Goal: Task Accomplishment & Management: Use online tool/utility

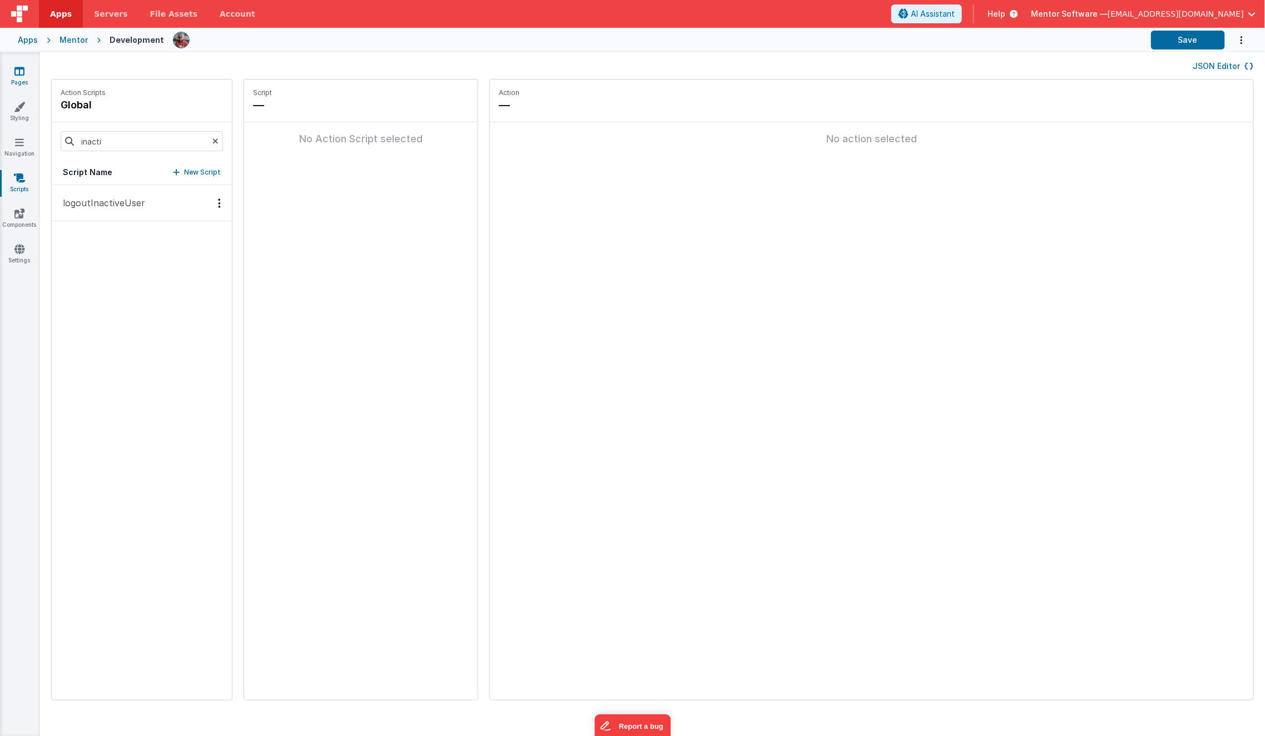
click at [16, 79] on link "Pages" at bounding box center [19, 77] width 40 height 22
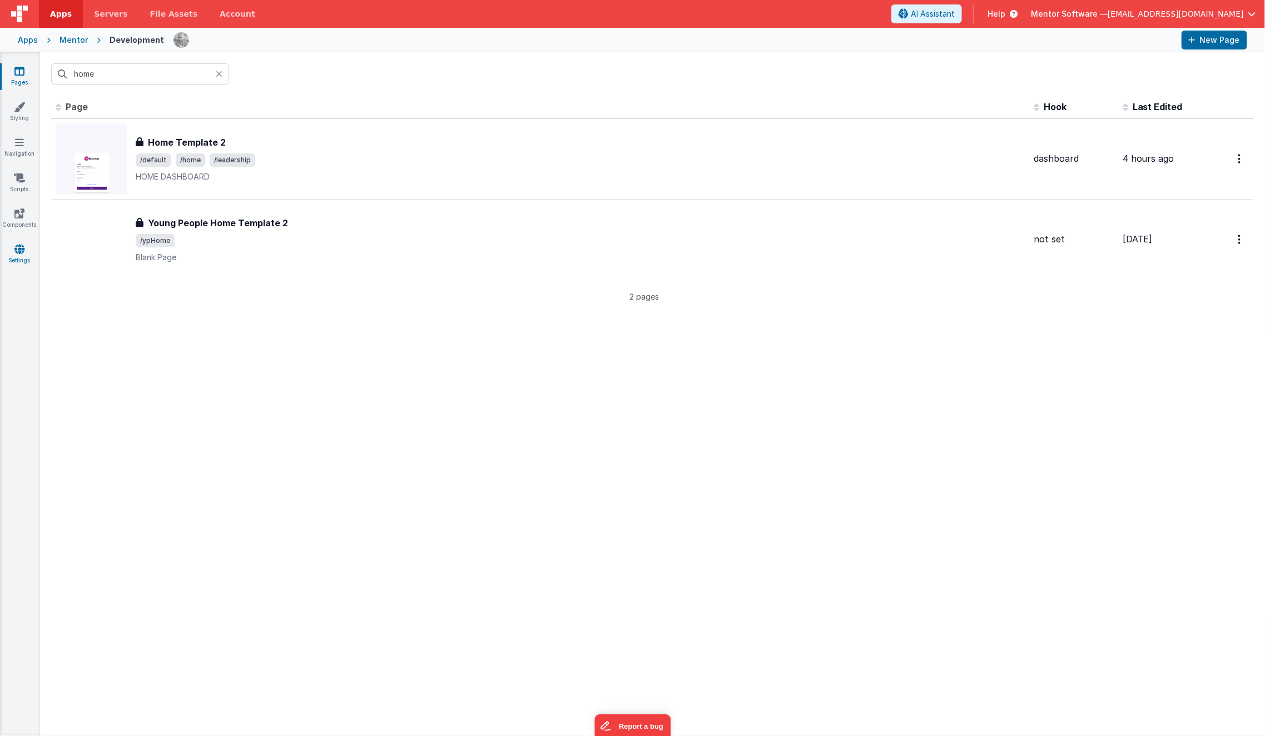
click at [26, 249] on link "Settings" at bounding box center [19, 255] width 40 height 22
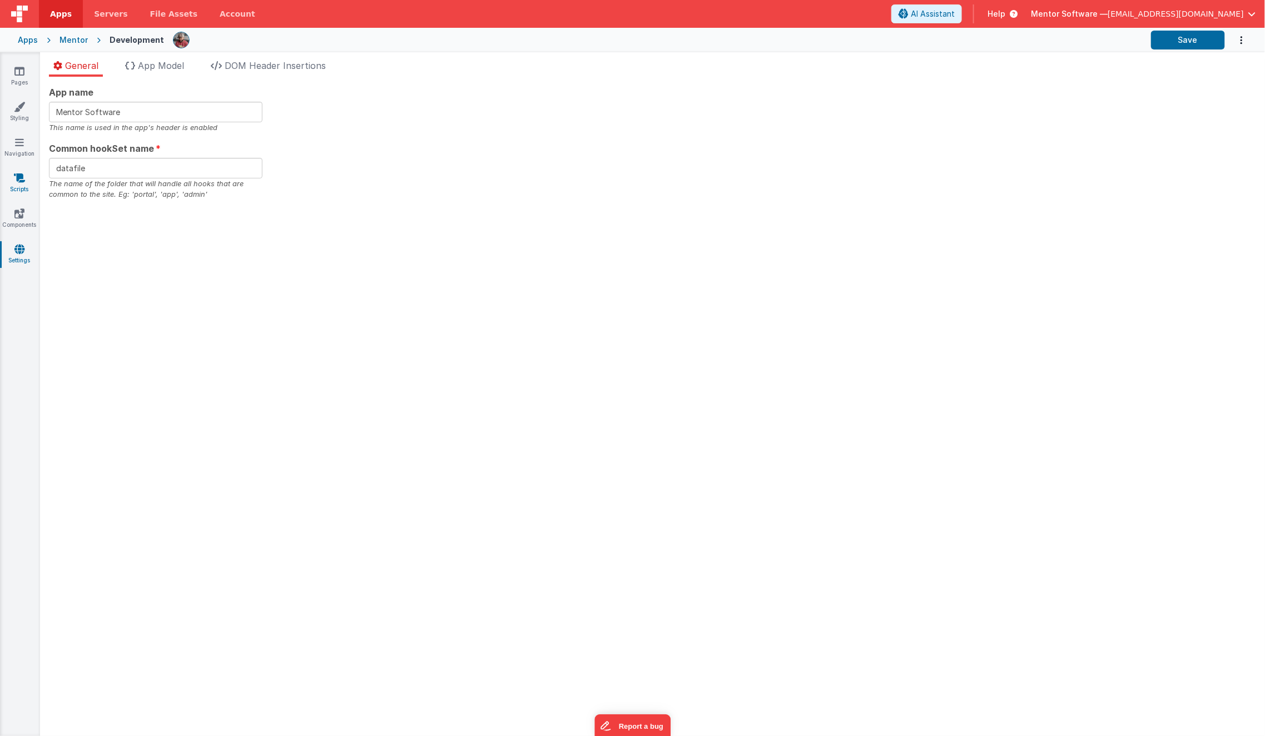
click at [20, 184] on link "Scripts" at bounding box center [19, 183] width 40 height 22
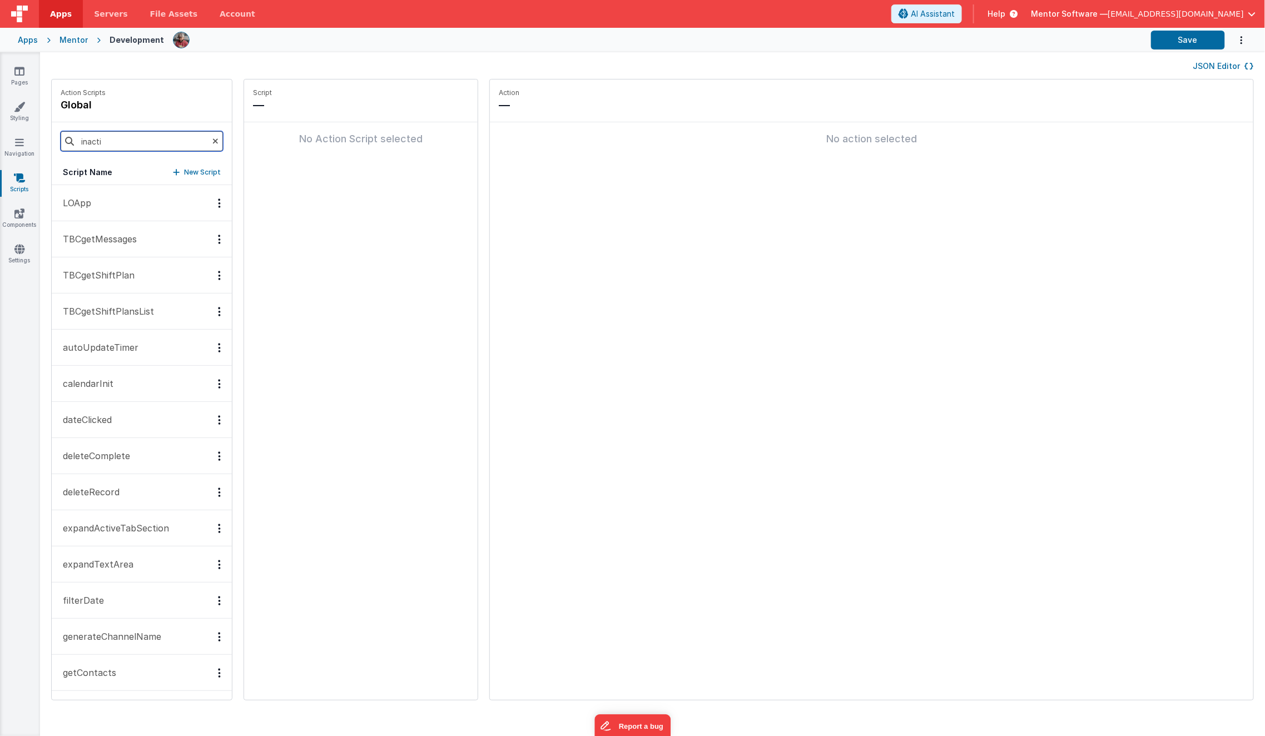
click at [110, 147] on input "inacti" at bounding box center [142, 141] width 162 height 20
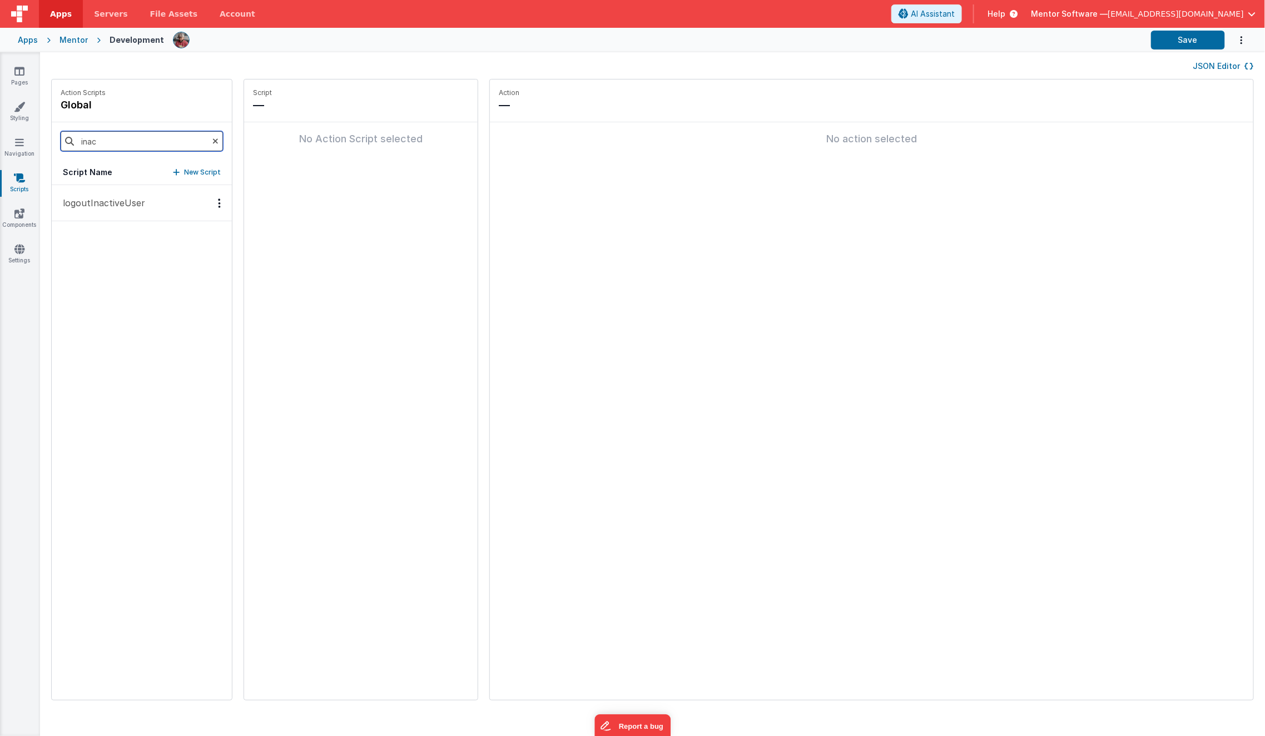
type input "inac"
click at [106, 197] on p "logoutInactiveUser" at bounding box center [100, 202] width 89 height 13
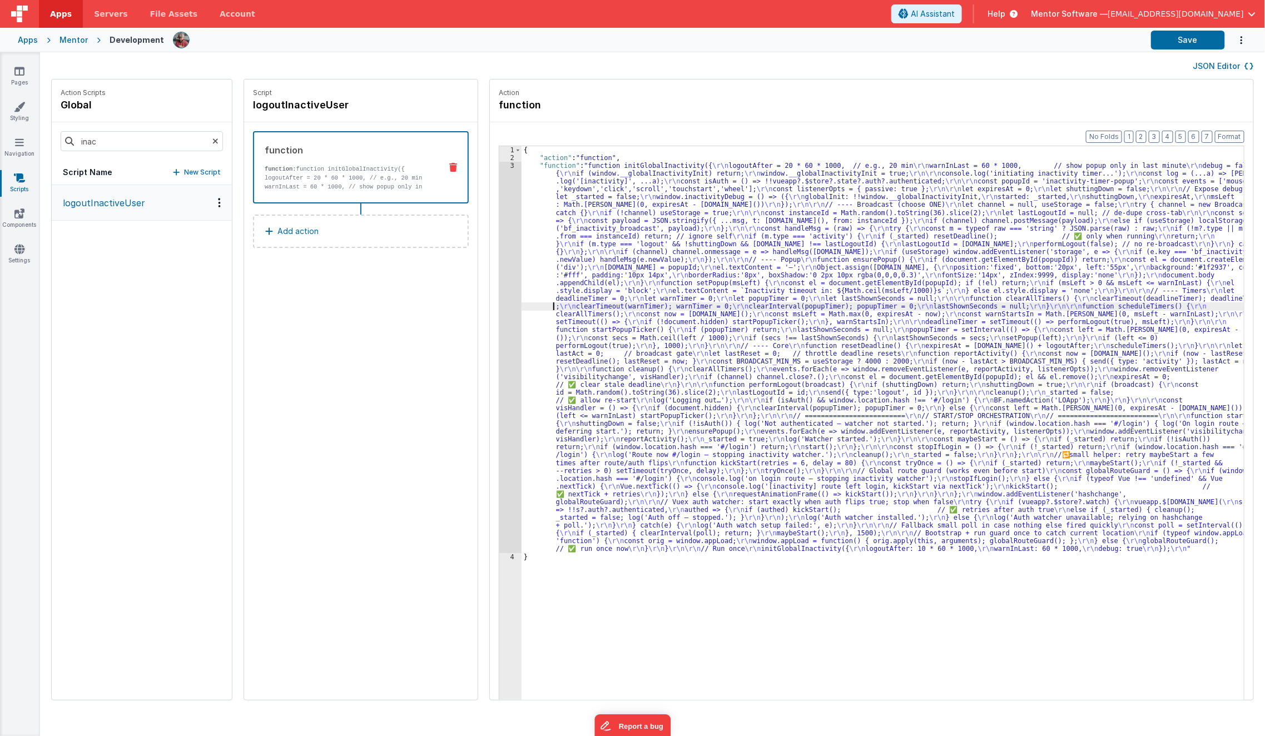
click at [539, 303] on div "{ "action" : "function" , "function" : "function initGlobalInactivity({ \r\n lo…" at bounding box center [891, 448] width 738 height 605
click at [499, 330] on div "3" at bounding box center [510, 357] width 22 height 391
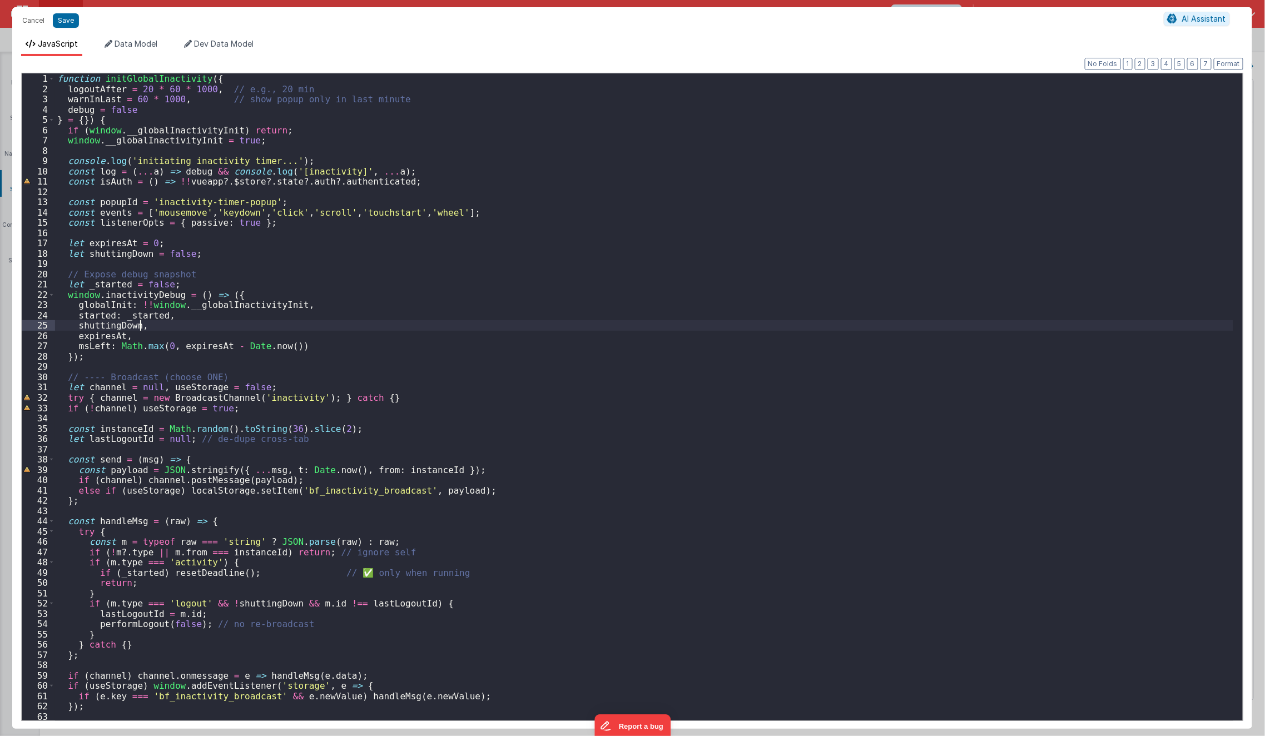
click at [493, 330] on div "function initGlobalInactivity ( { logoutAfter = 20 * 60 * 1000 , // e.g., 20 mi…" at bounding box center [644, 407] width 1178 height 668
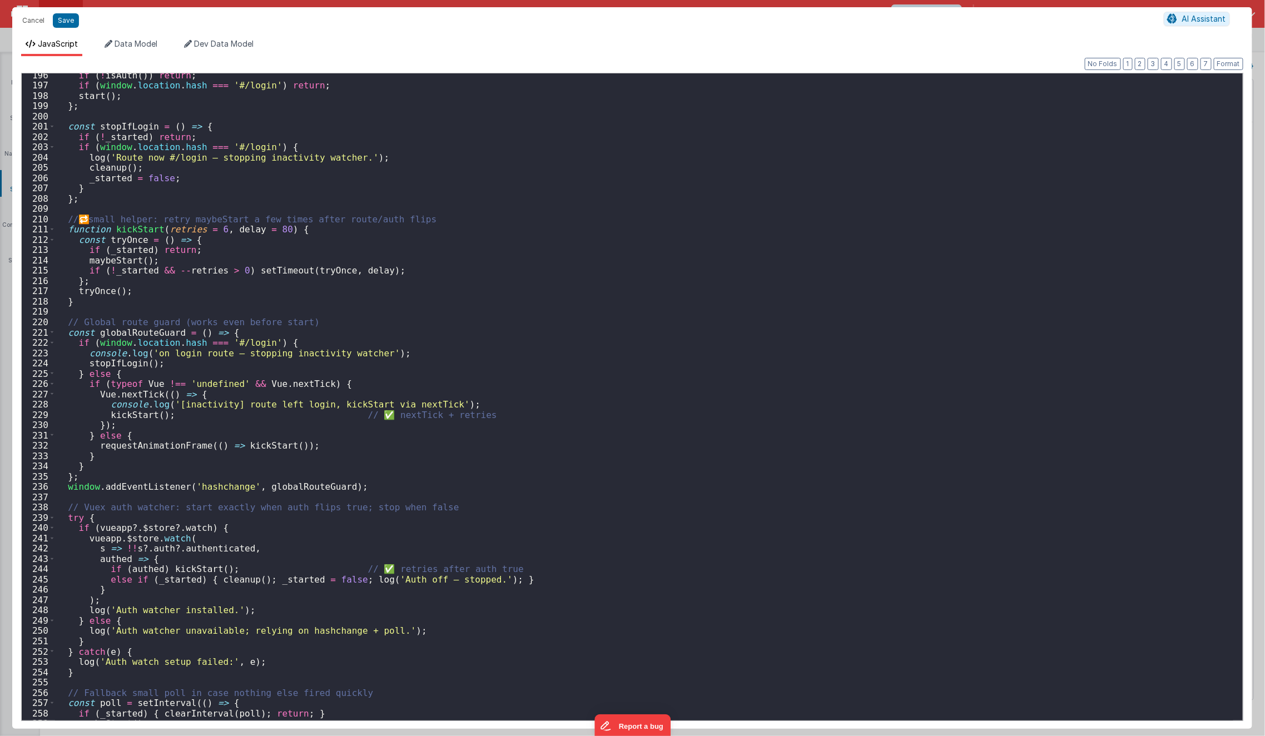
scroll to position [2205, 0]
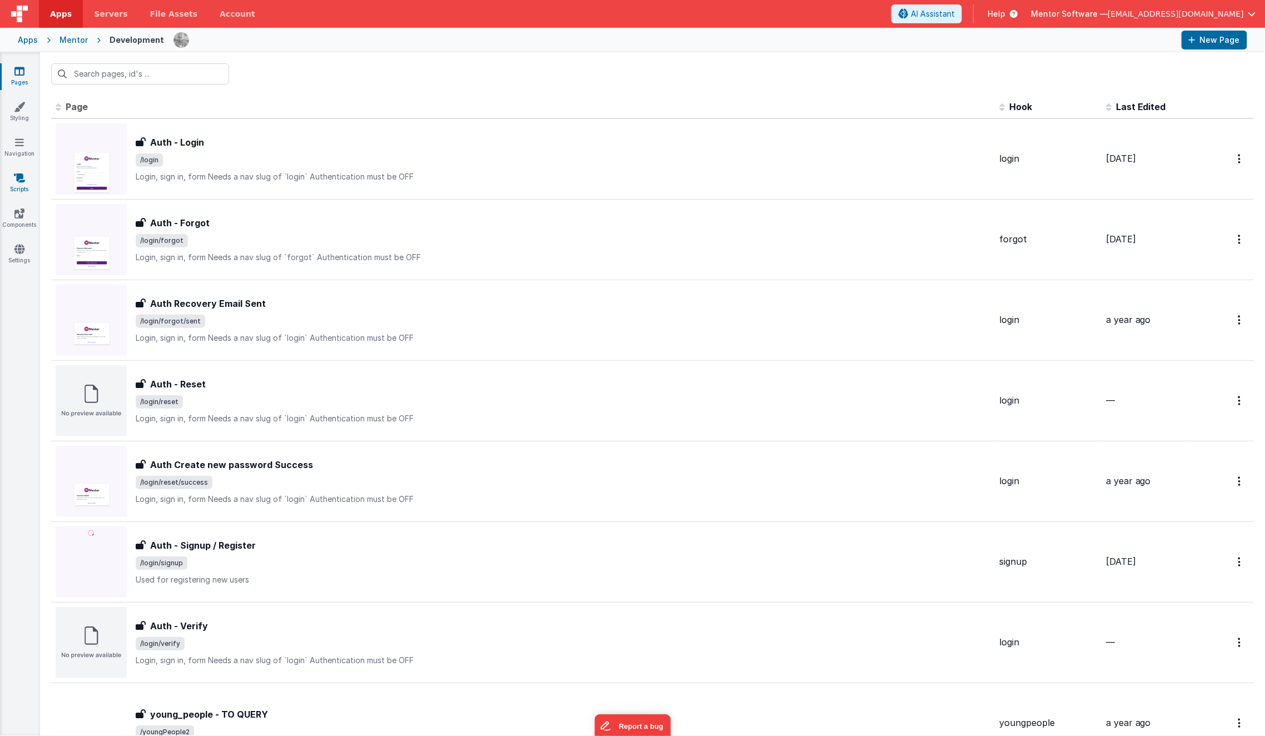
click at [27, 184] on link "Scripts" at bounding box center [19, 183] width 40 height 22
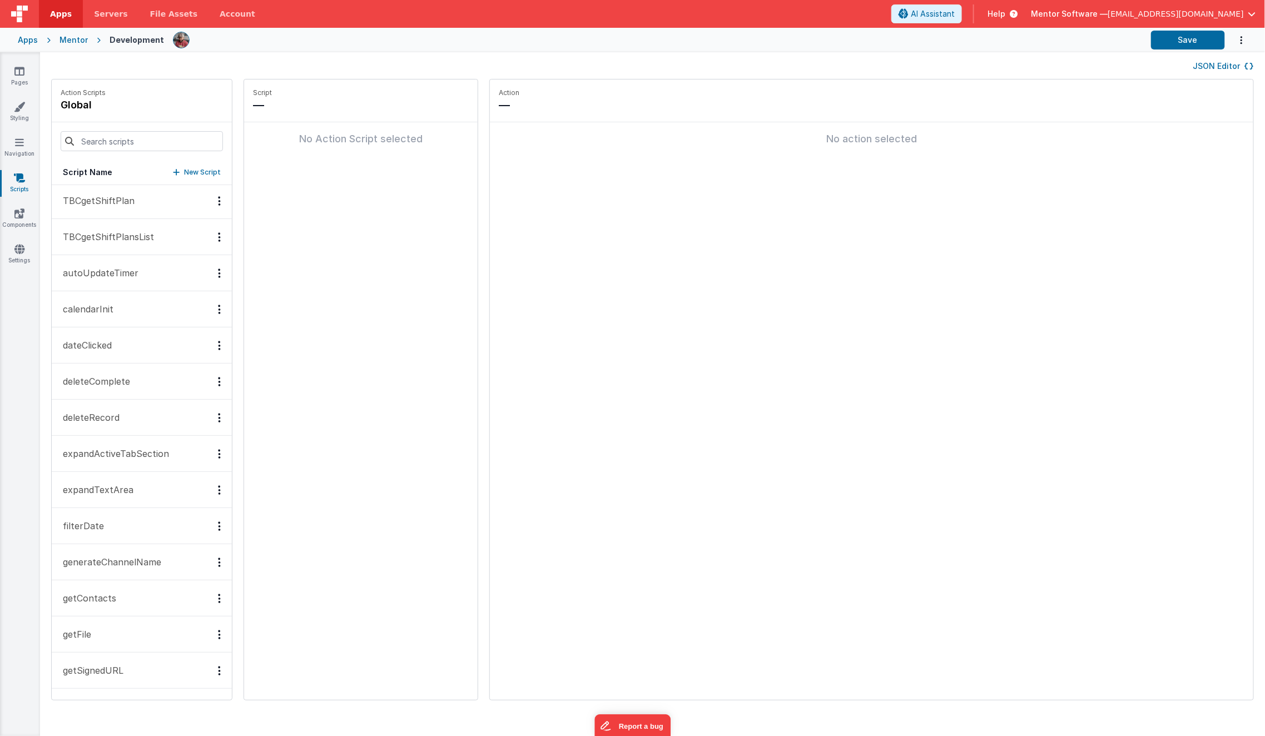
scroll to position [74, 0]
click at [103, 142] on input at bounding box center [142, 141] width 162 height 20
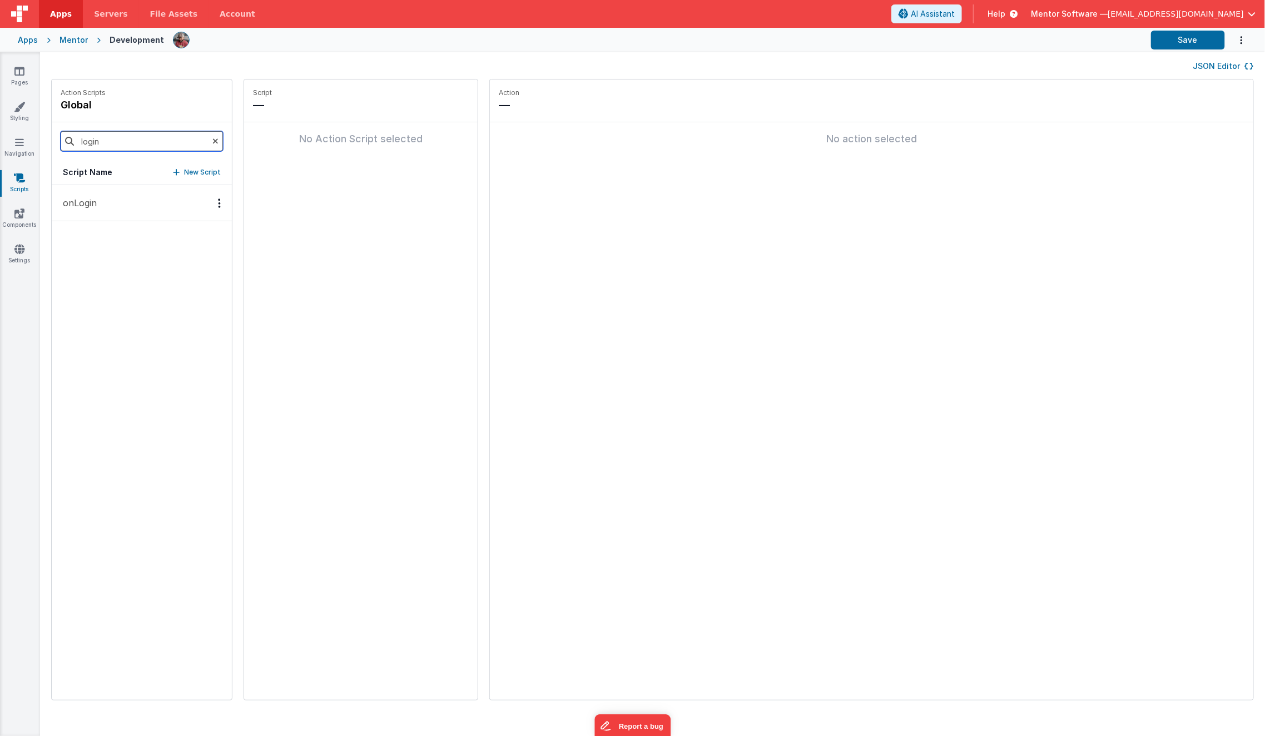
type input "login"
click at [78, 210] on button "onLogin" at bounding box center [142, 203] width 180 height 36
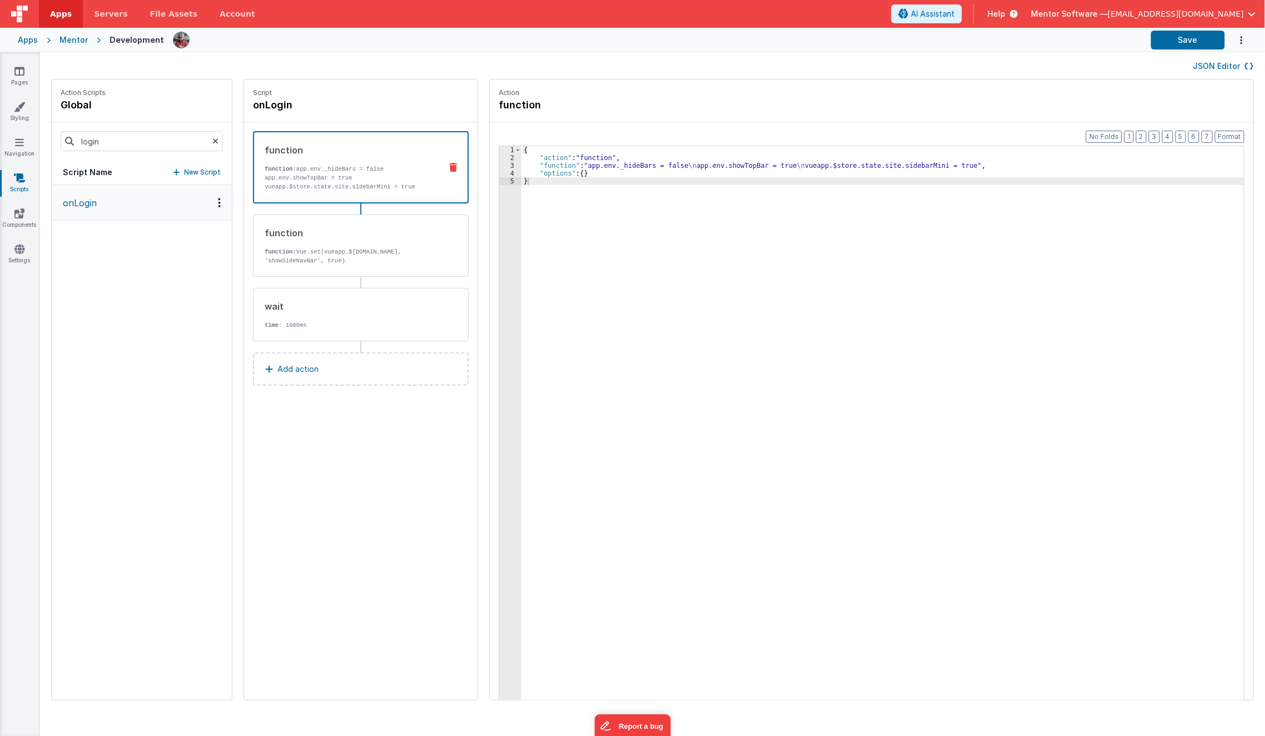
click at [300, 369] on p "Add action" at bounding box center [297, 369] width 41 height 13
click at [579, 346] on button "Function - Runs JavaScript" at bounding box center [616, 343] width 247 height 36
click at [403, 364] on button "Add action" at bounding box center [361, 369] width 216 height 33
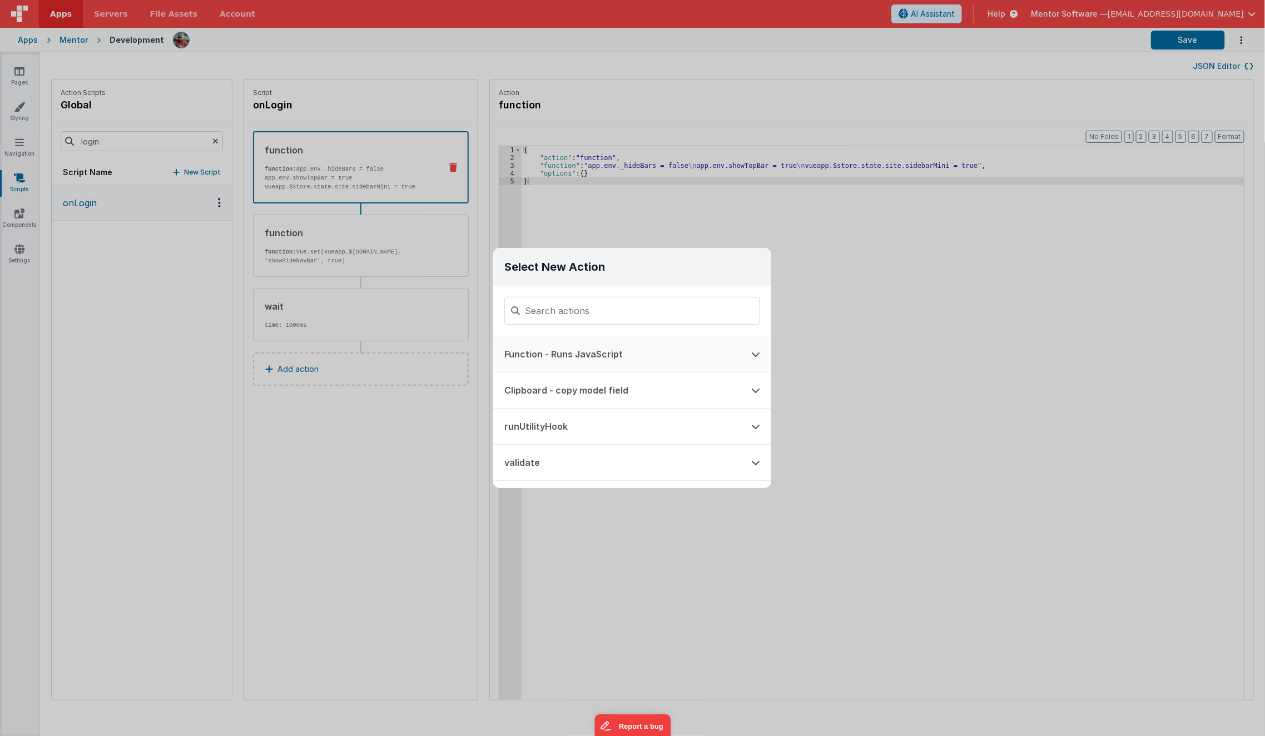
click at [570, 350] on button "Function - Runs JavaScript" at bounding box center [616, 354] width 247 height 36
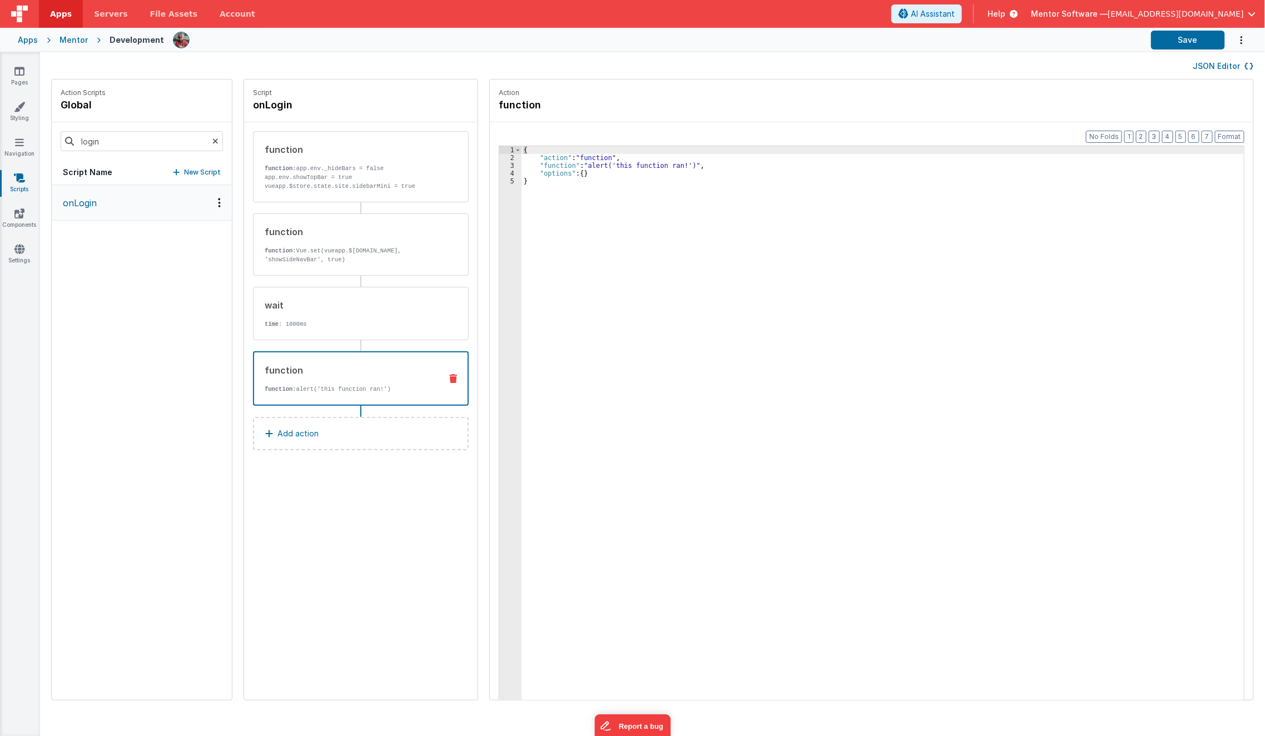
click at [289, 390] on p "function: alert('this function ran!')" at bounding box center [348, 389] width 167 height 9
click at [559, 161] on div "{ "action" : "function" , "function" : "alert('this function ran!')" , "options…" at bounding box center [891, 448] width 738 height 605
click at [499, 162] on div "3" at bounding box center [510, 166] width 22 height 8
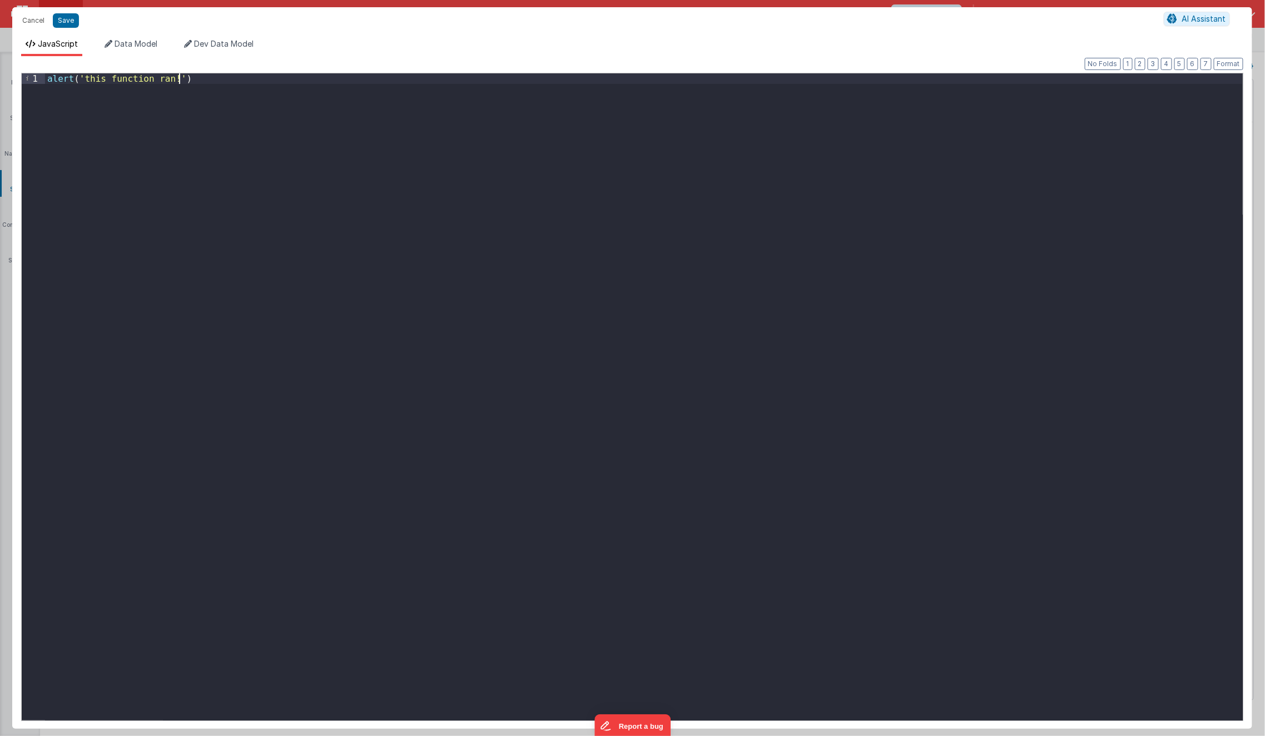
click at [237, 80] on div "alert ( 'this function ran!' )" at bounding box center [644, 415] width 1198 height 685
click at [237, 80] on div "console . log ( ) w" at bounding box center [644, 415] width 1198 height 685
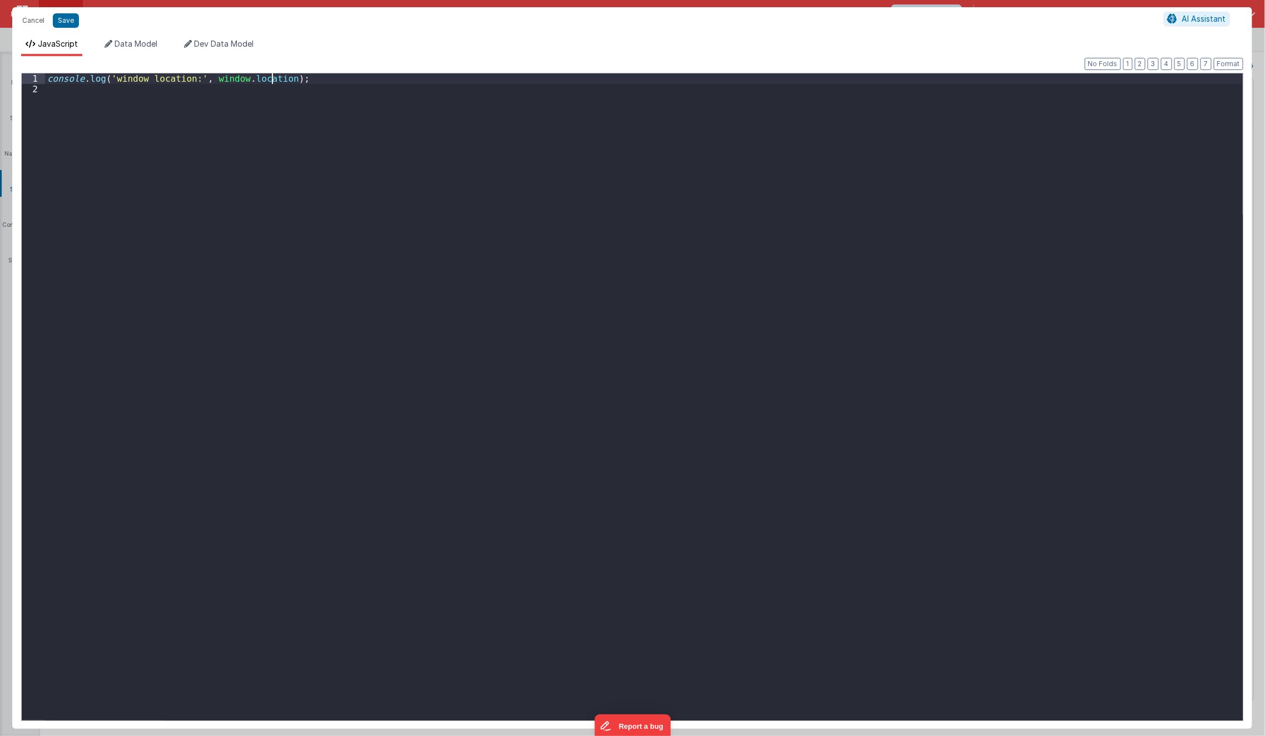
click at [274, 82] on div "console . log ( 'window location:' , window . location ) ;" at bounding box center [644, 415] width 1198 height 685
click at [63, 26] on button "Save" at bounding box center [66, 20] width 26 height 14
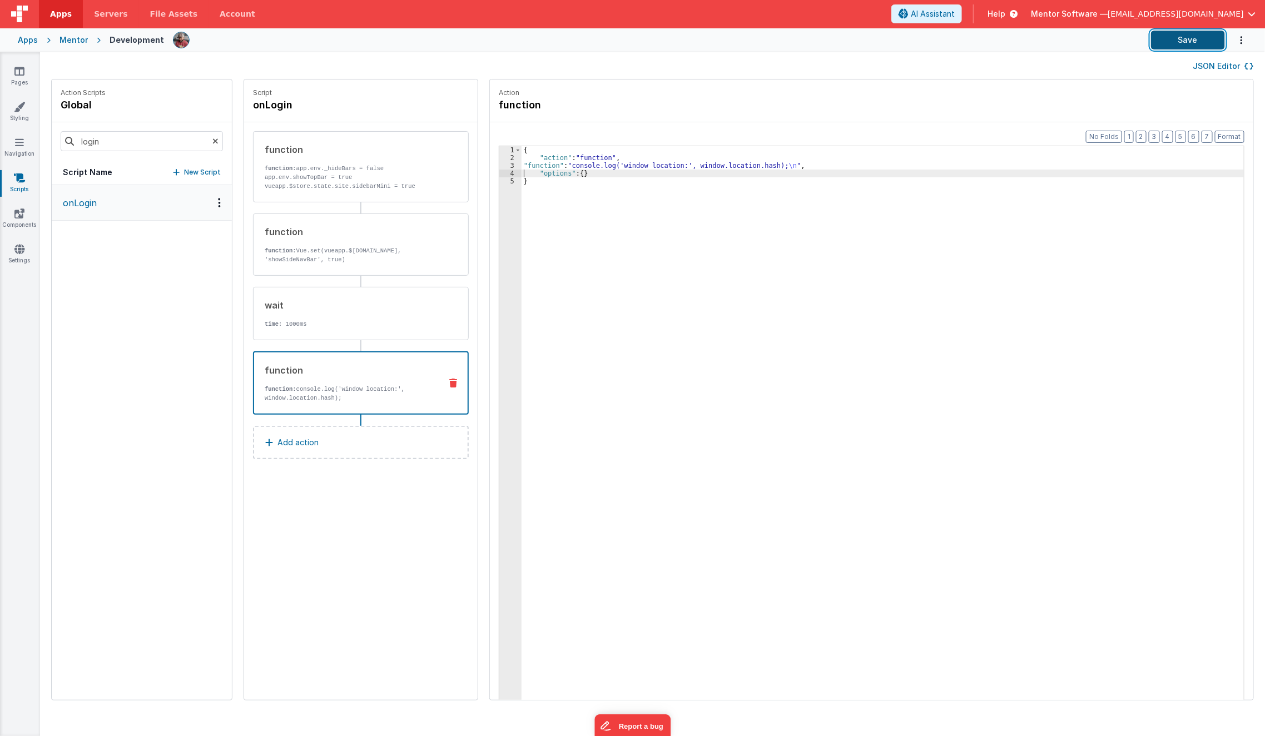
click at [1186, 43] on button "Save" at bounding box center [1188, 40] width 74 height 19
click at [690, 159] on div "{ "action" : "function" , "function" : "console.log('window location:', window.…" at bounding box center [891, 448] width 738 height 605
click at [684, 161] on div "{ "action" : "function" , "function" : "console.log('window location:', window.…" at bounding box center [891, 448] width 738 height 605
click at [669, 168] on div "{ "action" : "function" , "function" : "console.log('window location:', window.…" at bounding box center [891, 448] width 738 height 605
click at [499, 166] on div "3" at bounding box center [510, 166] width 22 height 8
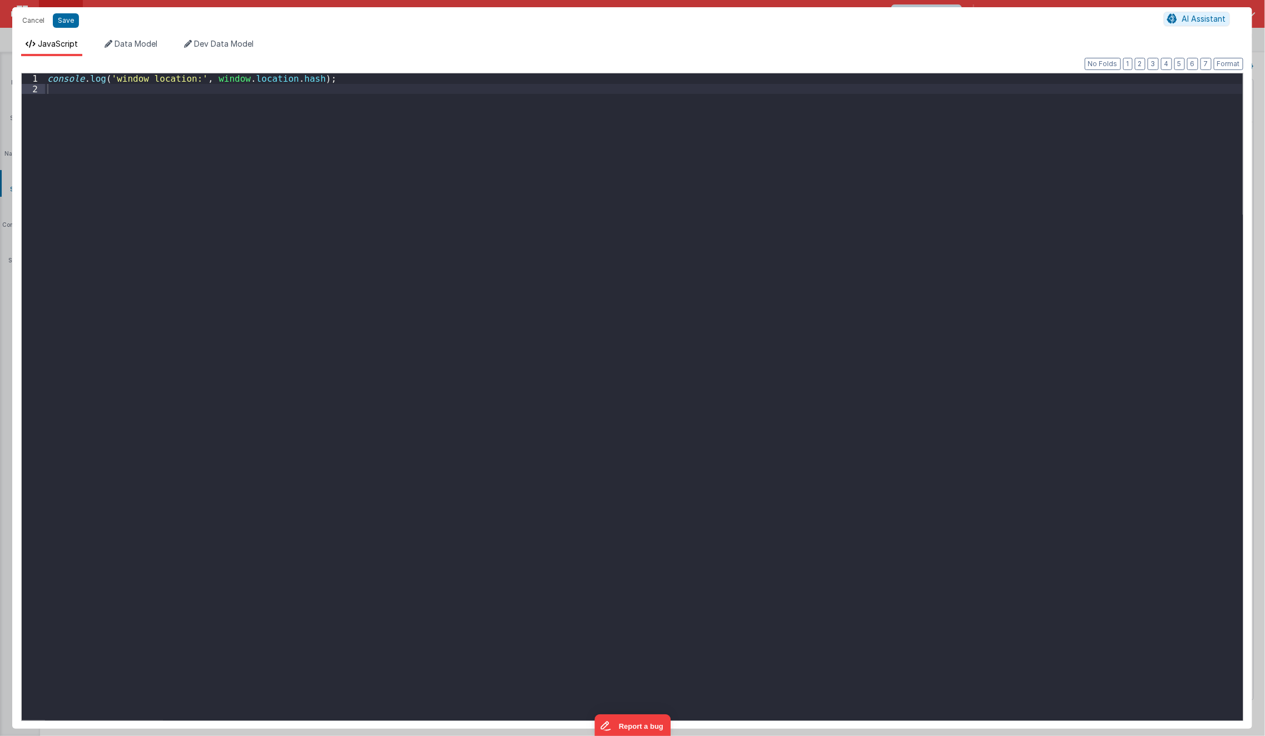
click at [490, 166] on div "Cancel Save AI Assistant JavaScript Data Model Dev Data Model Format 7 6 5 4 3 …" at bounding box center [632, 368] width 1265 height 736
click at [490, 166] on div "console . log ( 'window location:' , window . location . hash ) ;" at bounding box center [644, 407] width 1198 height 668
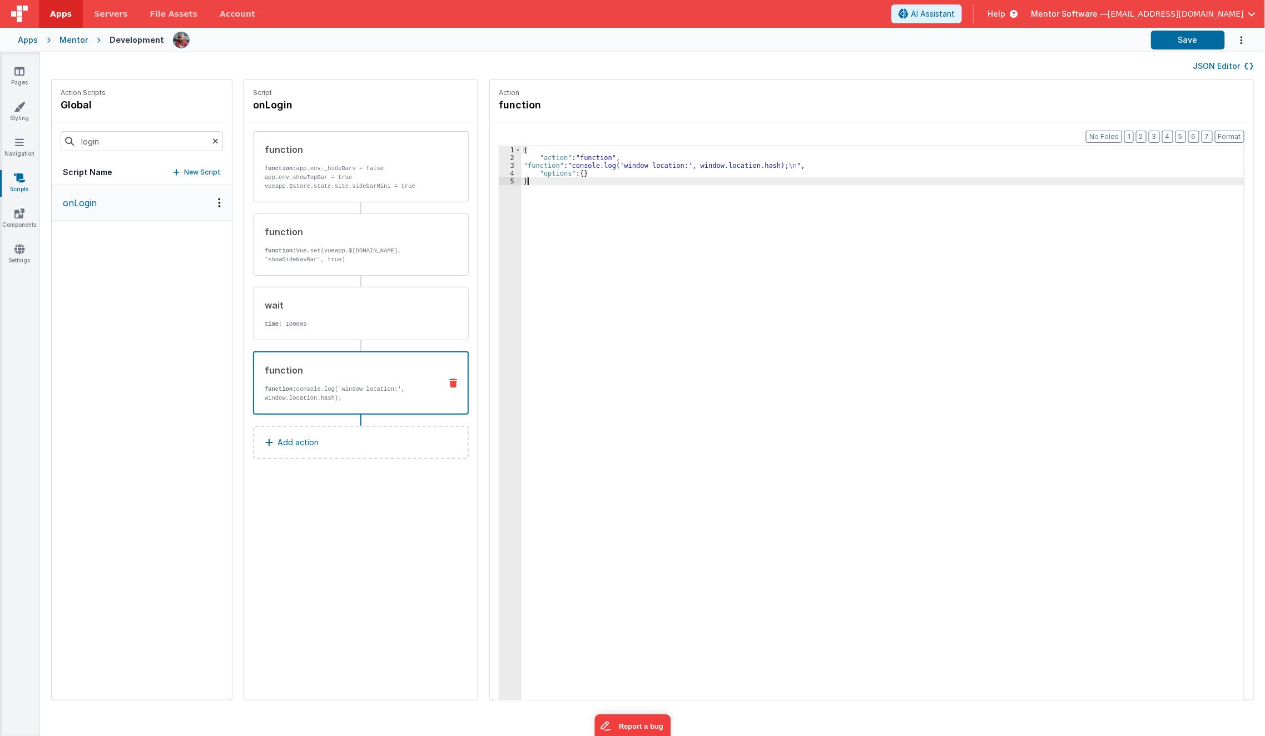
click at [642, 255] on div "{ "action" : "function" , "function" : "console.log('window location:', window.…" at bounding box center [891, 448] width 738 height 605
click at [573, 172] on div "{ "action" : "function" , "function" : "console.log('window location:', window.…" at bounding box center [891, 448] width 738 height 605
click at [577, 166] on div "{ "action" : "function" , "function" : "console.log('window location:', window.…" at bounding box center [891, 448] width 738 height 605
click at [499, 162] on div "3" at bounding box center [510, 166] width 22 height 8
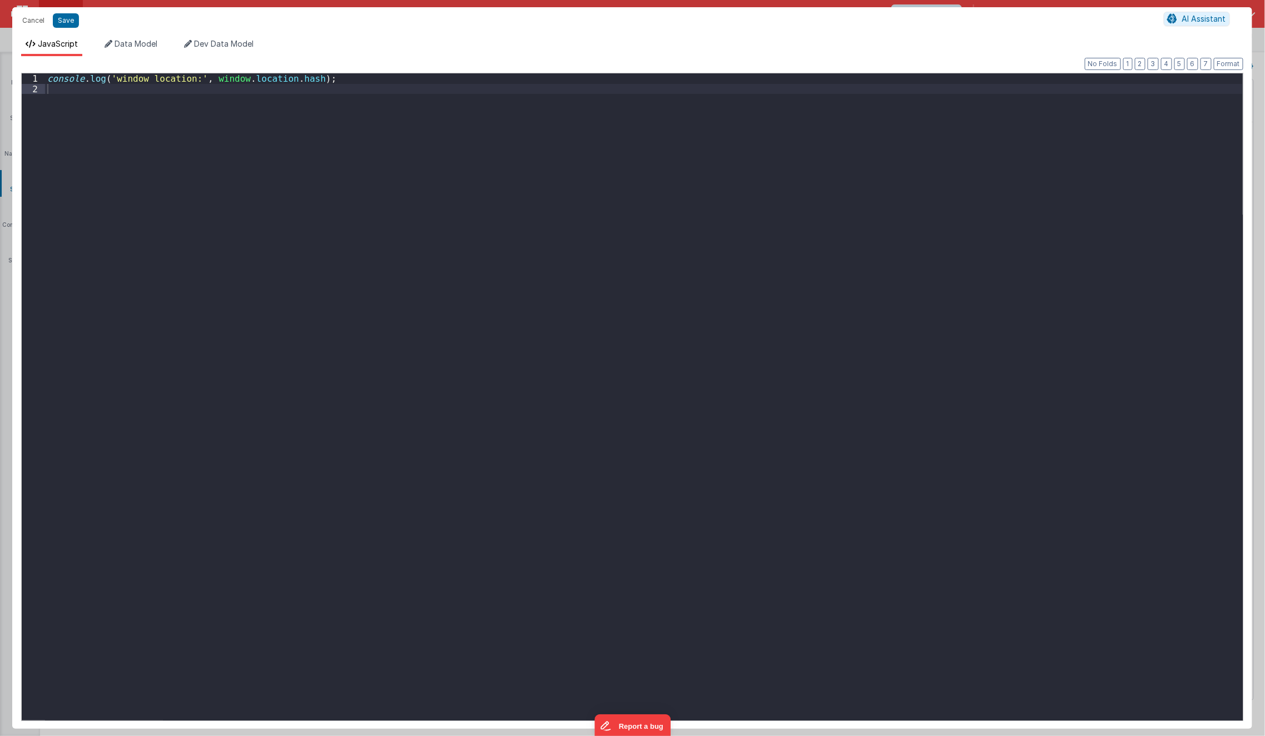
click at [490, 162] on div "Cancel Save AI Assistant JavaScript Data Model Dev Data Model Format 7 6 5 4 3 …" at bounding box center [632, 368] width 1265 height 736
click at [490, 162] on div "console . log ( 'window location:' , window . location . hash ) ;" at bounding box center [644, 407] width 1198 height 668
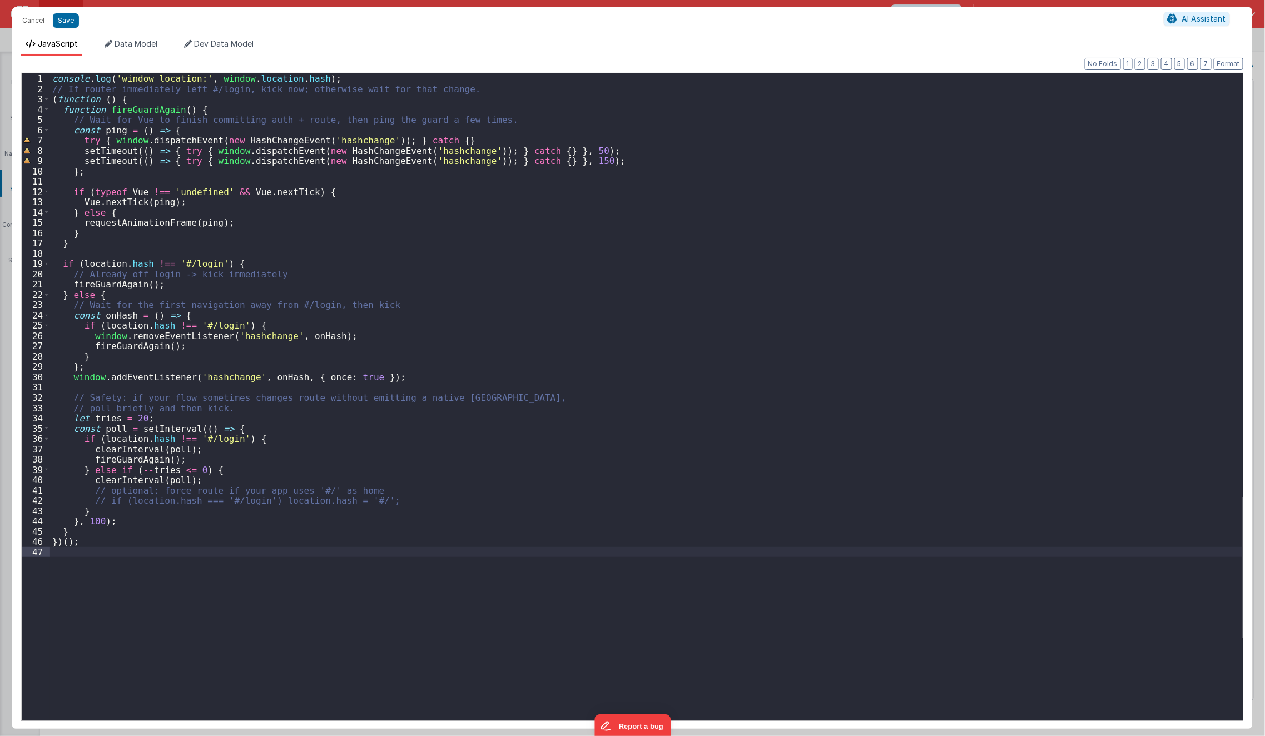
click at [139, 104] on div "console . log ( 'window location:' , window . location . hash ) ; // If router …" at bounding box center [646, 407] width 1193 height 668
click at [145, 97] on div "console . log ( 'window location:' , window . location . hash ) ; // If router …" at bounding box center [646, 407] width 1193 height 668
click at [87, 541] on div "console . log ( 'window location:' , window . location . hash ) ; // If router …" at bounding box center [646, 407] width 1193 height 668
click at [1231, 59] on button "Format" at bounding box center [1228, 64] width 29 height 12
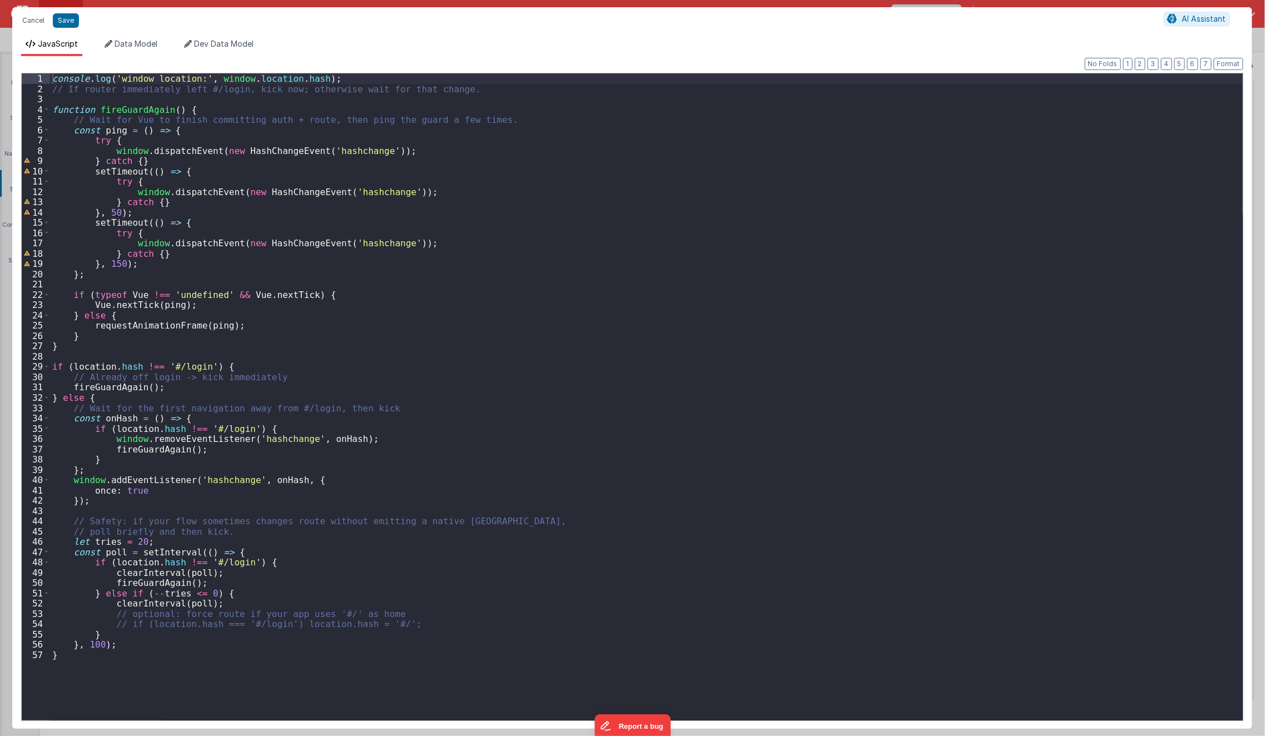
click at [205, 109] on div "console . log ( 'window location:' , window . location . hash ) ; // If router …" at bounding box center [646, 407] width 1193 height 668
click at [77, 655] on div "console . log ( 'window location:' , window . location . hash ) ; // If router …" at bounding box center [646, 407] width 1193 height 668
click at [131, 344] on div "console . log ( 'window location:' , window . location . hash ) ; // If router …" at bounding box center [646, 407] width 1193 height 668
click at [111, 712] on div "console . log ( 'window location:' , window . location . hash ) ; // If router …" at bounding box center [646, 407] width 1193 height 668
click at [1231, 68] on button "Format" at bounding box center [1228, 64] width 29 height 12
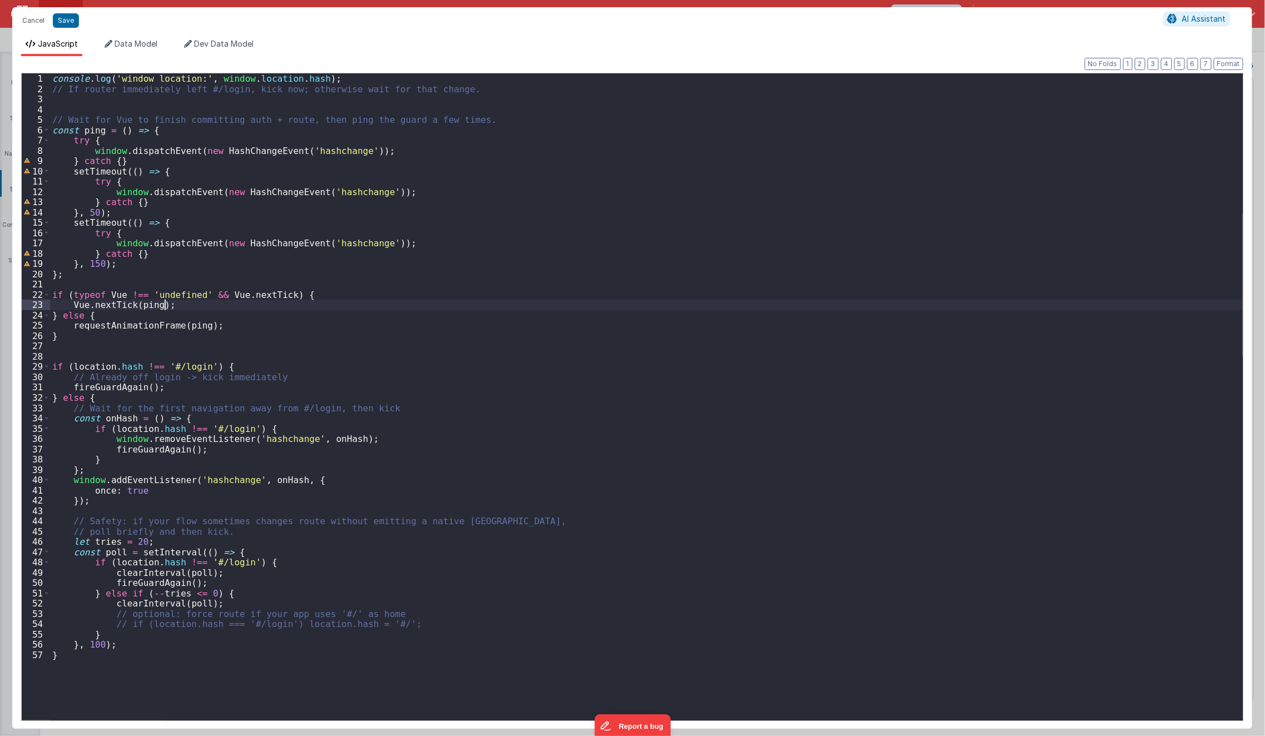
click at [723, 306] on div "console . log ( 'window location:' , window . location . hash ) ; // If router …" at bounding box center [646, 407] width 1193 height 668
click at [68, 21] on button "Save" at bounding box center [66, 20] width 26 height 14
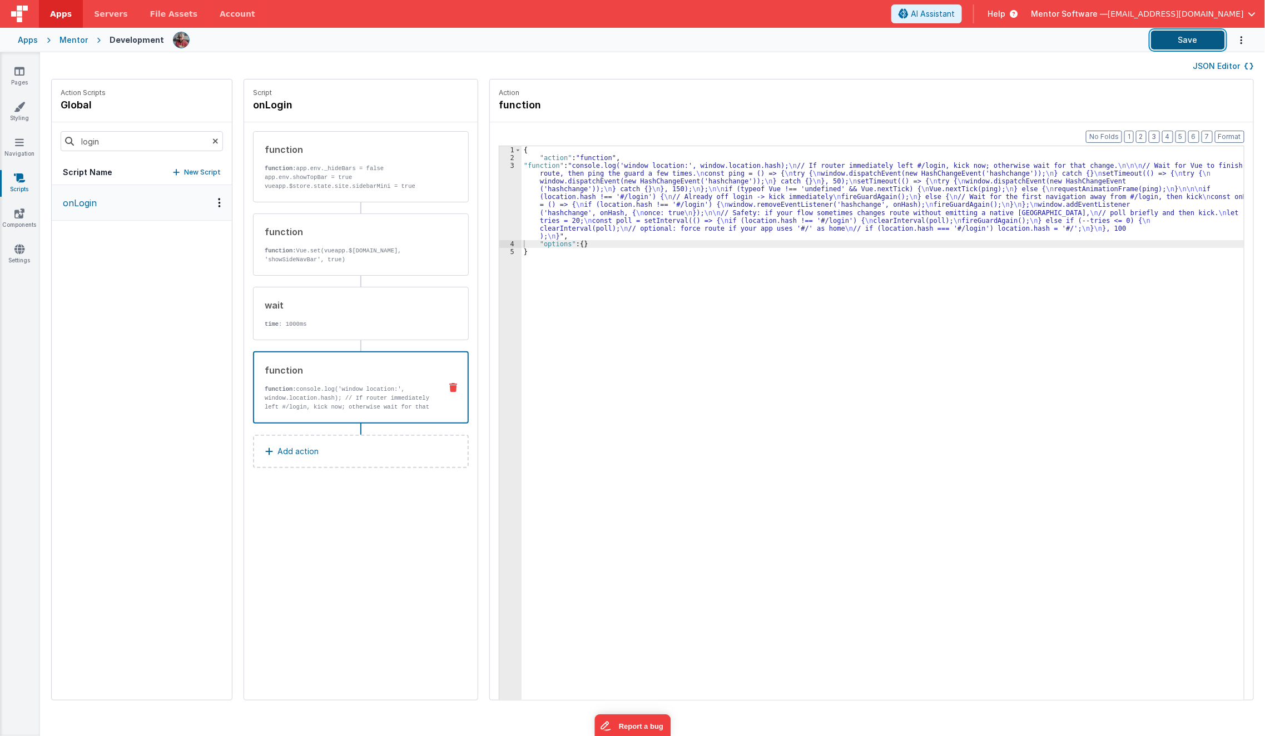
click at [1192, 31] on button "Save" at bounding box center [1188, 40] width 74 height 19
click at [523, 195] on div "{ "action" : "function" , "function" : "console.log('window location:', window.…" at bounding box center [891, 448] width 738 height 605
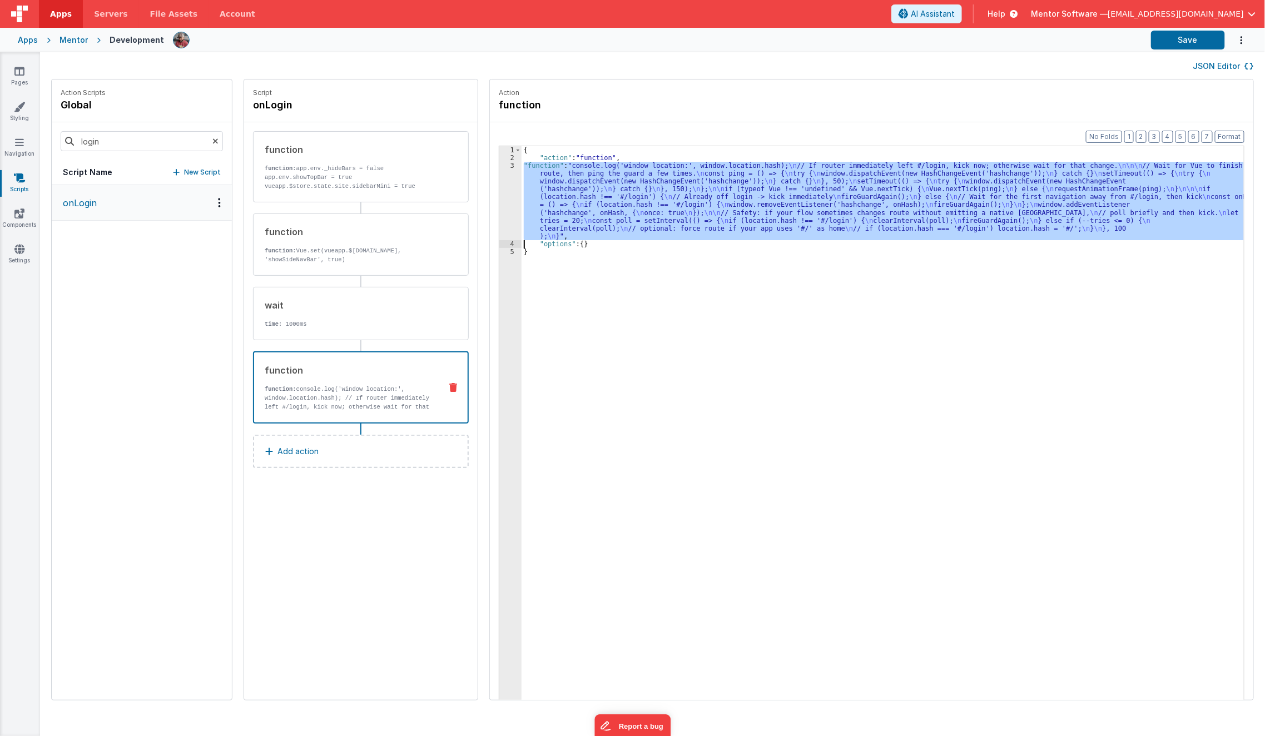
click at [499, 214] on div "3" at bounding box center [510, 201] width 22 height 78
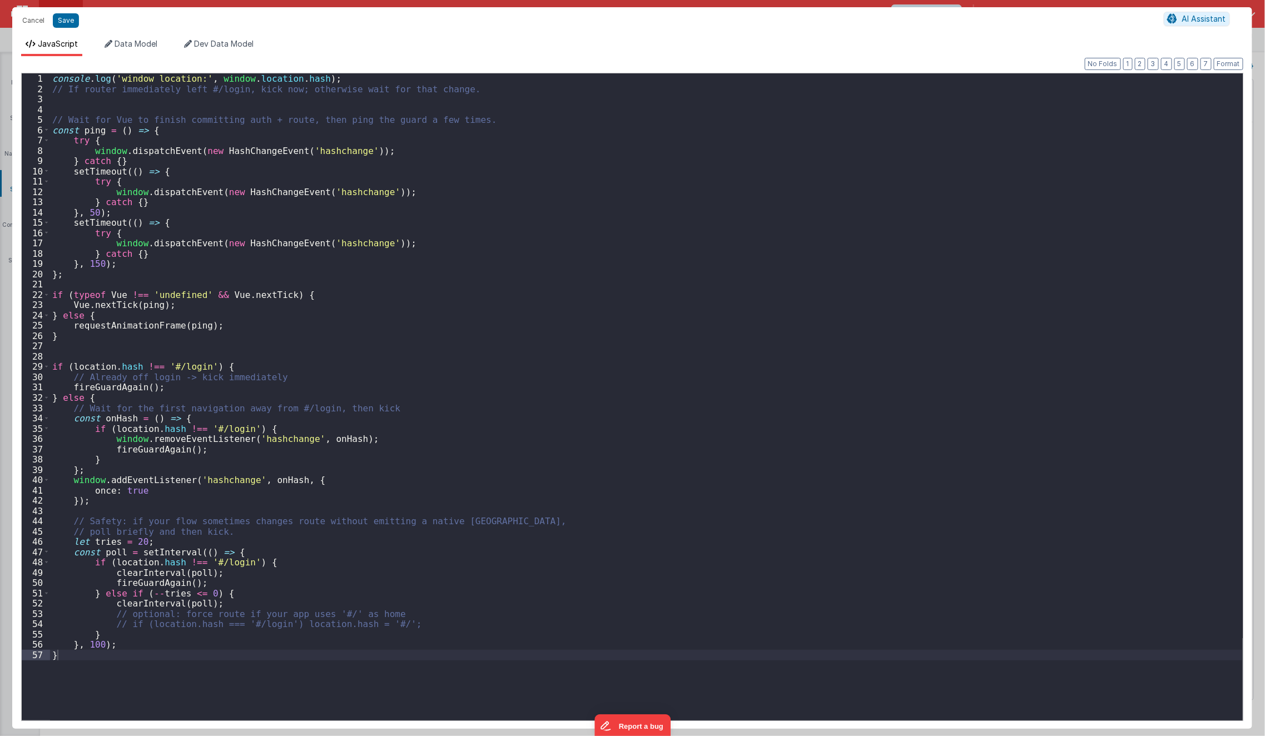
click at [490, 214] on div "Cancel Save AI Assistant JavaScript Data Model Dev Data Model Format 7 6 5 4 3 …" at bounding box center [632, 368] width 1265 height 736
click at [490, 214] on div "console . log ( 'window location:' , window . location . hash ) ; // If router …" at bounding box center [646, 407] width 1193 height 668
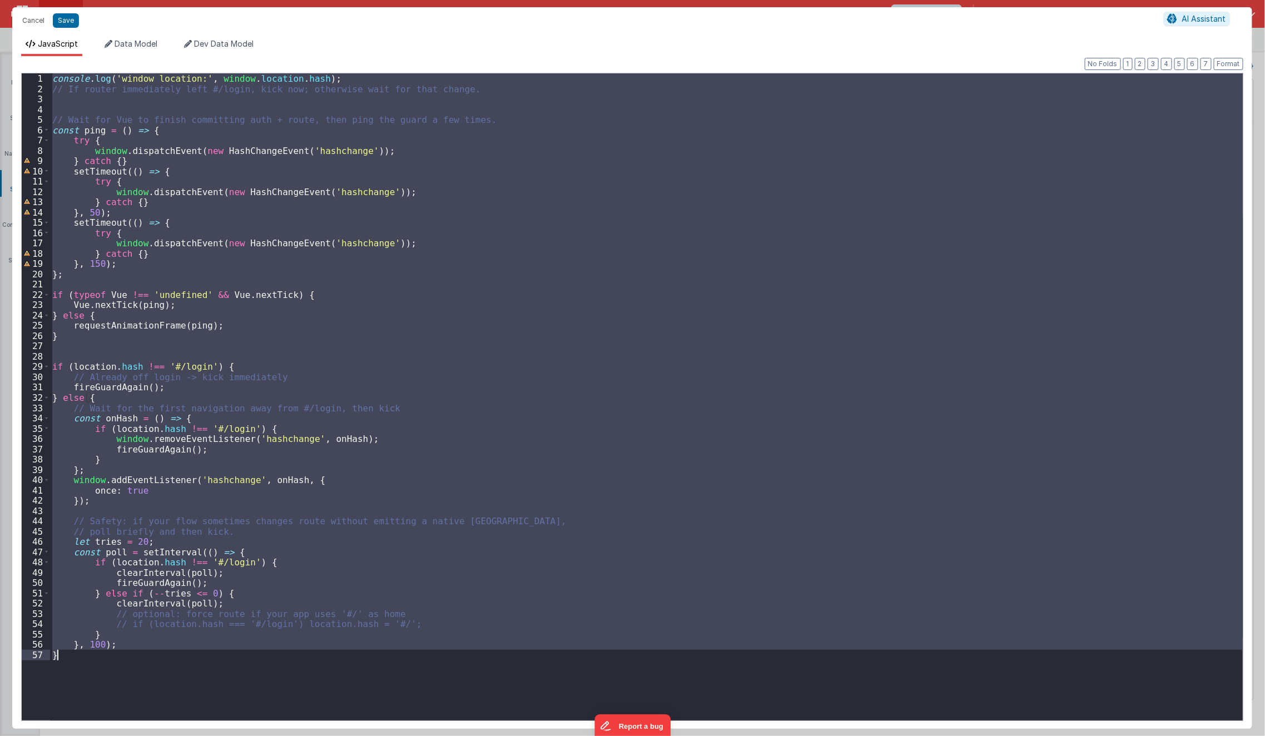
click at [490, 214] on div "console . log ( 'window location:' , window . location . hash ) ; // If router …" at bounding box center [646, 396] width 1193 height 647
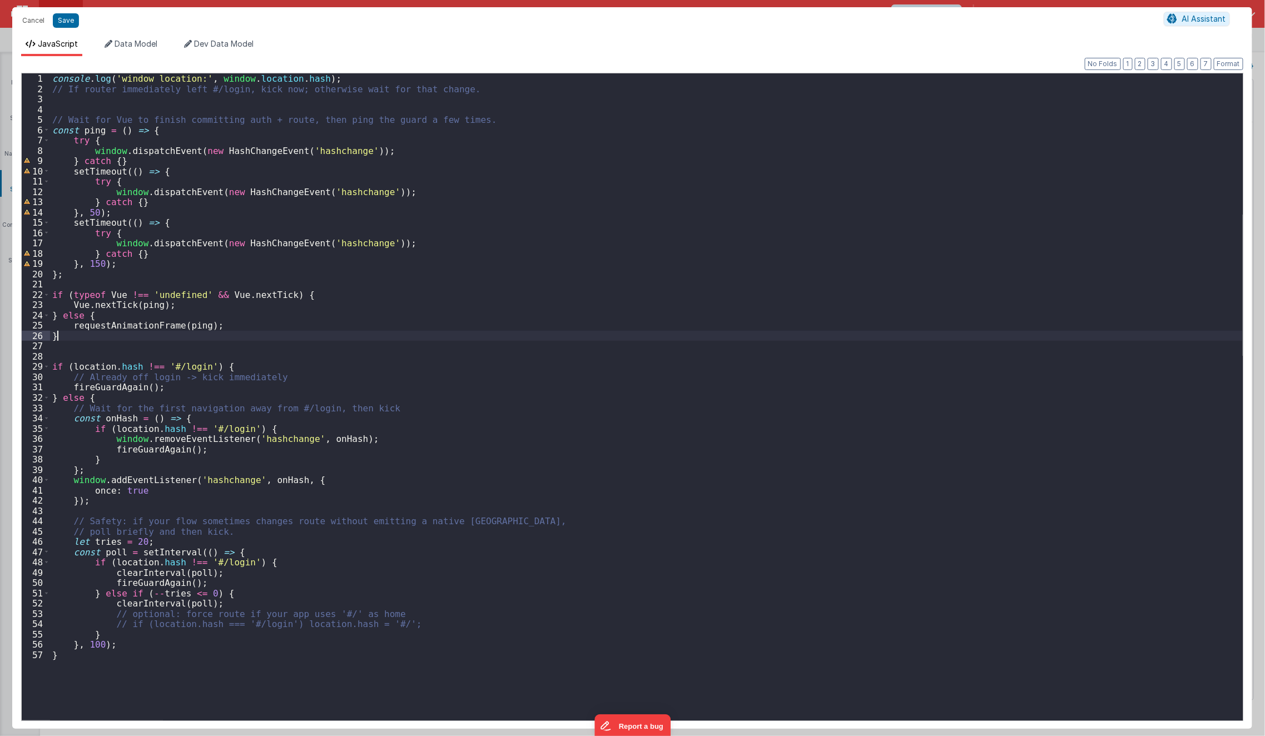
click at [284, 334] on div "console . log ( 'window location:' , window . location . hash ) ; // If router …" at bounding box center [646, 407] width 1193 height 668
click at [30, 19] on button "Cancel" at bounding box center [33, 21] width 33 height 16
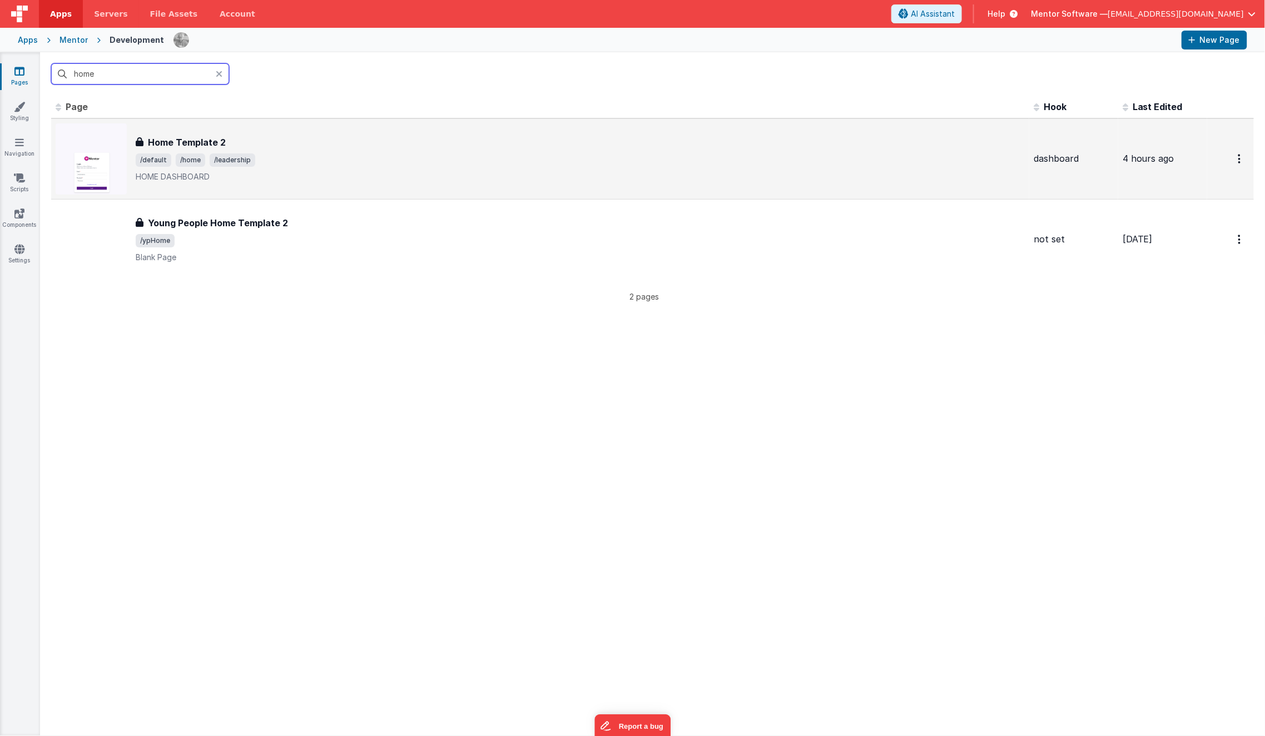
type input "home"
click at [172, 151] on div "Home Template 2 Home Template 2 /default /home /leadership HOME DASHBOARD" at bounding box center [580, 159] width 889 height 47
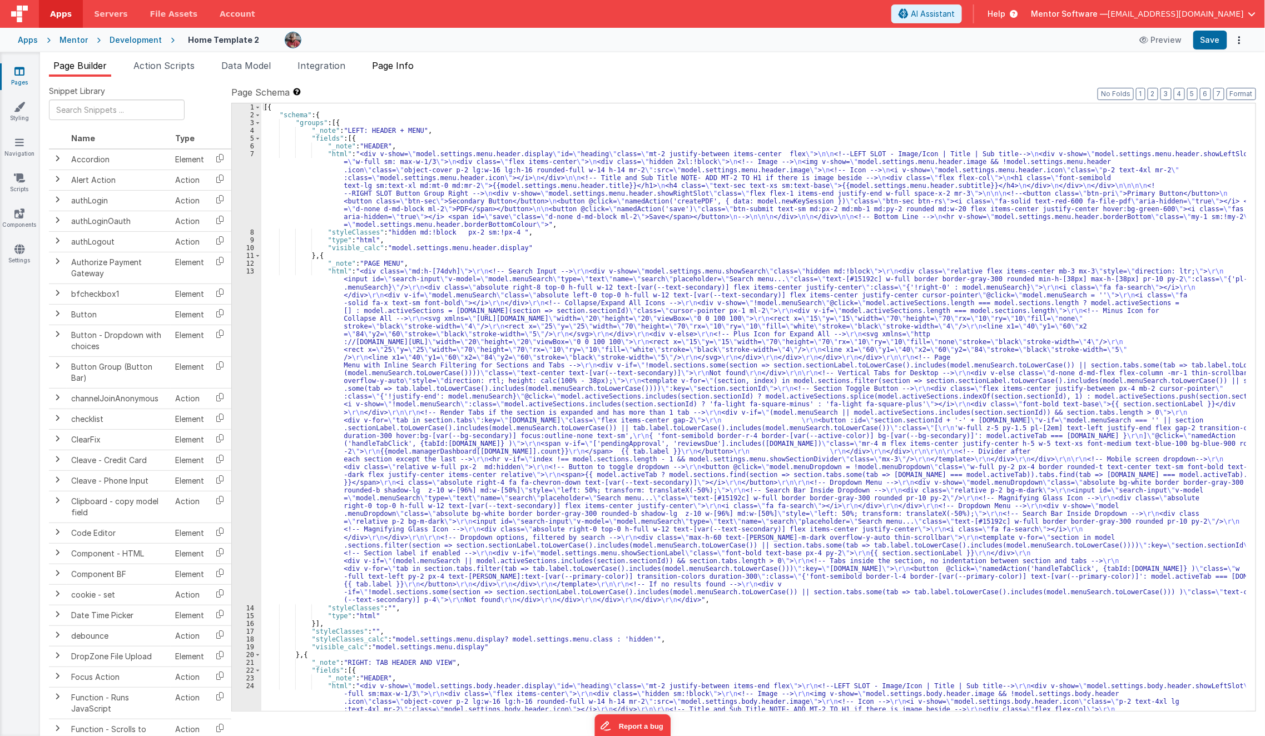
click at [398, 59] on li "Page Info" at bounding box center [393, 68] width 51 height 18
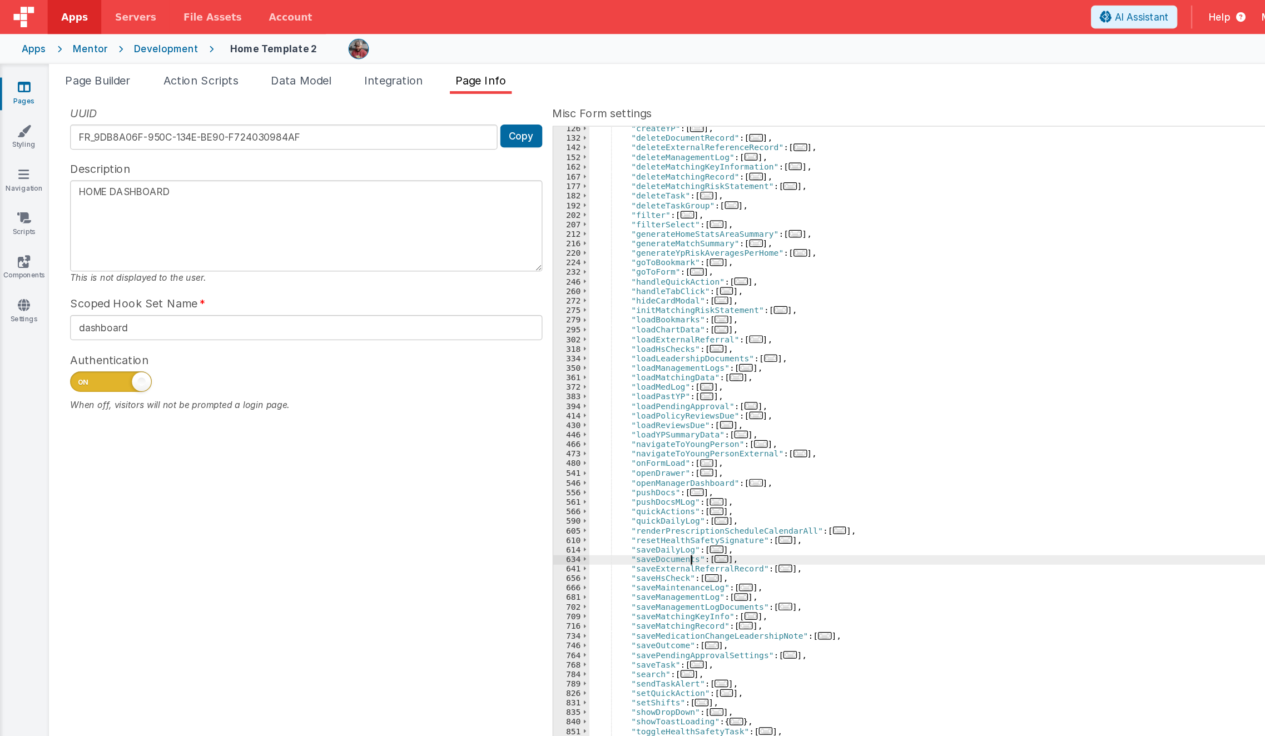
click at [376, 319] on div "UUID FR_9DB8A06F-950C-134E-BE90-F724030984AF Copy Description HOME DASHBOARD Th…" at bounding box center [652, 398] width 1207 height 625
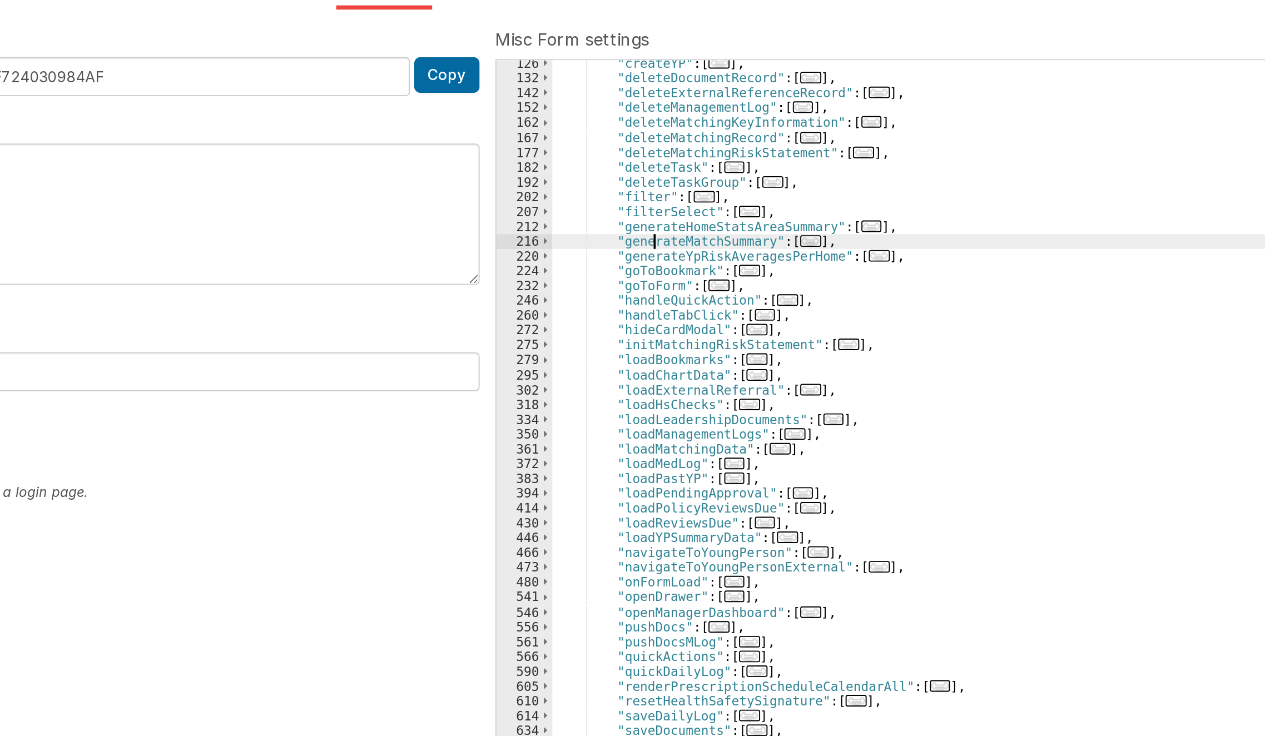
click at [537, 201] on div ""createYP" : [ ... ] , "deleteDocumentRecord" : [ ... ] , "deleteExternalRefere…" at bounding box center [864, 413] width 765 height 624
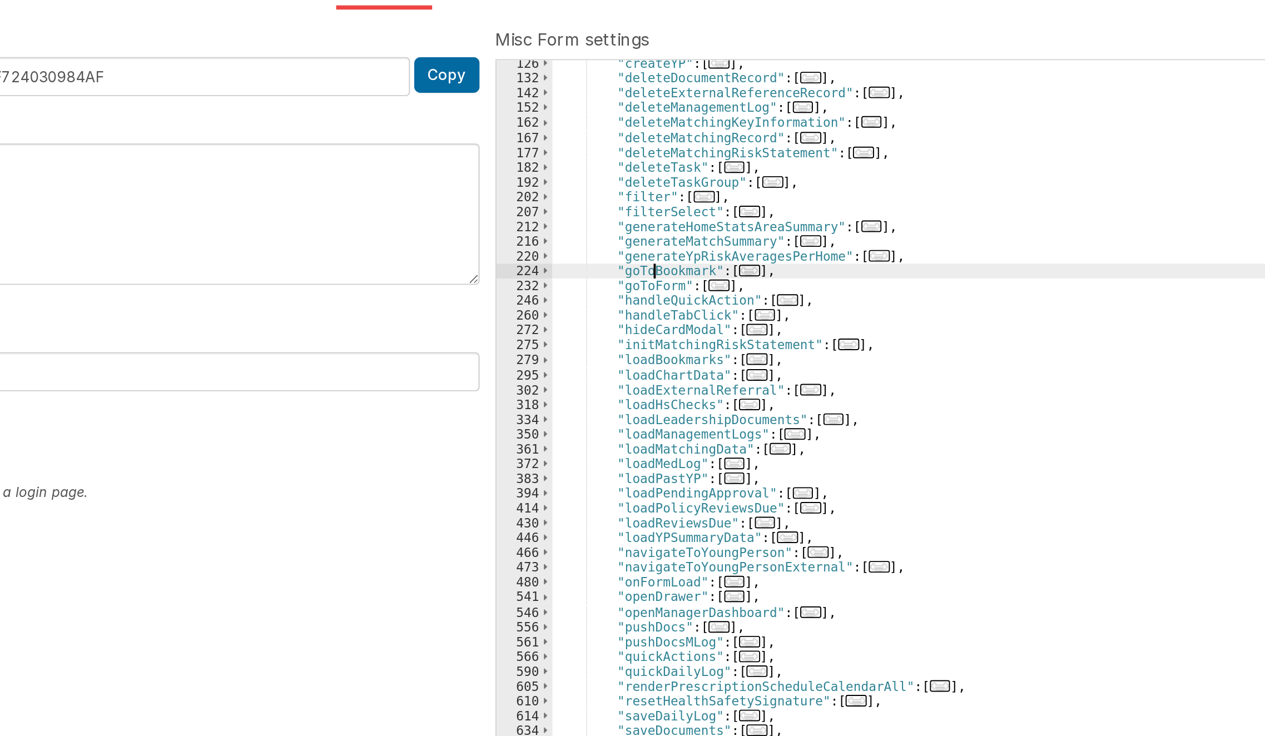
click at [535, 215] on div ""createYP" : [ ... ] , "deleteDocumentRecord" : [ ... ] , "deleteExternalRefere…" at bounding box center [864, 413] width 765 height 624
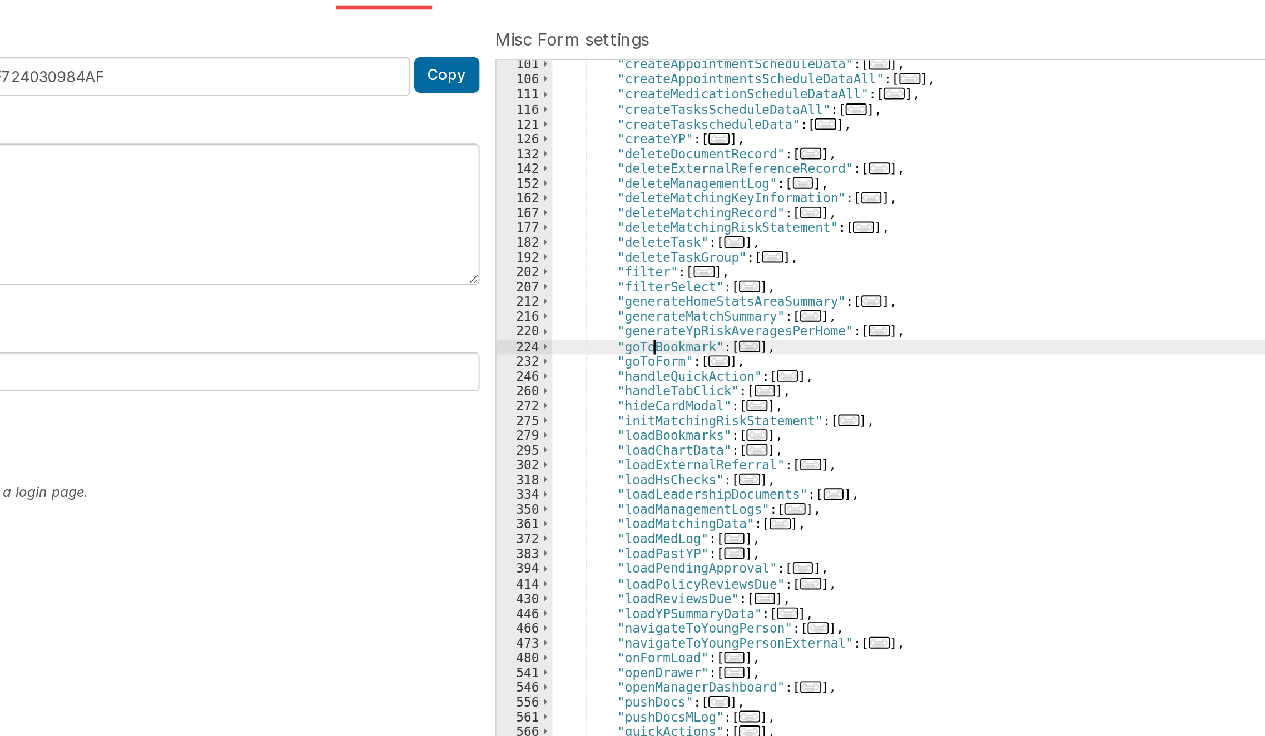
scroll to position [123, 0]
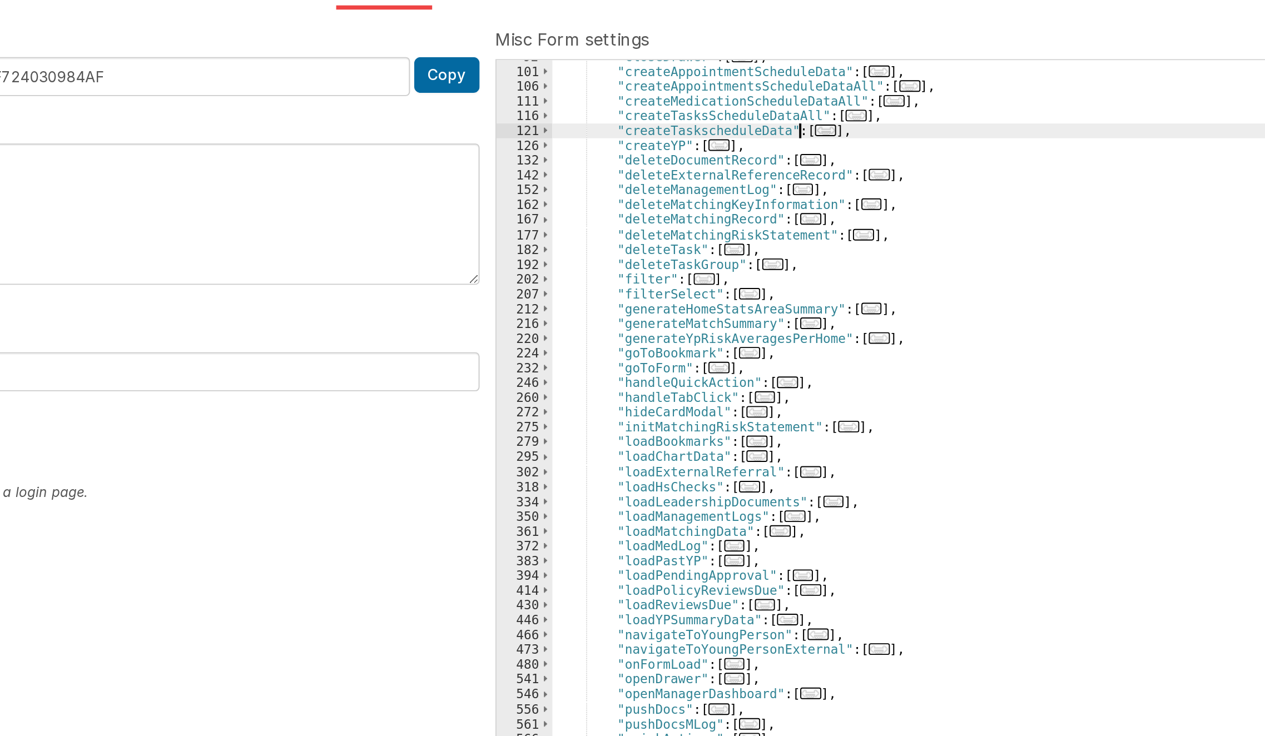
click at [620, 141] on span "..." at bounding box center [625, 140] width 11 height 6
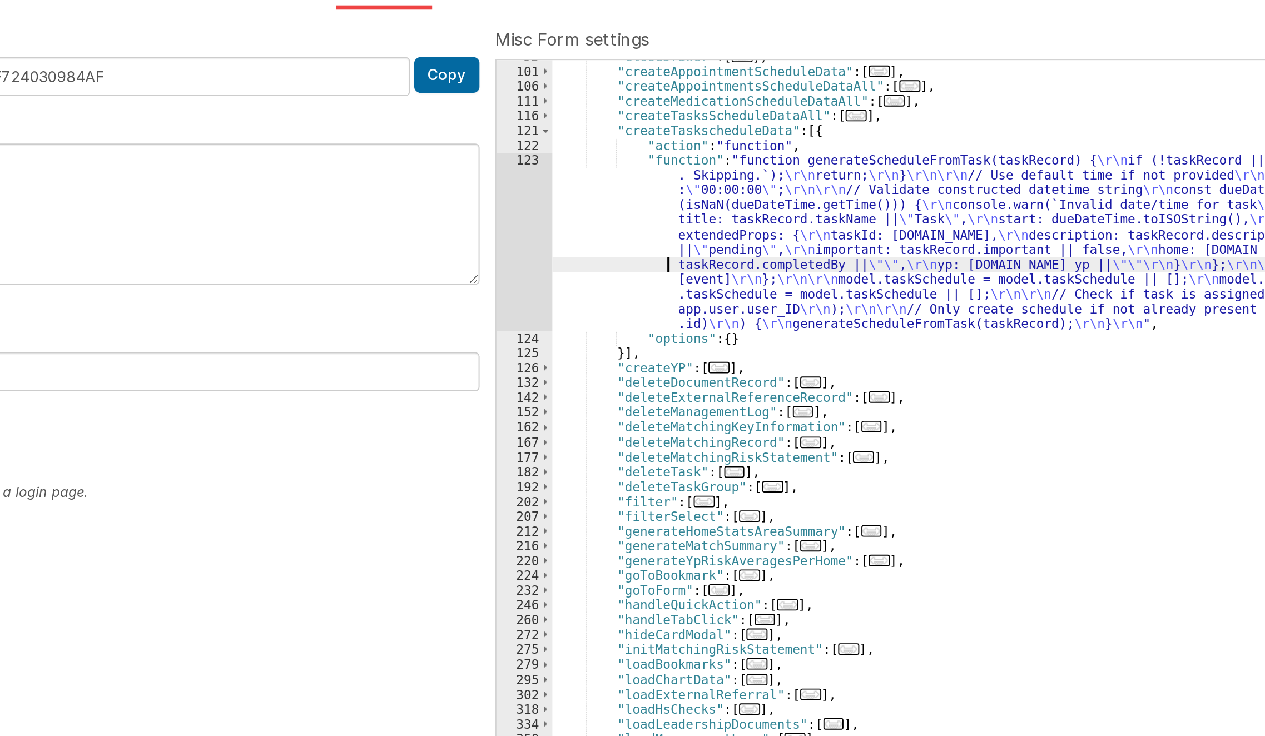
click at [531, 213] on div ""closeDrawer" : [ ... ] , "createAppointmentScheduleData" : [ ... ] , "createAp…" at bounding box center [864, 410] width 765 height 624
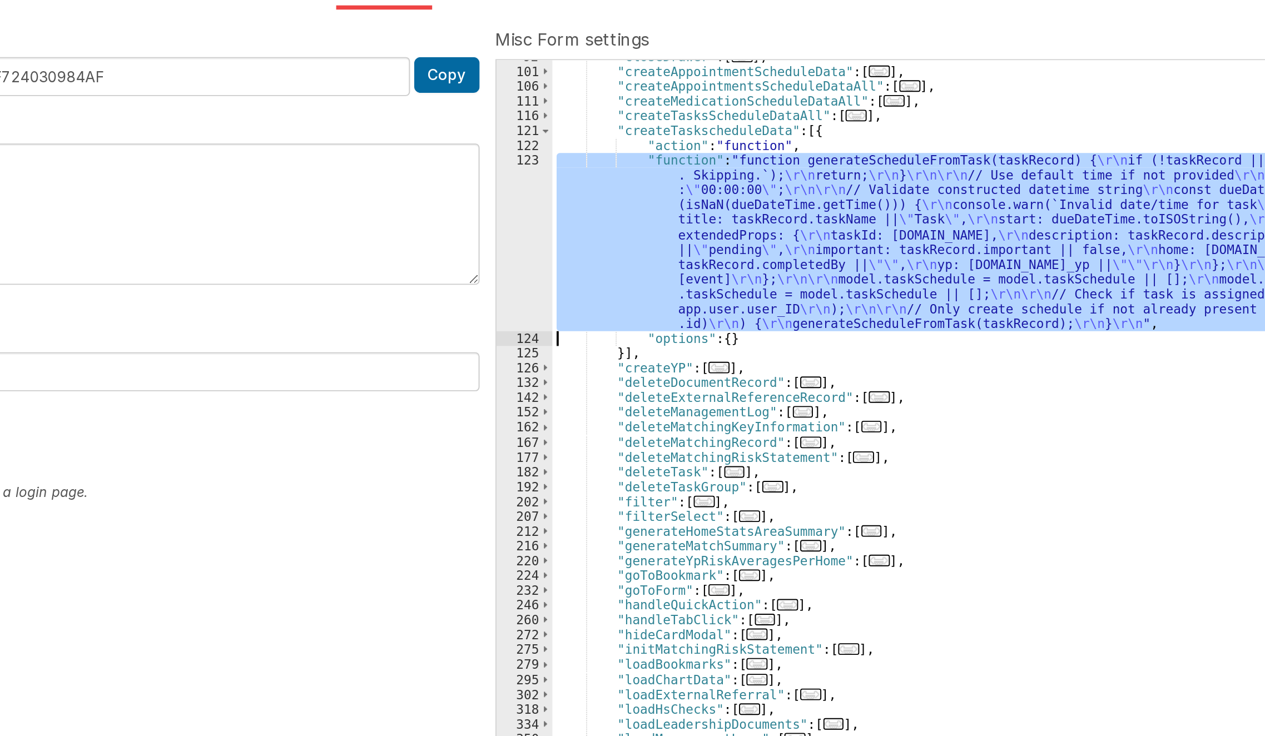
click at [461, 212] on div "123" at bounding box center [466, 199] width 29 height 94
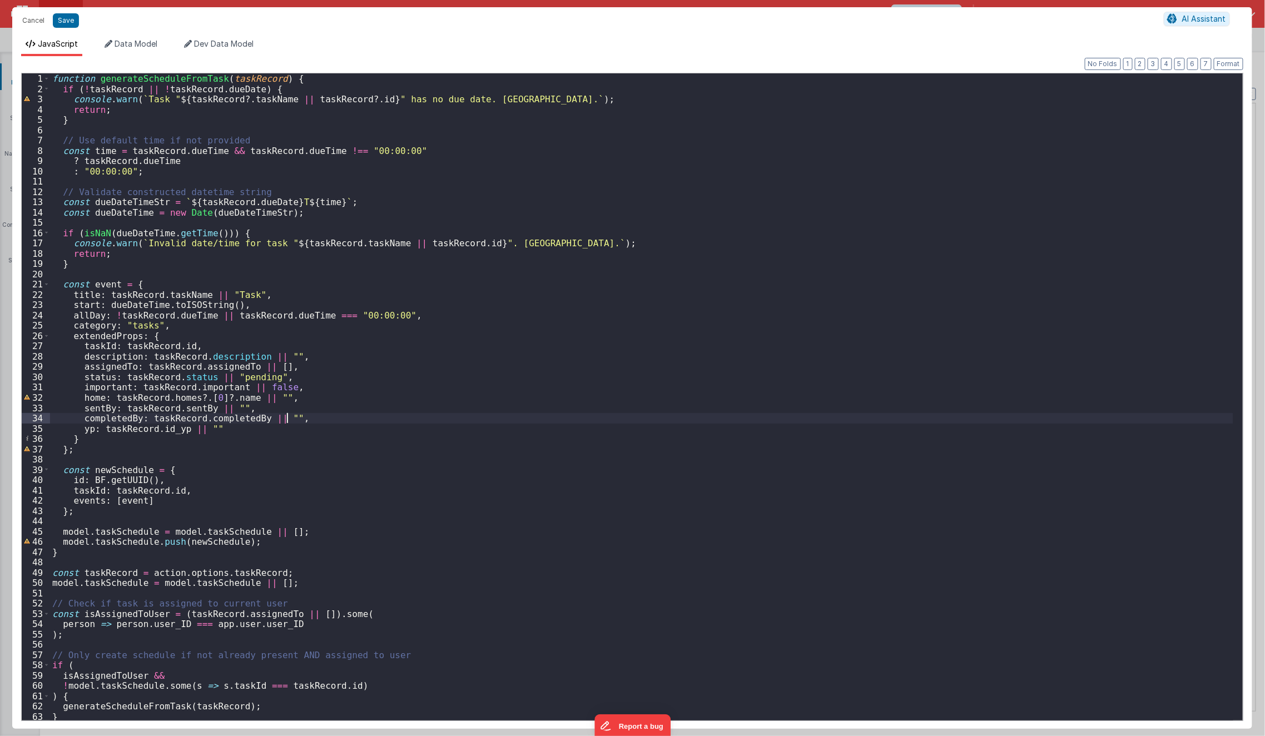
click at [487, 415] on div "function generateScheduleFromTask ( taskRecord ) { if ( ! taskRecord || ! taskR…" at bounding box center [641, 407] width 1183 height 668
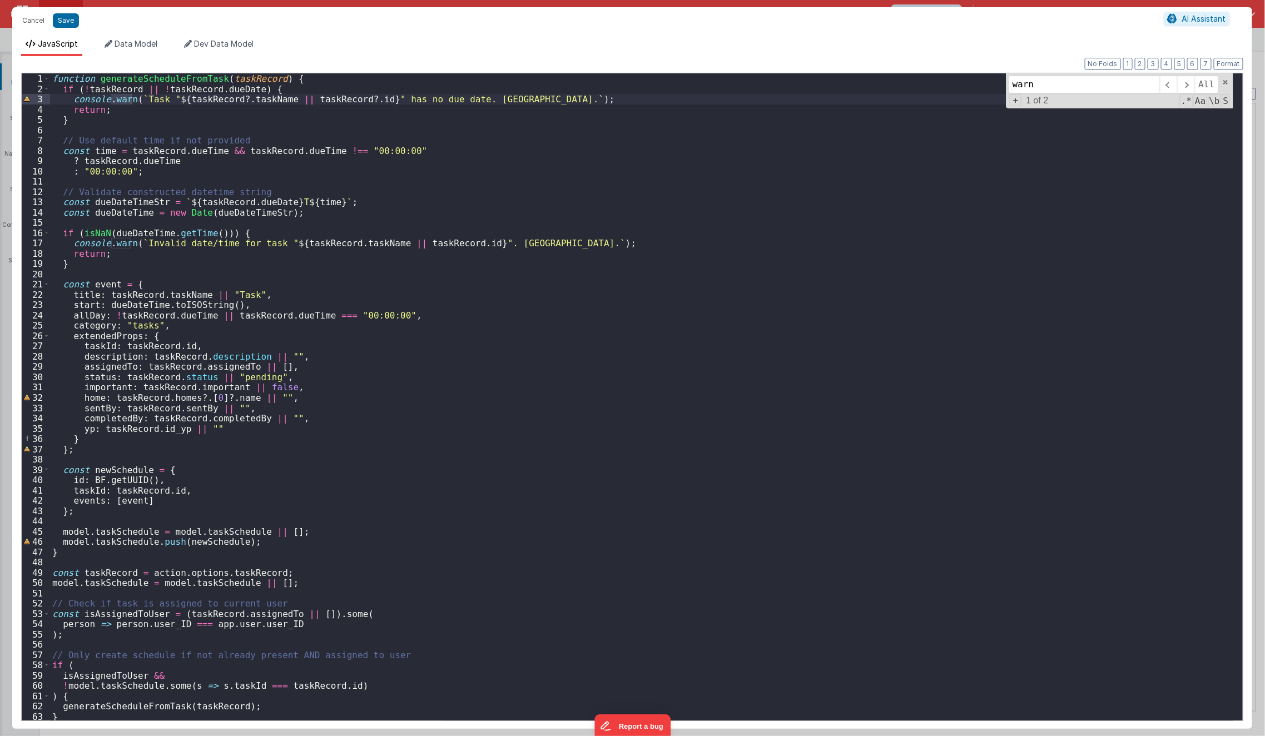
type input "warn"
click at [544, 101] on div "function generateScheduleFromTask ( taskRecord ) { if ( ! taskRecord || ! taskR…" at bounding box center [641, 407] width 1183 height 668
click at [596, 244] on div "function generateScheduleFromTask ( taskRecord ) { if ( ! taskRecord || ! taskR…" at bounding box center [641, 407] width 1183 height 668
click at [1191, 84] on span at bounding box center [1185, 85] width 17 height 18
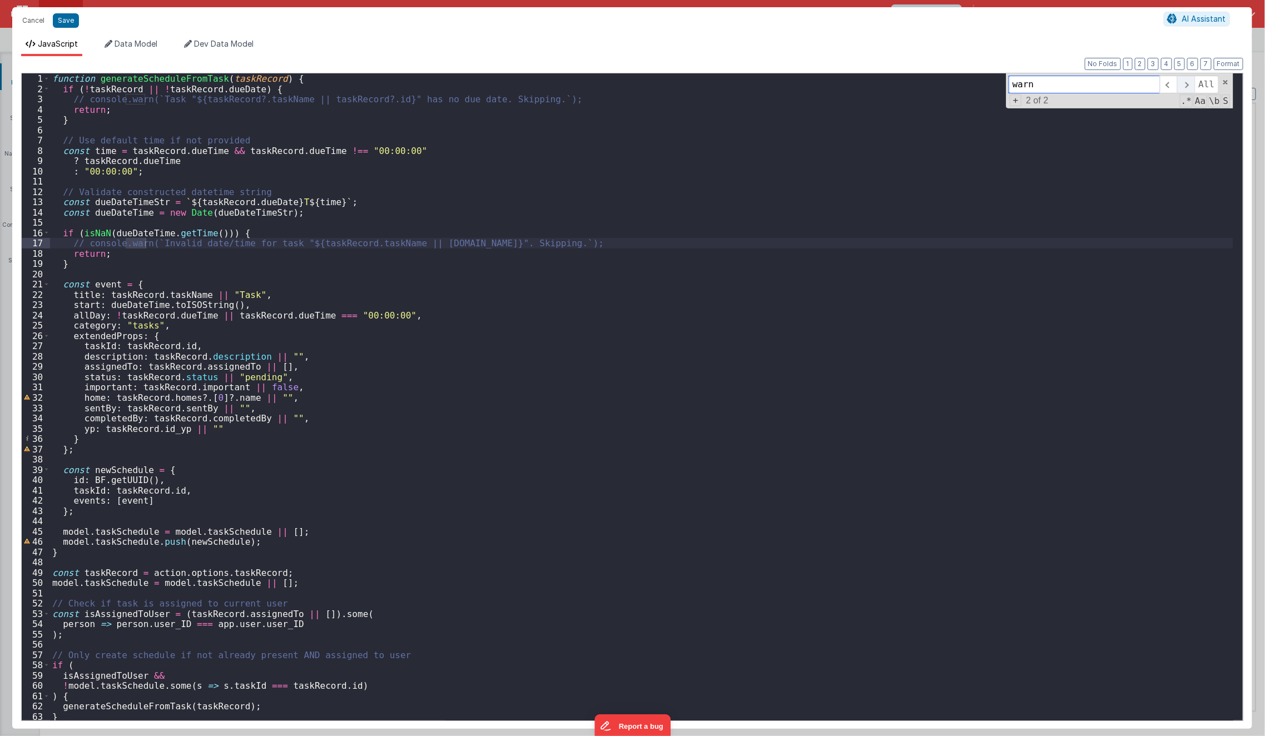
click at [1191, 84] on span at bounding box center [1185, 85] width 17 height 18
click at [66, 25] on button "Save" at bounding box center [66, 20] width 26 height 14
type textarea "HOME DASHBOARD"
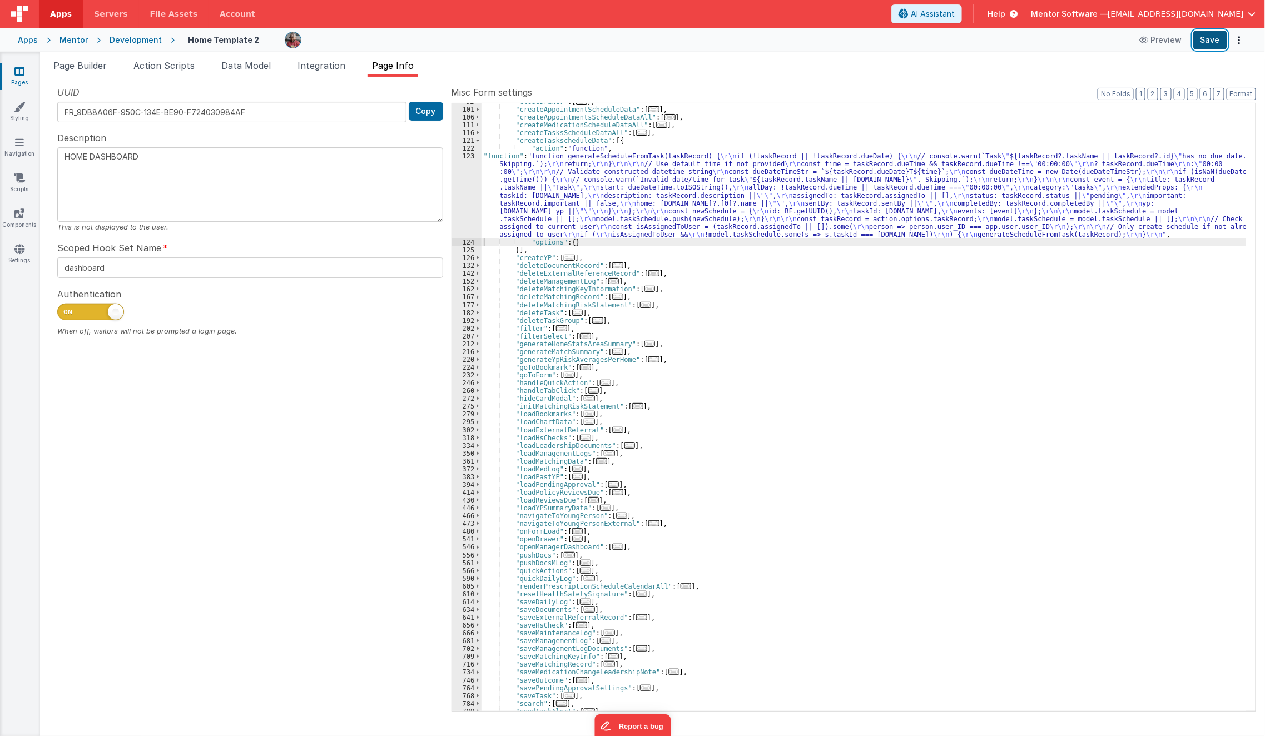
click at [1208, 38] on button "Save" at bounding box center [1210, 40] width 34 height 19
click at [19, 76] on link "Pages" at bounding box center [19, 77] width 40 height 22
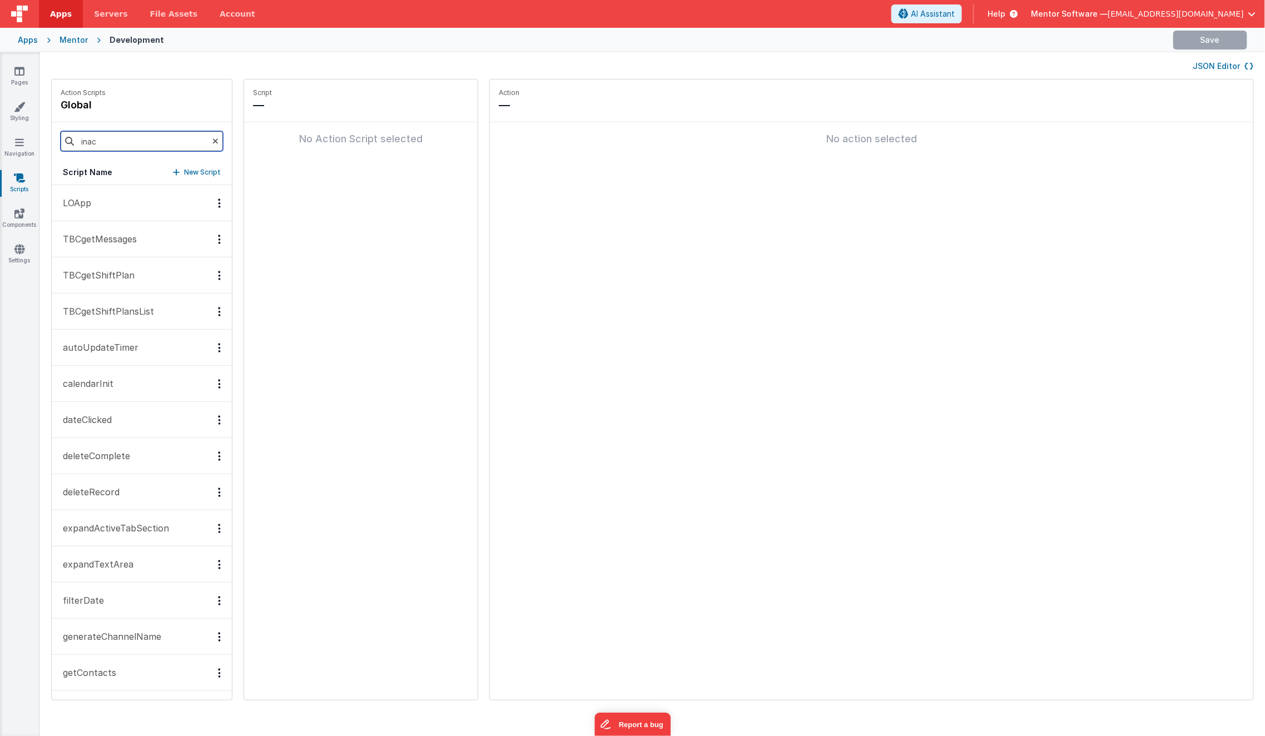
click at [116, 136] on input "inac" at bounding box center [142, 141] width 162 height 20
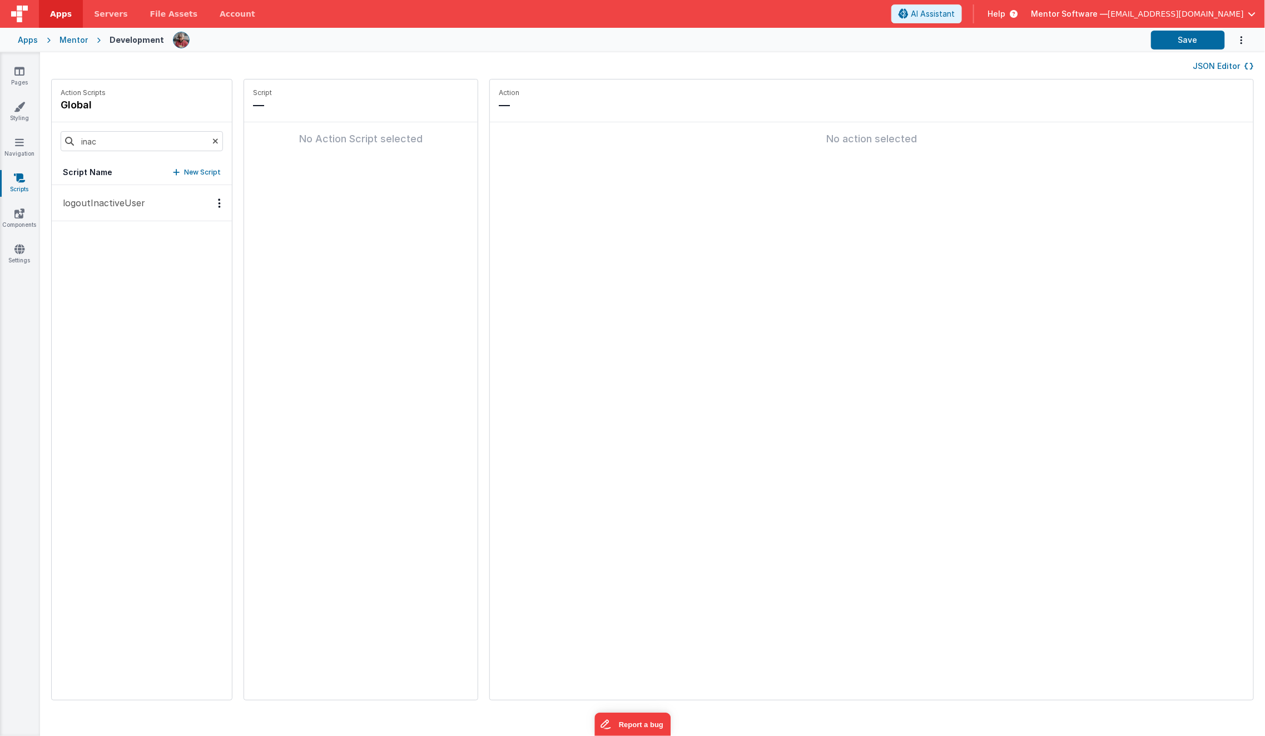
click at [113, 204] on p "logoutInactiveUser" at bounding box center [100, 202] width 89 height 13
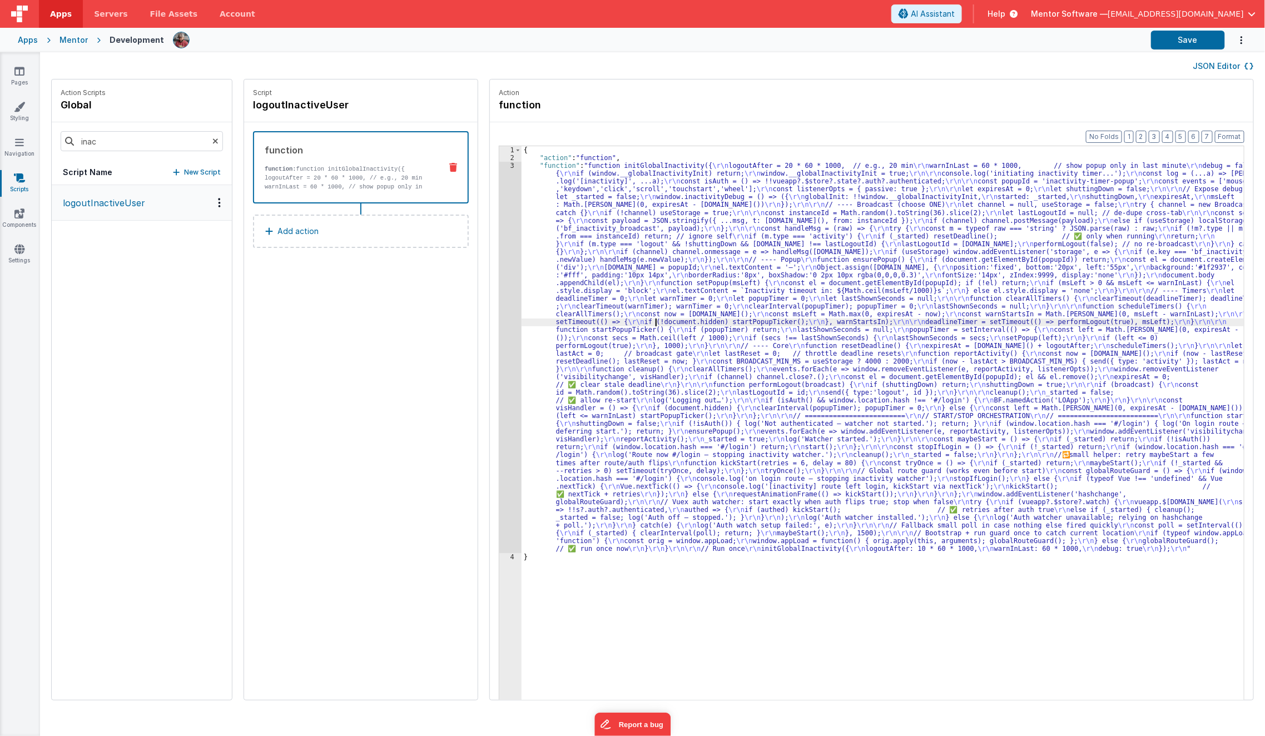
click at [642, 324] on div "{ "action" : "function" , "function" : "function initGlobalInactivity({ \r\n lo…" at bounding box center [891, 448] width 738 height 605
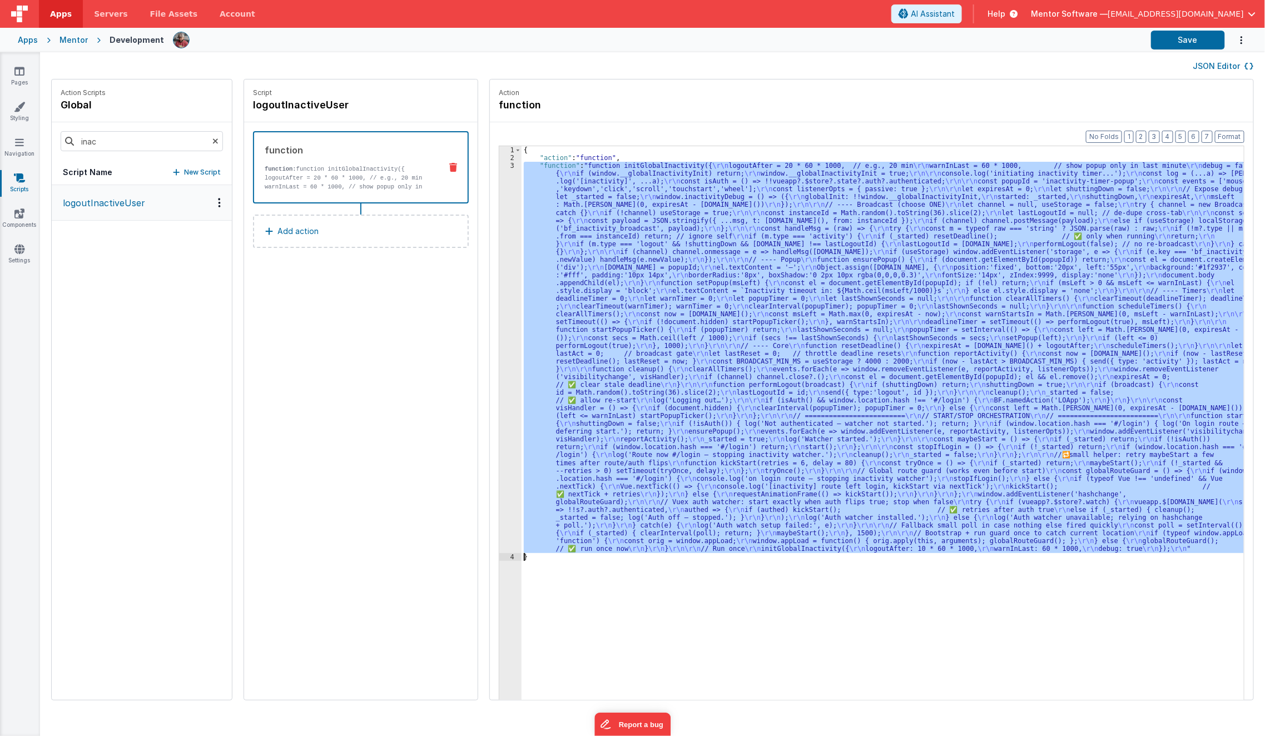
click at [499, 364] on div "3" at bounding box center [510, 357] width 22 height 391
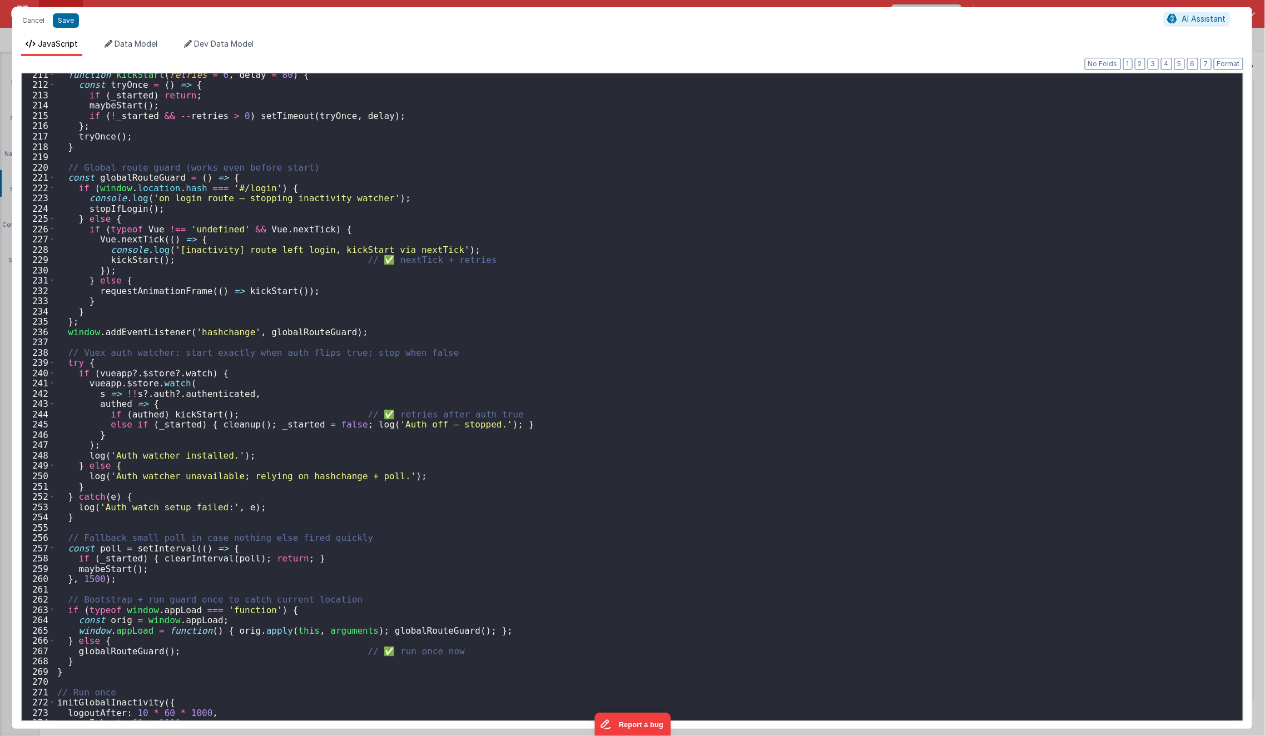
scroll to position [2198, 0]
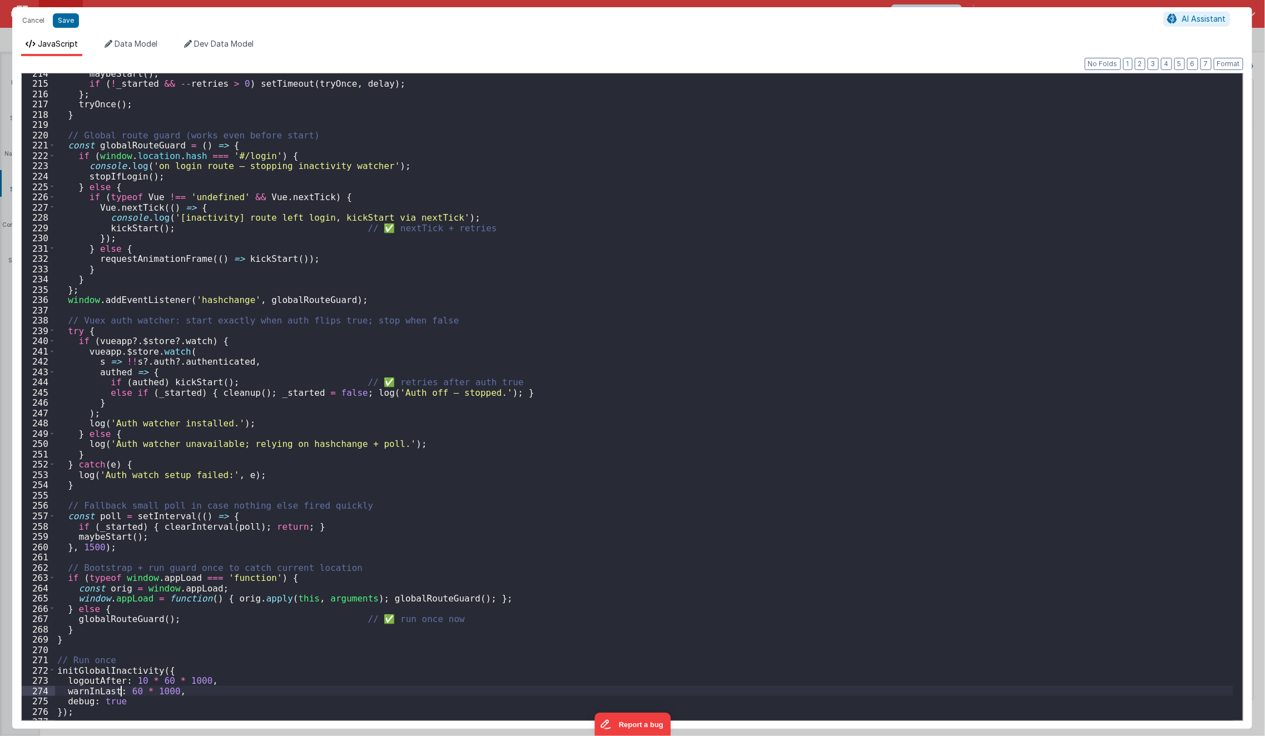
click at [123, 692] on div "maybeStart ( ) ; if ( ! _started && -- retries > 0 ) setTimeout ( tryOnce , del…" at bounding box center [644, 405] width 1178 height 675
click at [261, 688] on div "maybeStart ( ) ; if ( ! _started && -- retries > 0 ) setTimeout ( tryOnce , del…" at bounding box center [644, 405] width 1178 height 675
click at [63, 23] on button "Save" at bounding box center [66, 20] width 26 height 14
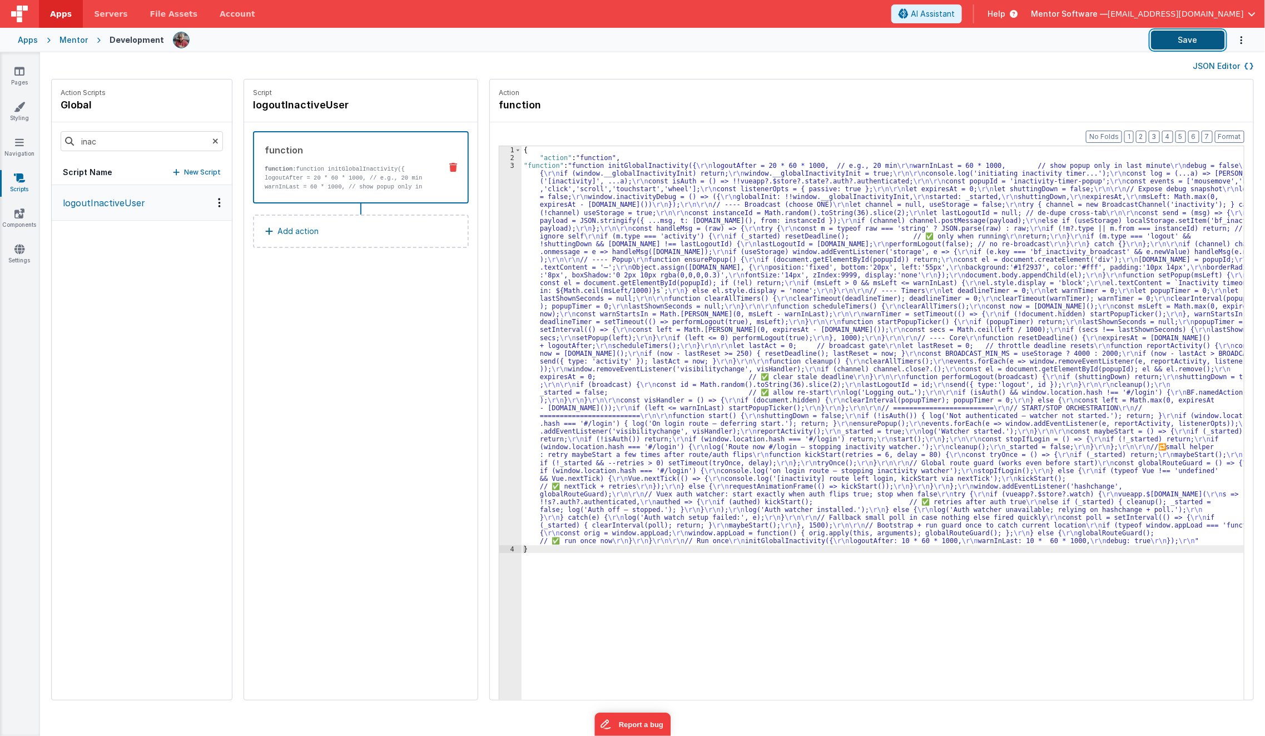
click at [1213, 37] on button "Save" at bounding box center [1188, 40] width 74 height 19
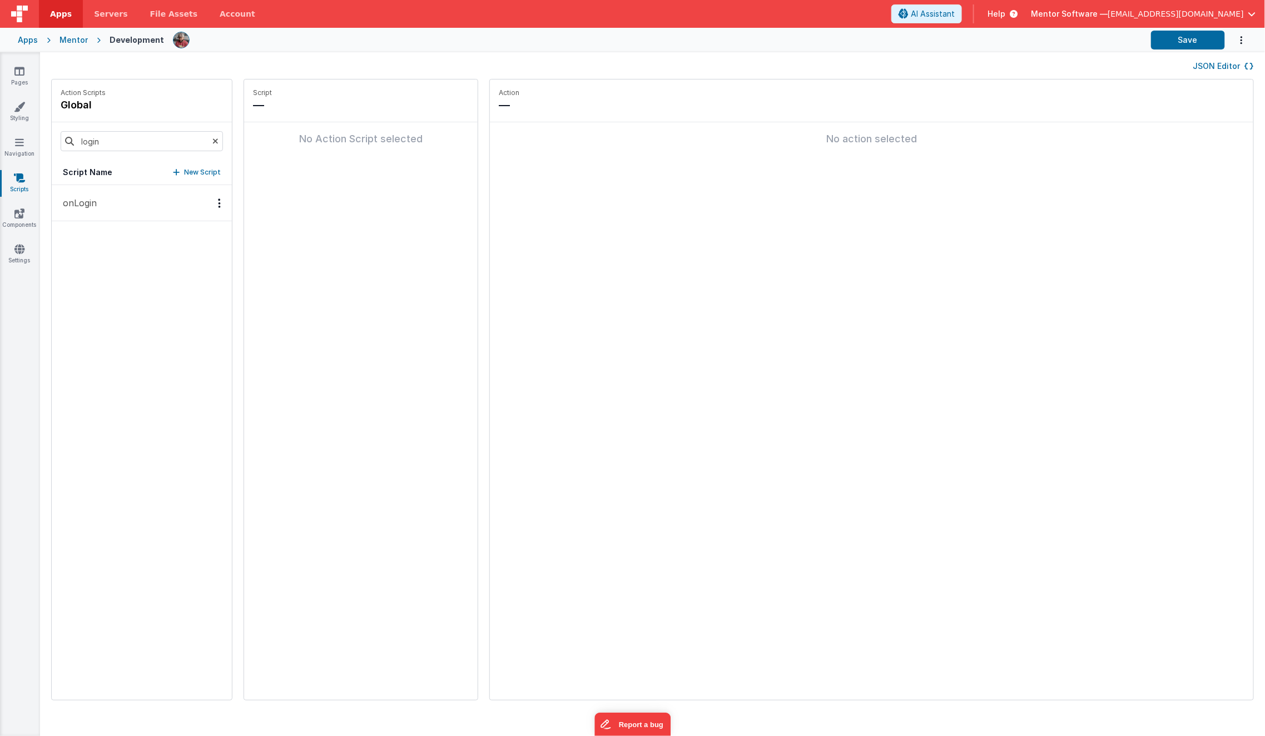
click at [105, 211] on button "onLogin" at bounding box center [142, 203] width 180 height 36
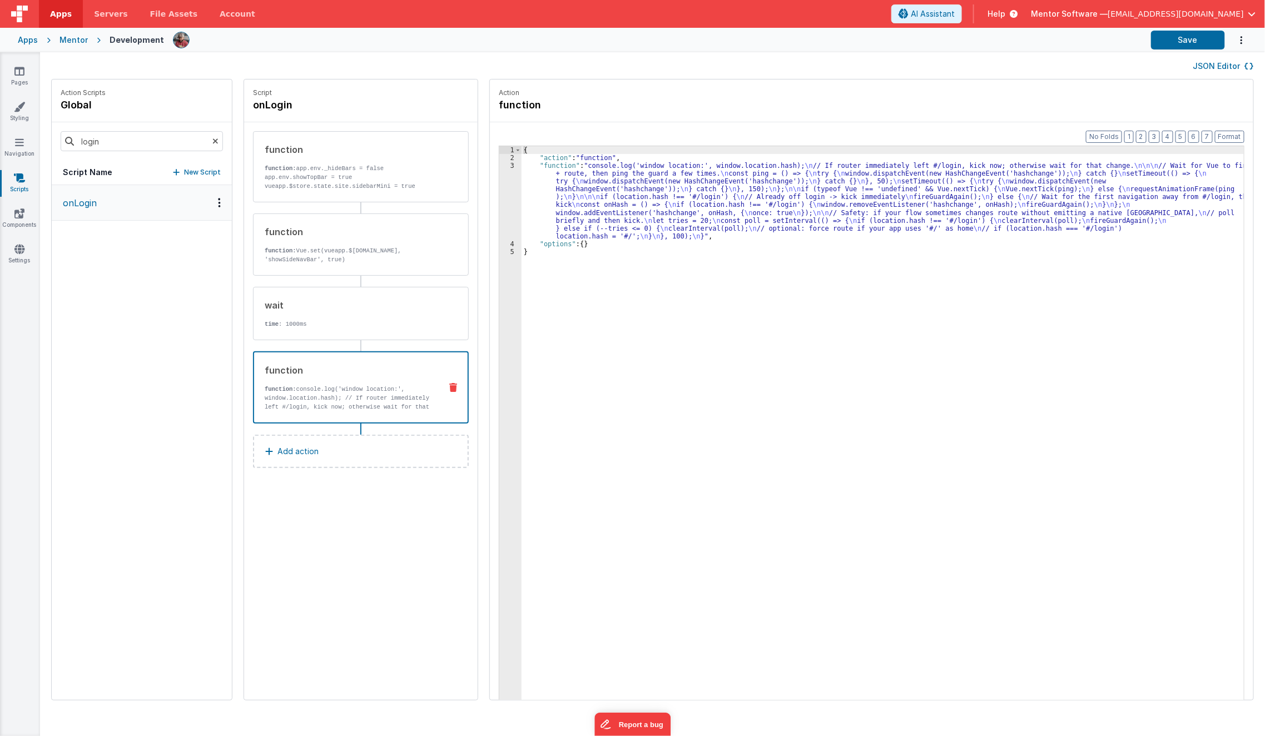
click at [358, 403] on p "function: console.log('window location:', window.location.hash); // If router i…" at bounding box center [348, 403] width 167 height 36
click at [548, 201] on div "{ "action" : "function" , "function" : "console.log('window location:', window.…" at bounding box center [891, 448] width 738 height 605
click at [500, 209] on div "3" at bounding box center [510, 201] width 22 height 78
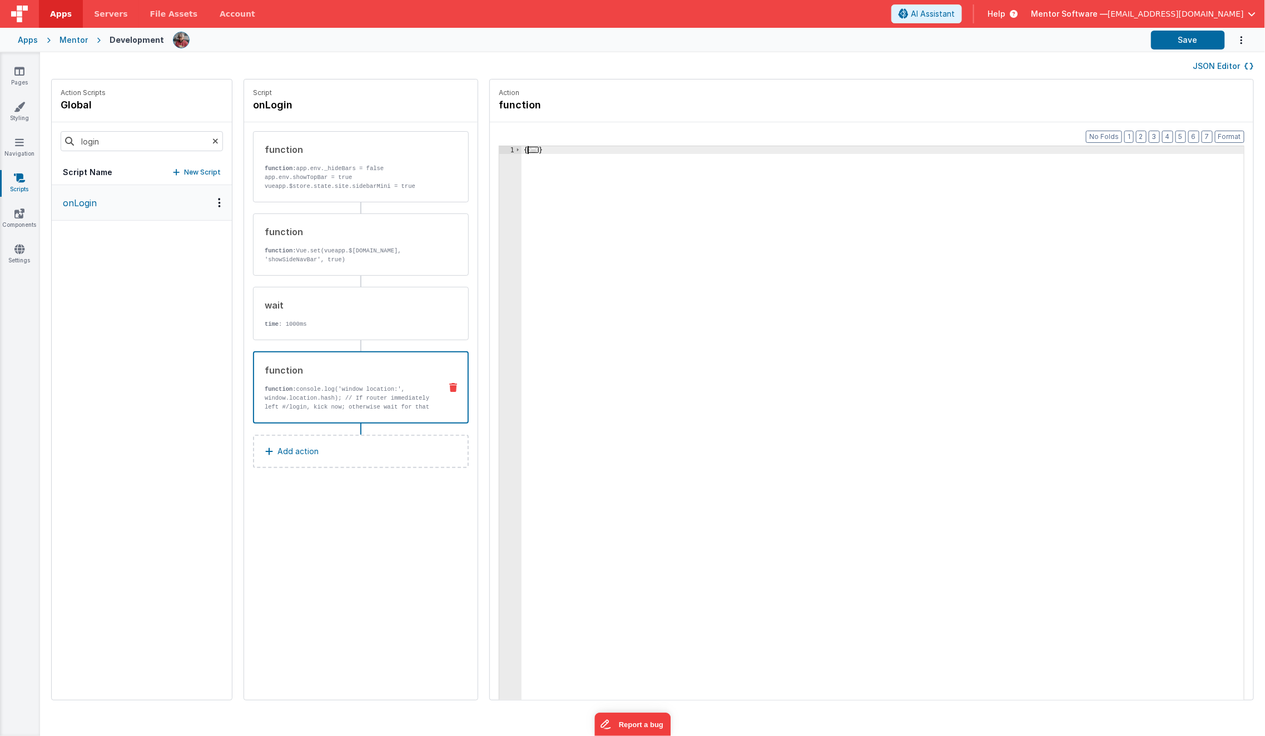
click at [528, 148] on span "..." at bounding box center [533, 150] width 11 height 6
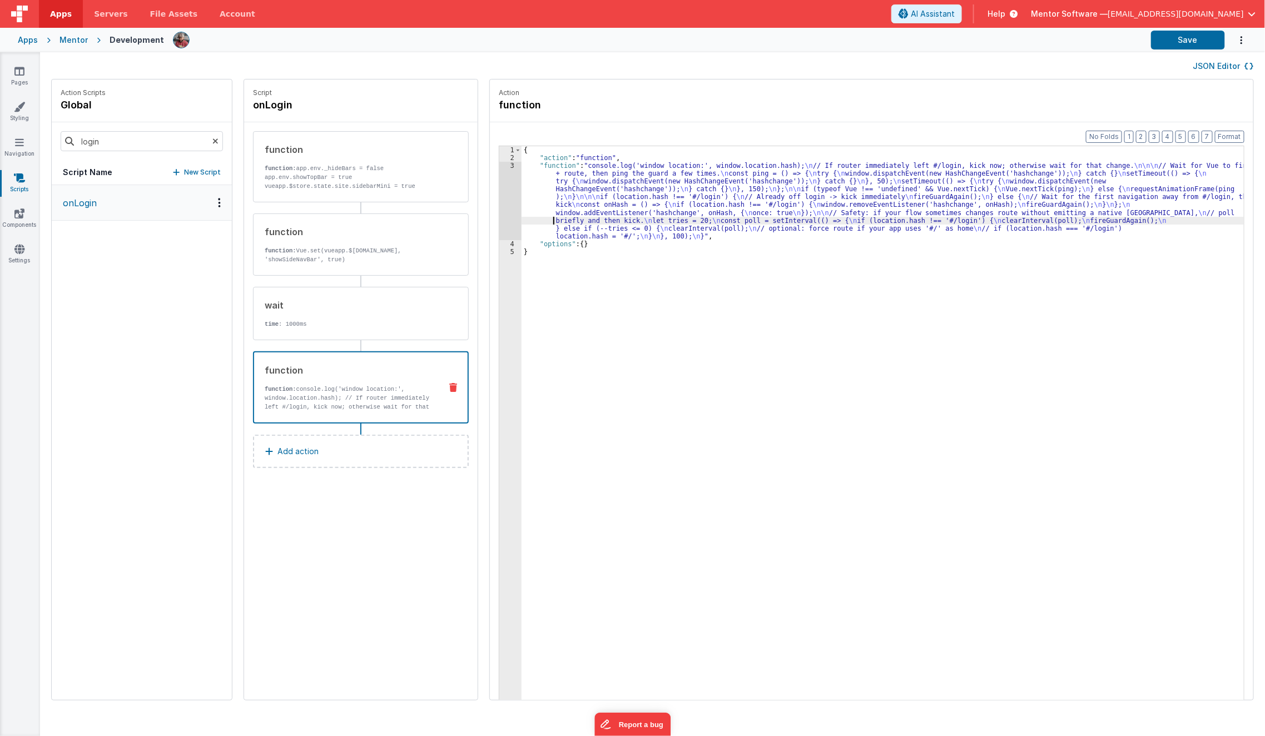
click at [527, 219] on div "{ "action" : "function" , "function" : "console.log('window location:', window.…" at bounding box center [891, 448] width 738 height 605
click at [499, 217] on div "3" at bounding box center [510, 201] width 22 height 78
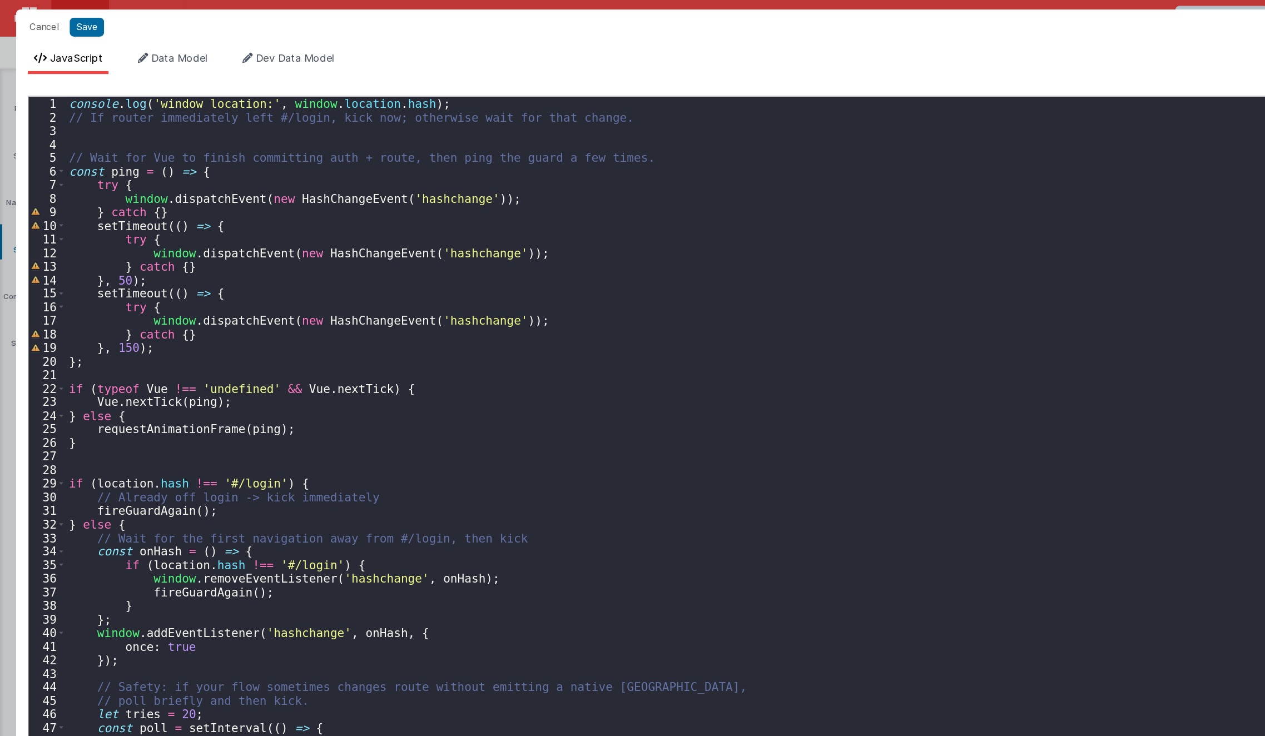
click at [318, 492] on div "console . log ( 'window location:' , window . location . hash ) ; // If router …" at bounding box center [646, 410] width 1193 height 675
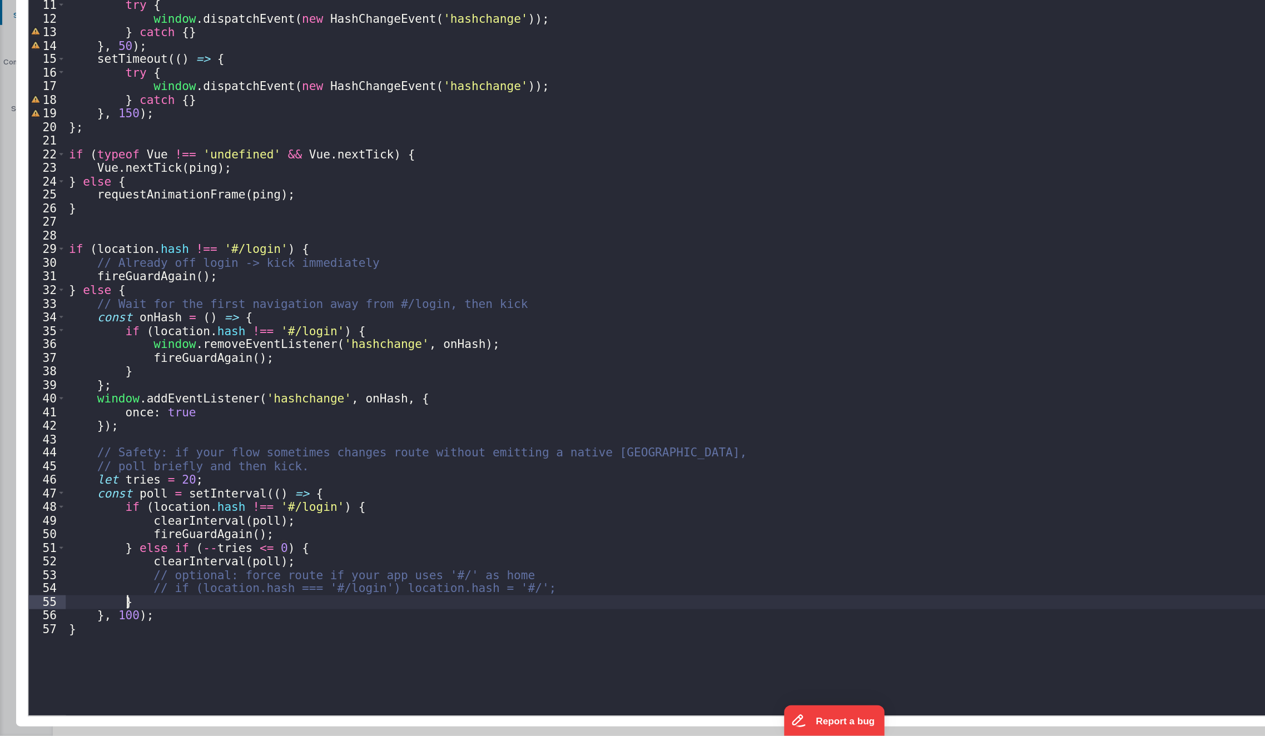
click at [405, 633] on div "console . log ( 'window location:' , window . location . hash ) ; // If router …" at bounding box center [646, 410] width 1193 height 675
click at [424, 619] on div "console . log ( 'window location:' , window . location . hash ) ; // If router …" at bounding box center [646, 410] width 1193 height 675
click at [425, 618] on div "console . log ( 'window location:' , window . location . hash ) ; // If router …" at bounding box center [646, 410] width 1193 height 675
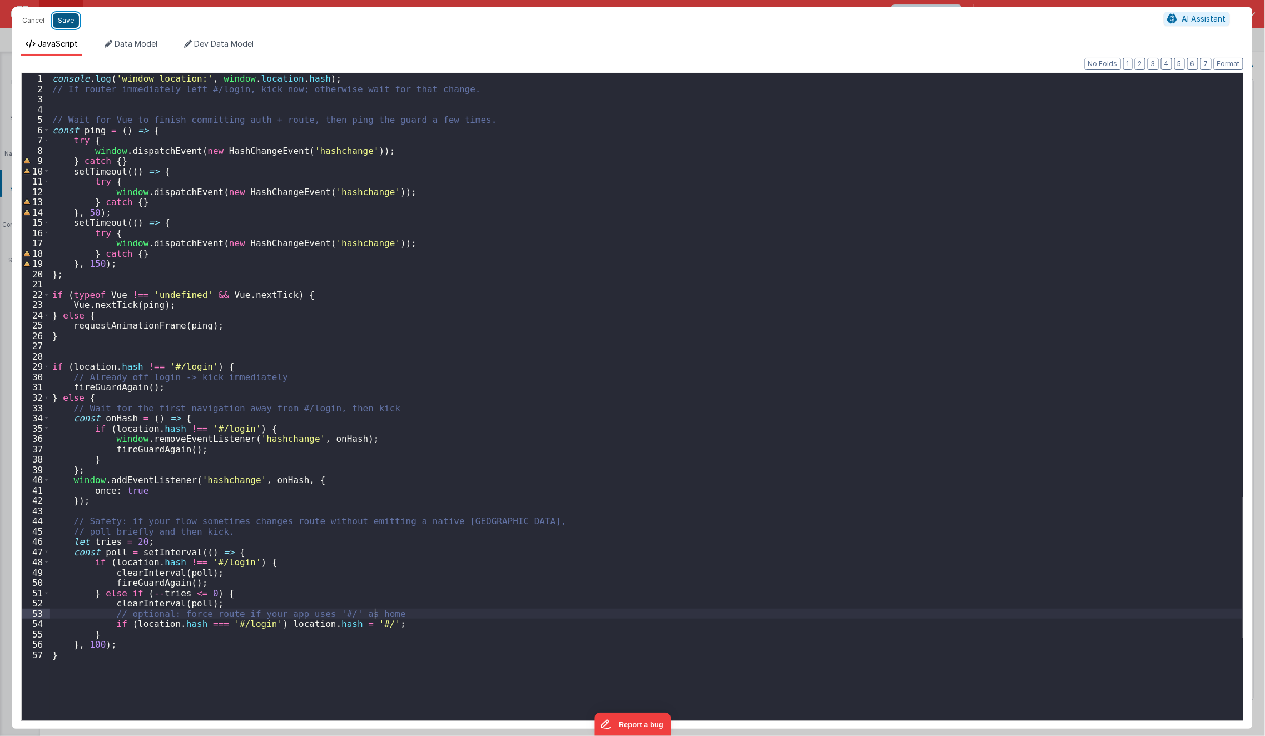
click at [64, 15] on button "Save" at bounding box center [66, 20] width 26 height 14
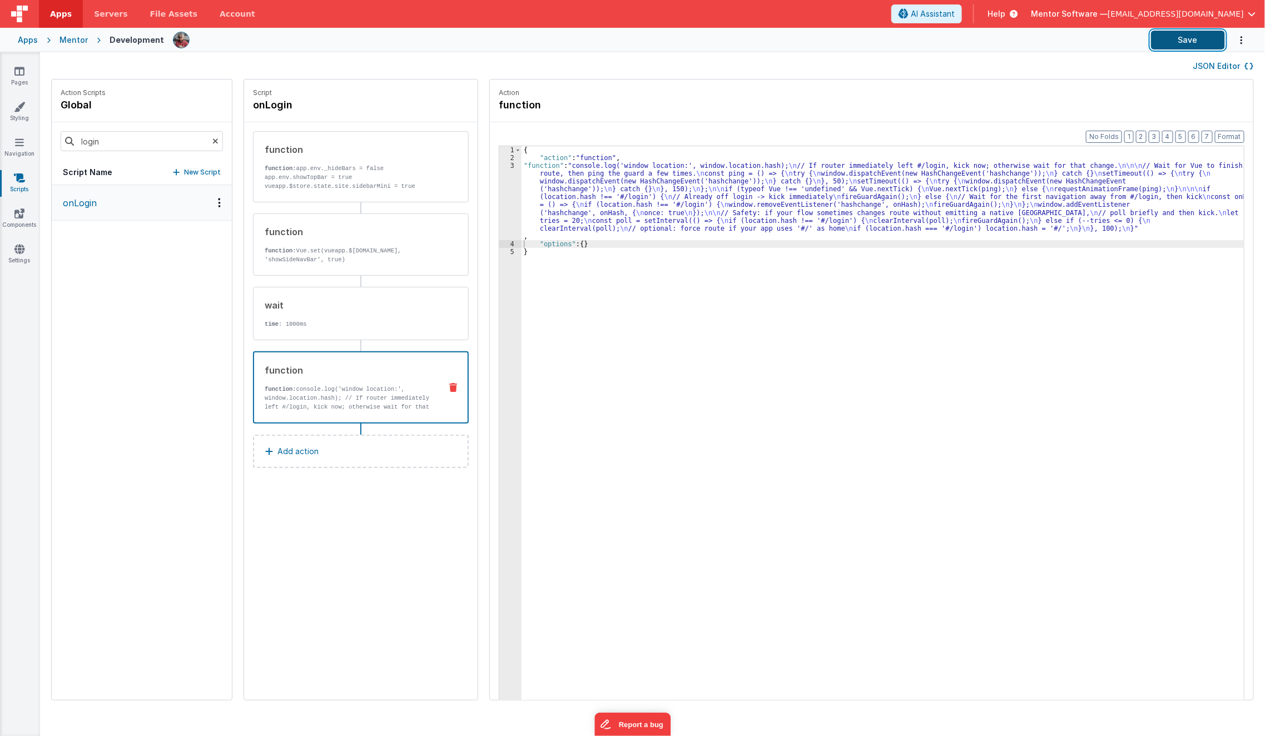
click at [1164, 42] on button "Save" at bounding box center [1188, 40] width 74 height 19
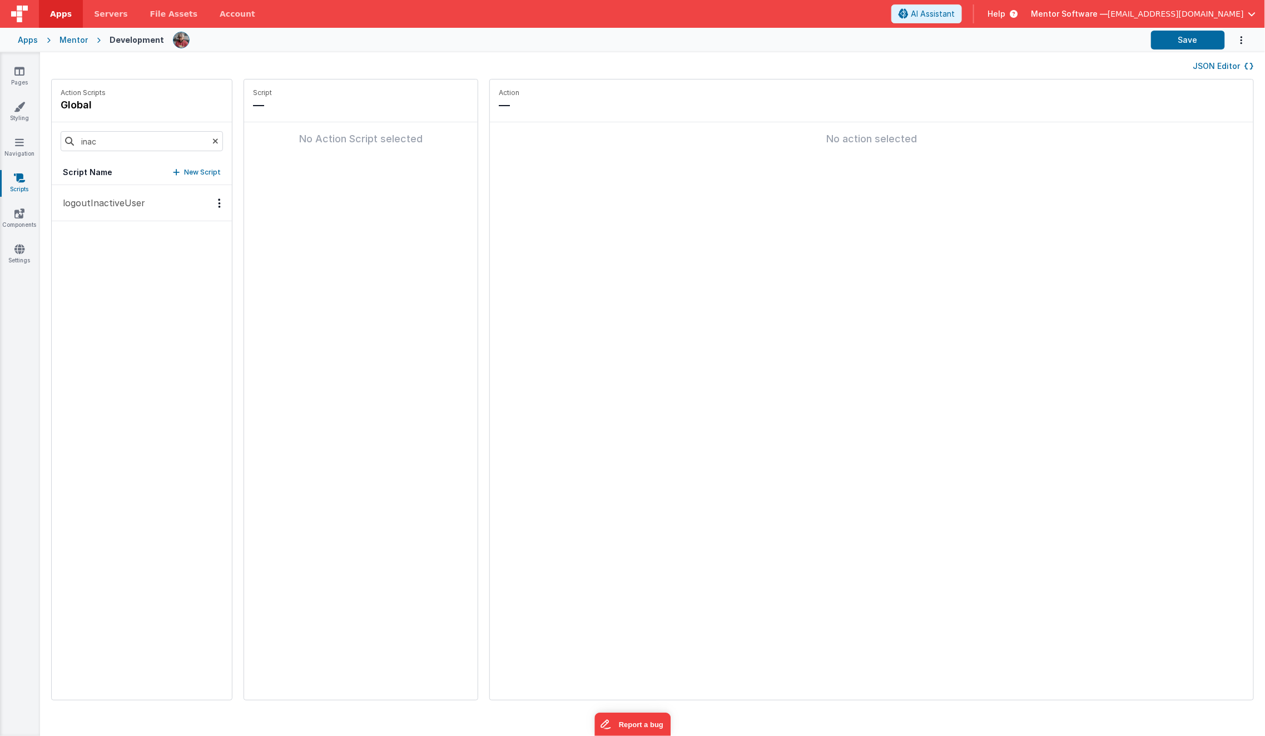
click at [107, 204] on p "logoutInactiveUser" at bounding box center [100, 202] width 89 height 13
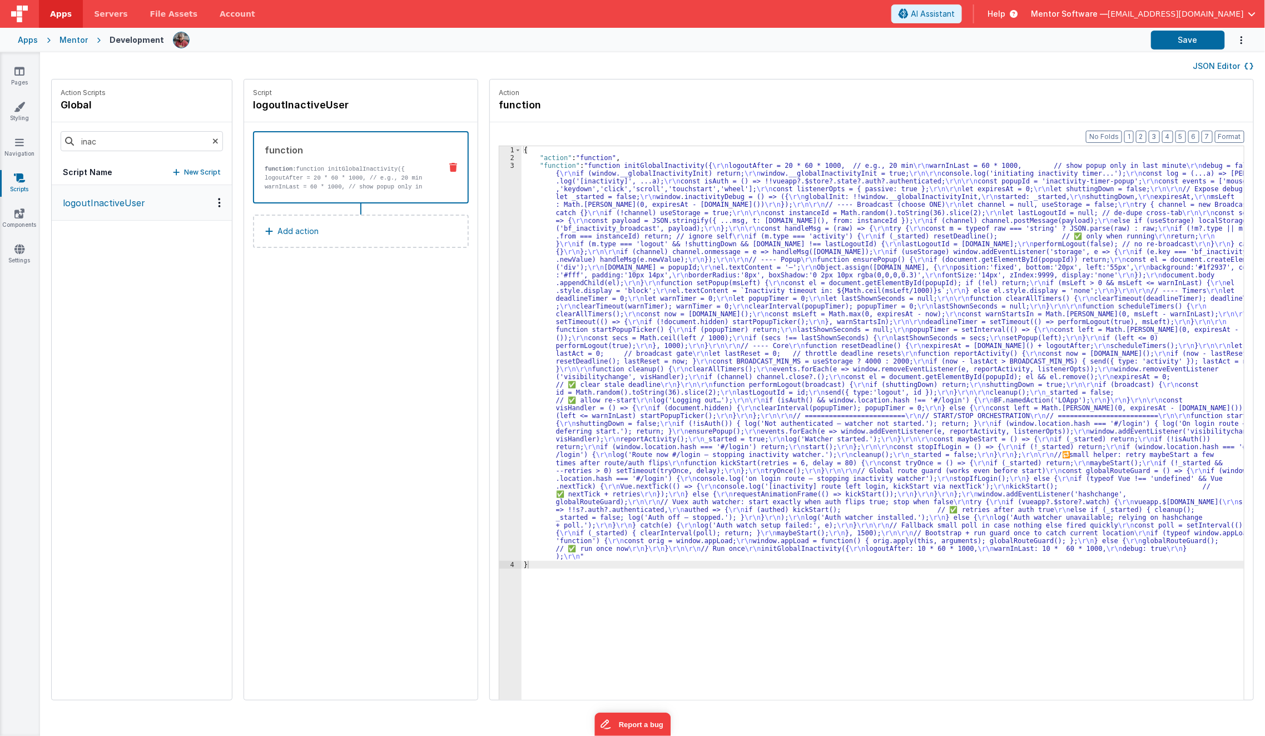
click at [541, 231] on div "{ "action" : "function" , "function" : "function initGlobalInactivity({ \r\n lo…" at bounding box center [891, 448] width 738 height 605
click at [499, 270] on div "3" at bounding box center [510, 361] width 22 height 399
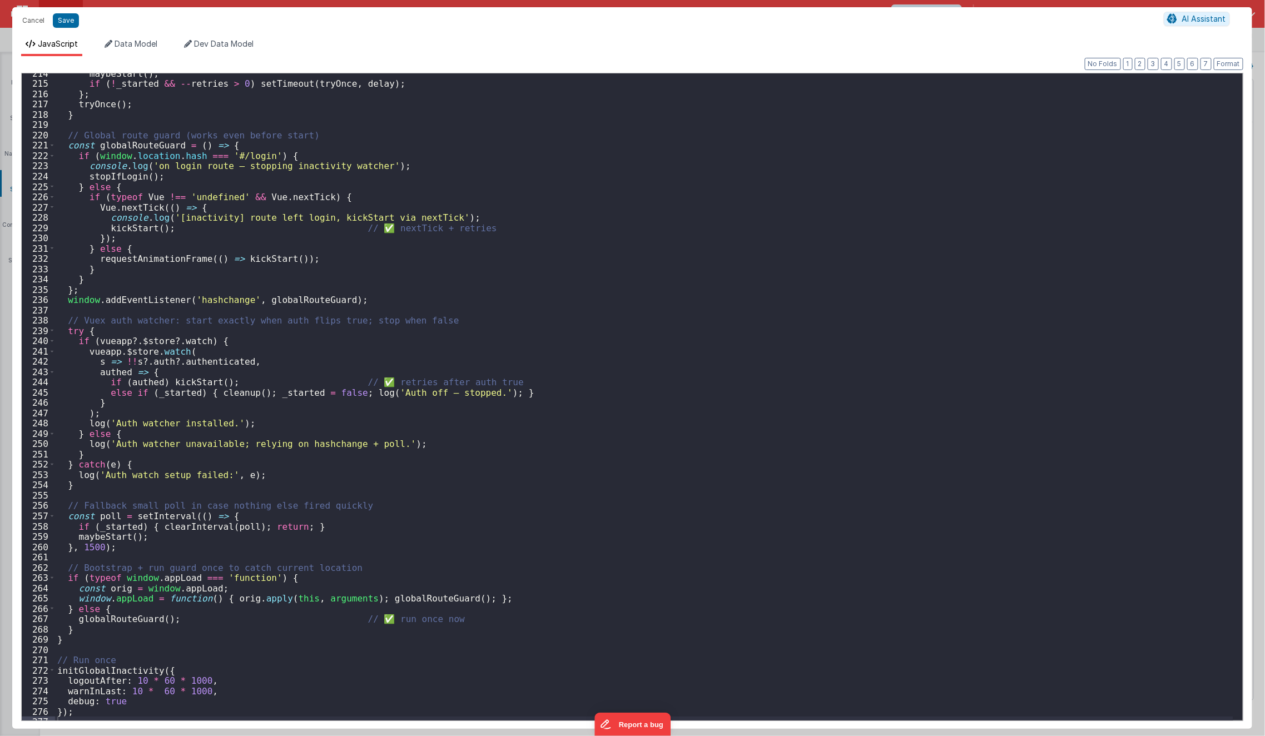
scroll to position [2198, 0]
click at [142, 685] on div "maybeStart ( ) ; if ( ! _started && -- retries > 0 ) setTimeout ( tryOnce , del…" at bounding box center [644, 405] width 1178 height 675
click at [62, 21] on button "Save" at bounding box center [66, 20] width 26 height 14
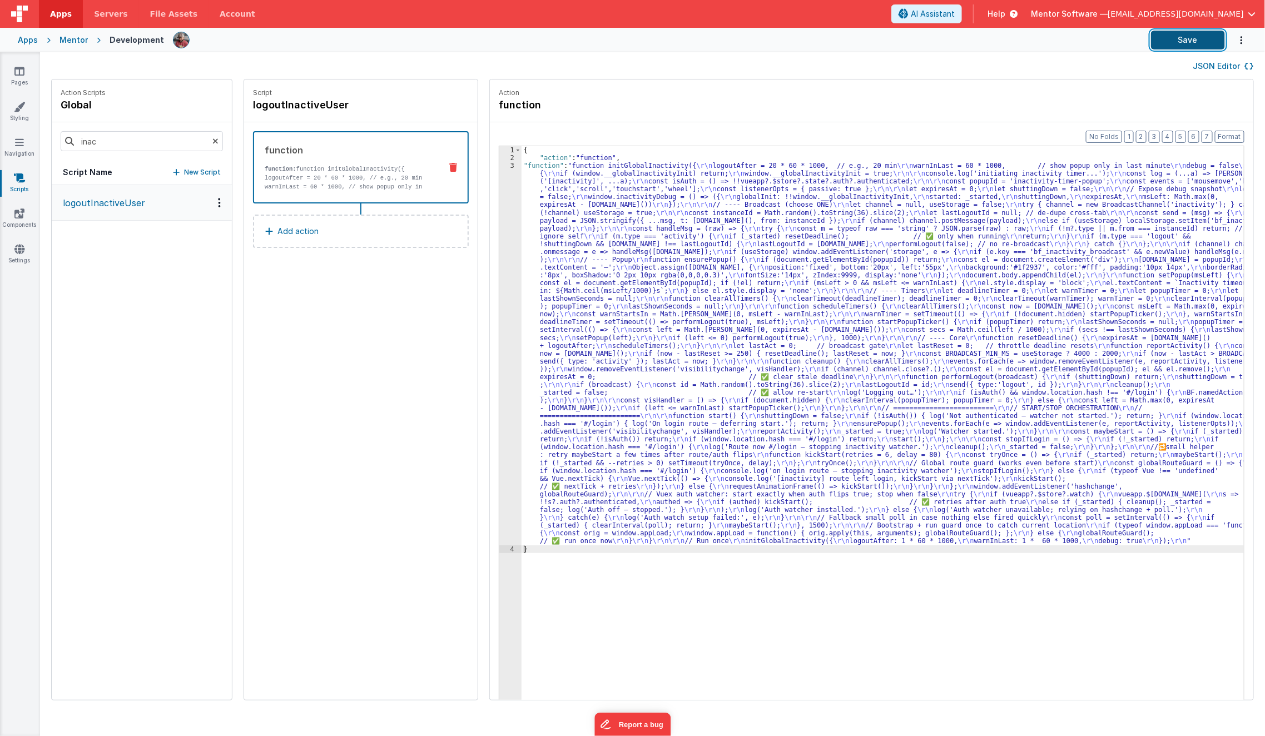
click at [1183, 40] on button "Save" at bounding box center [1188, 40] width 74 height 19
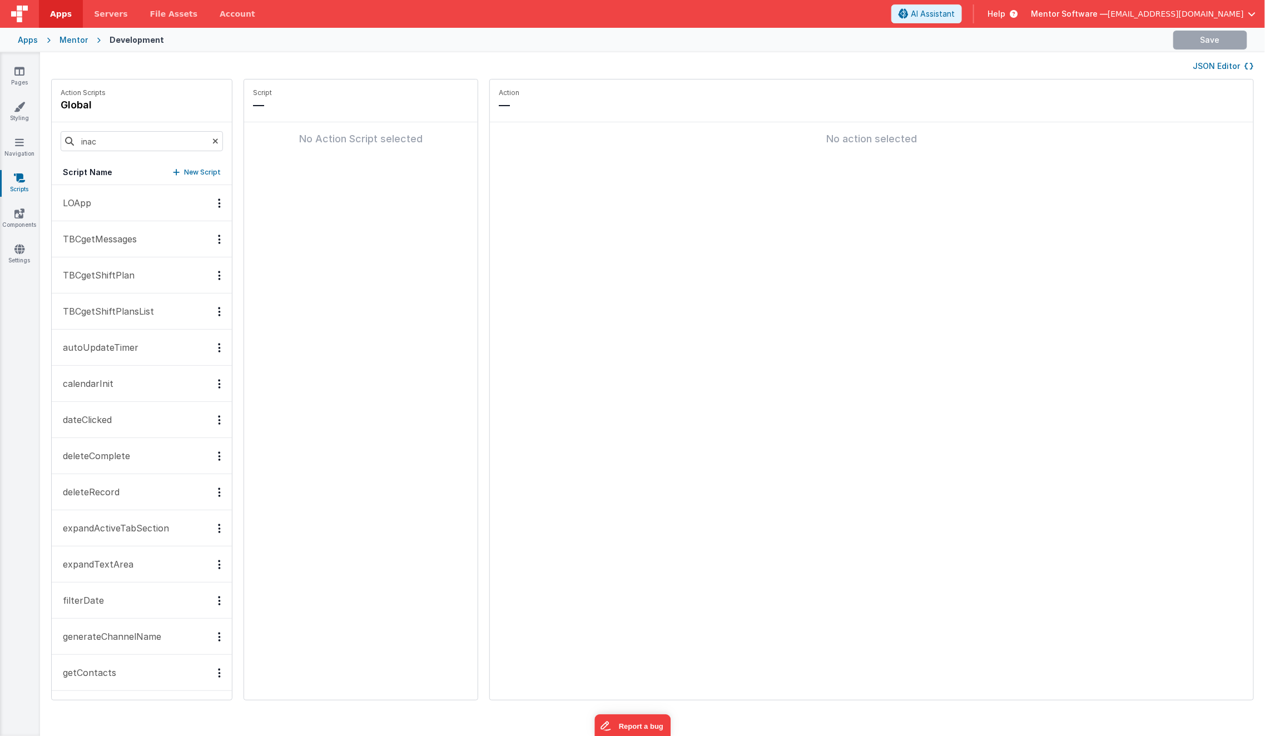
click at [110, 195] on button "LOApp" at bounding box center [142, 203] width 180 height 36
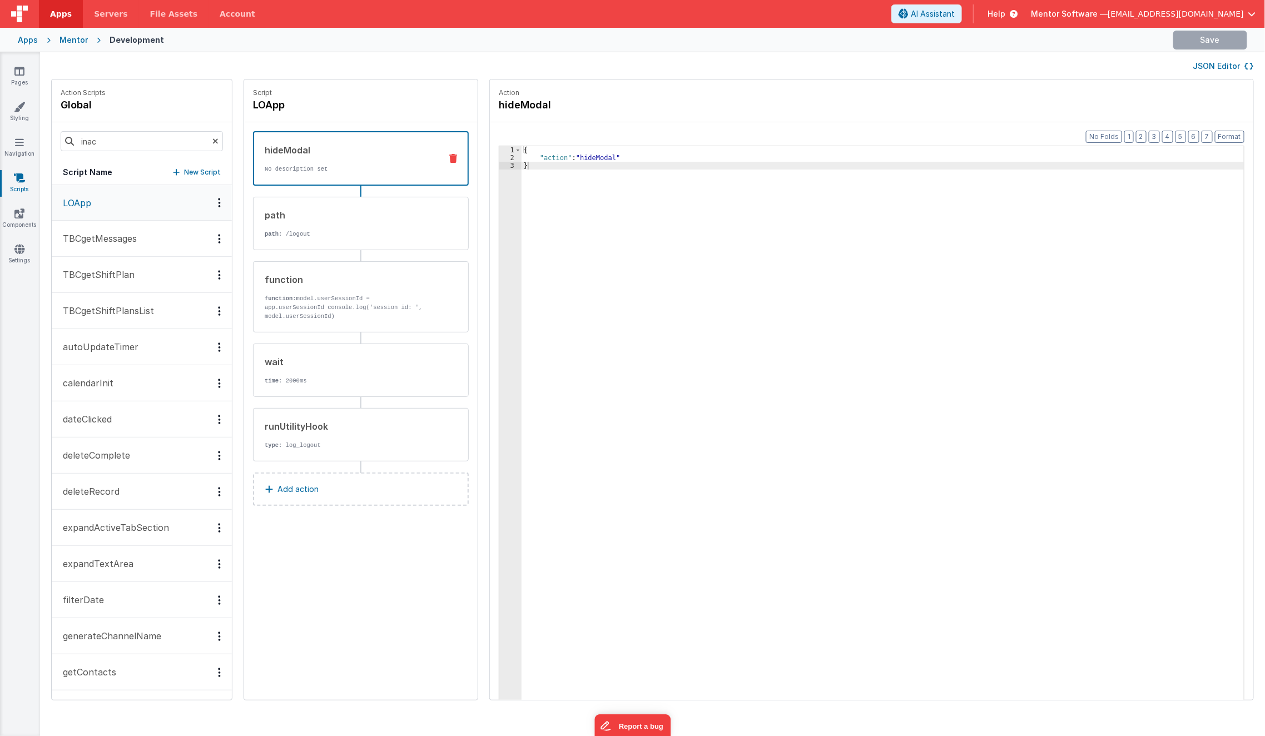
click at [1237, 67] on button "JSON Editor" at bounding box center [1223, 66] width 61 height 11
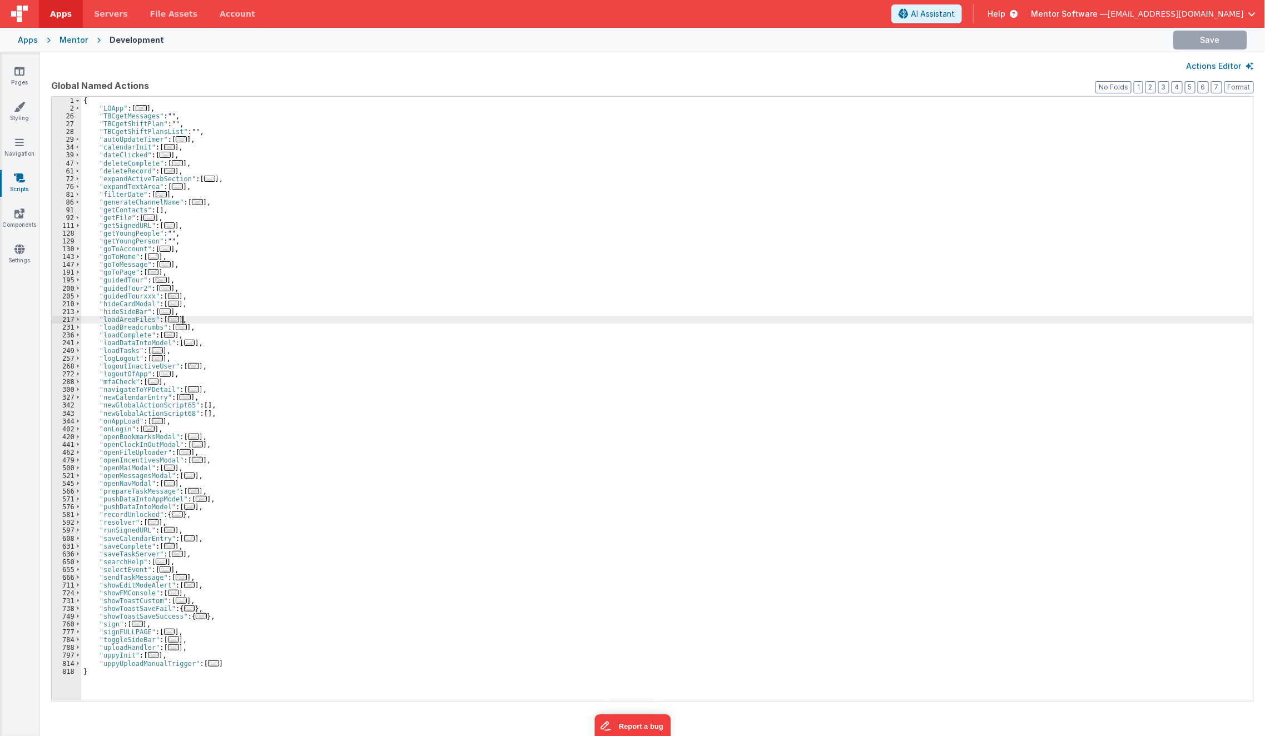
click at [666, 317] on div "{ "LOApp" : [ ... ] , "TBCgetMessages" : "" , "TBCgetShiftPlan" : "" , "TBCgetS…" at bounding box center [667, 407] width 1173 height 621
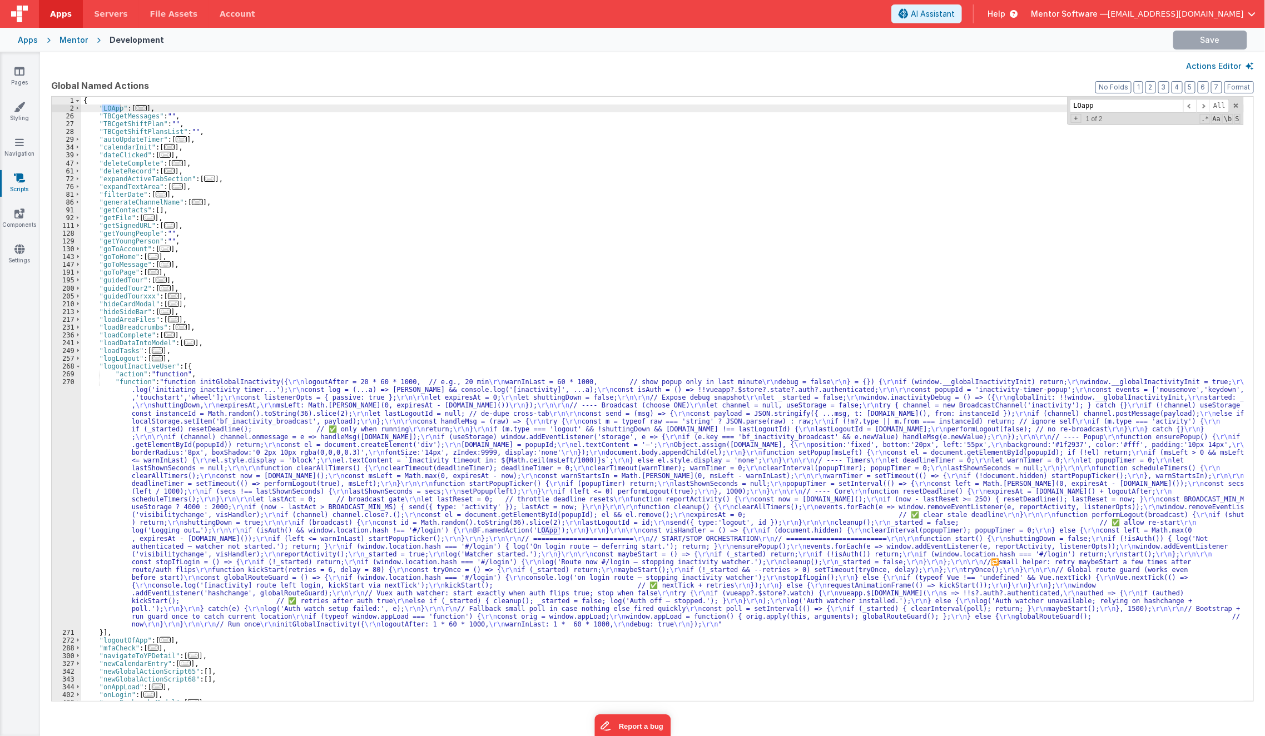
type input "LOapp"
click at [136, 109] on span "..." at bounding box center [141, 108] width 11 height 6
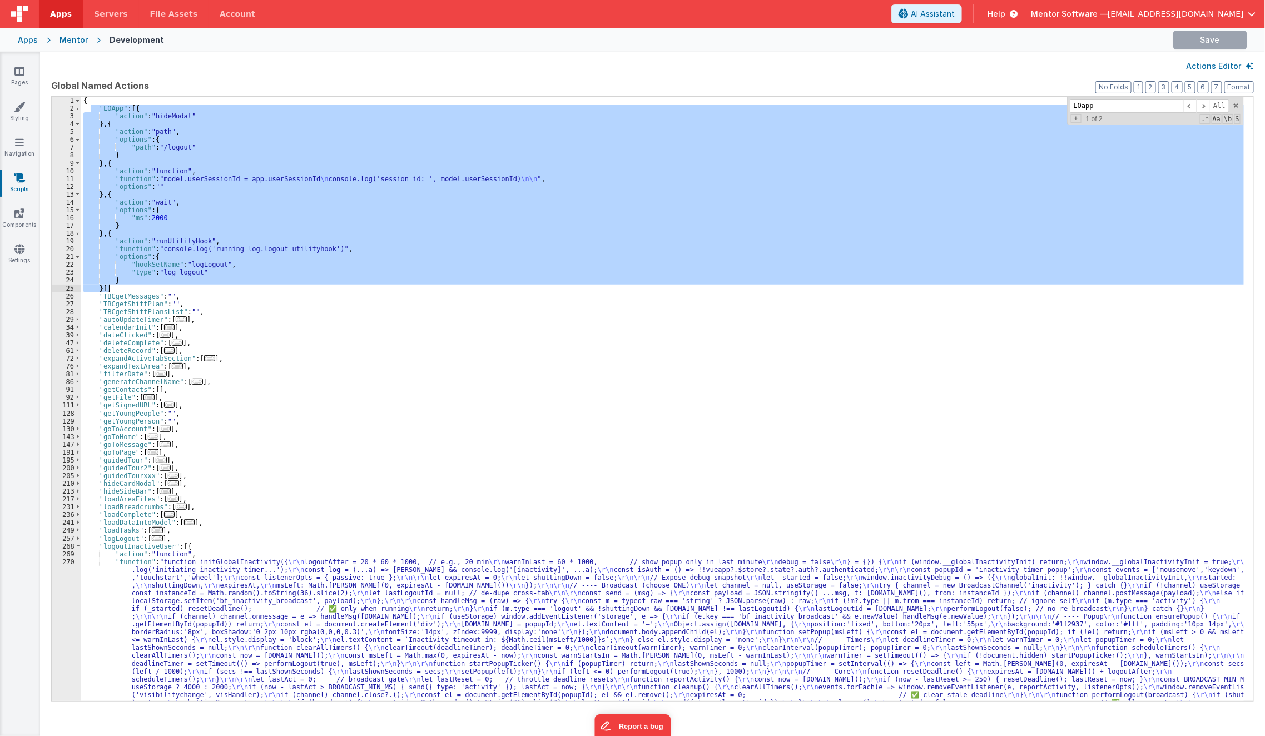
drag, startPoint x: 89, startPoint y: 106, endPoint x: 127, endPoint y: 286, distance: 184.2
click at [127, 286] on div "{ "LOApp" : [{ "action" : "hideModal" } , { "action" : "path" , "options" : { "…" at bounding box center [662, 528] width 1163 height 863
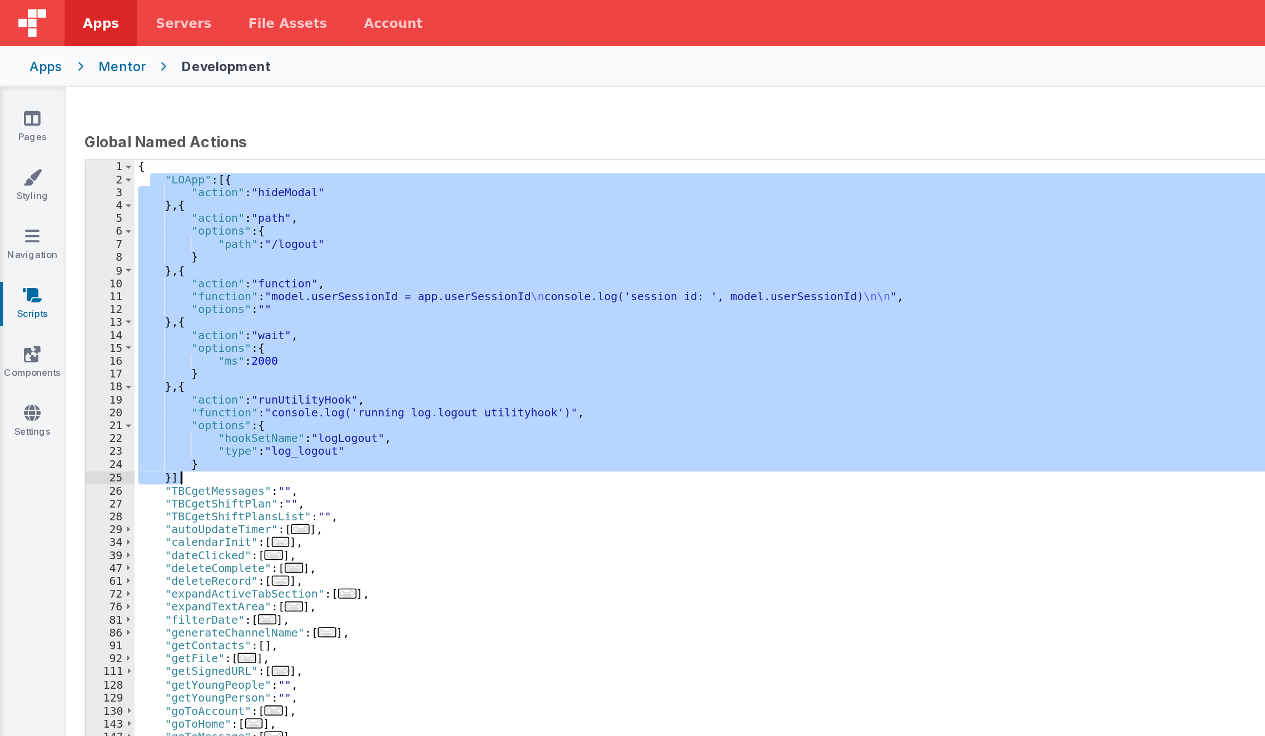
click at [40, 47] on div "Apps Servers File Assets Account Some FUTURE Slot AI Assistant Help Mentor Soft…" at bounding box center [632, 368] width 1265 height 736
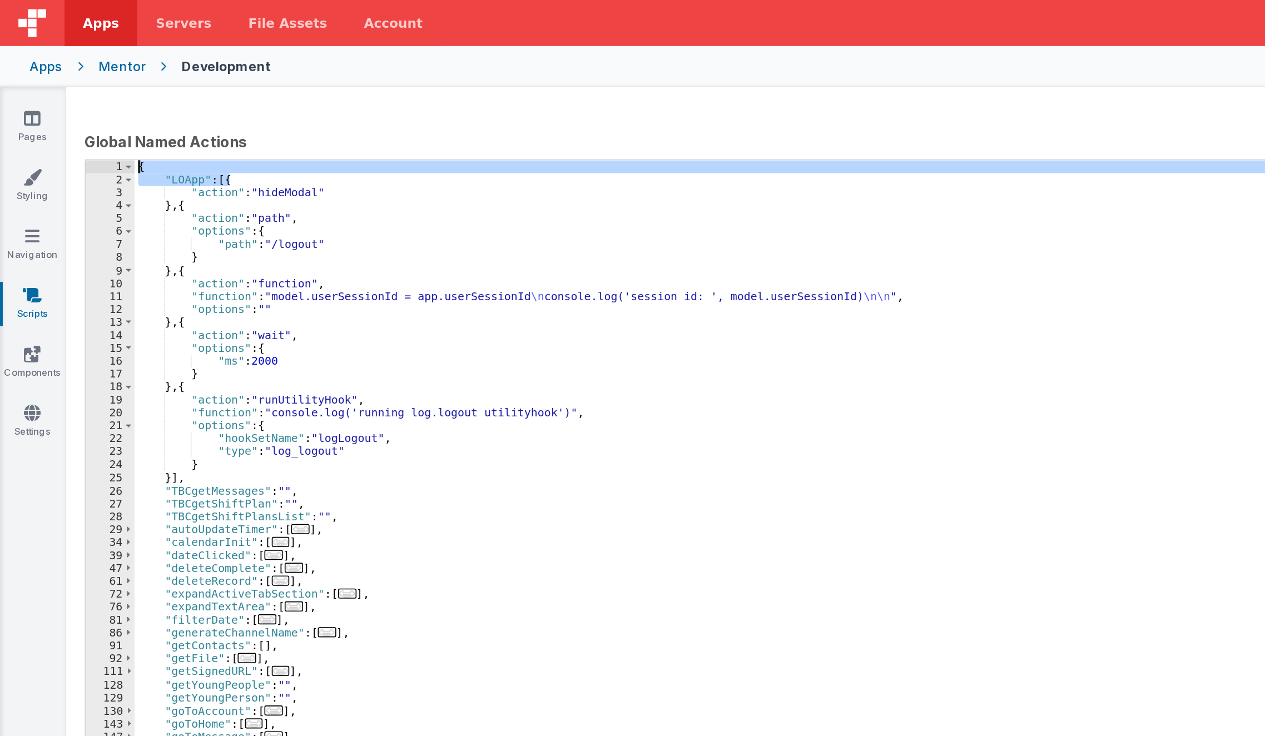
click at [134, 109] on div "{ "LOApp" : [{ "action" : "hideModal" } , { "action" : "path" , "options" : { "…" at bounding box center [662, 399] width 1163 height 604
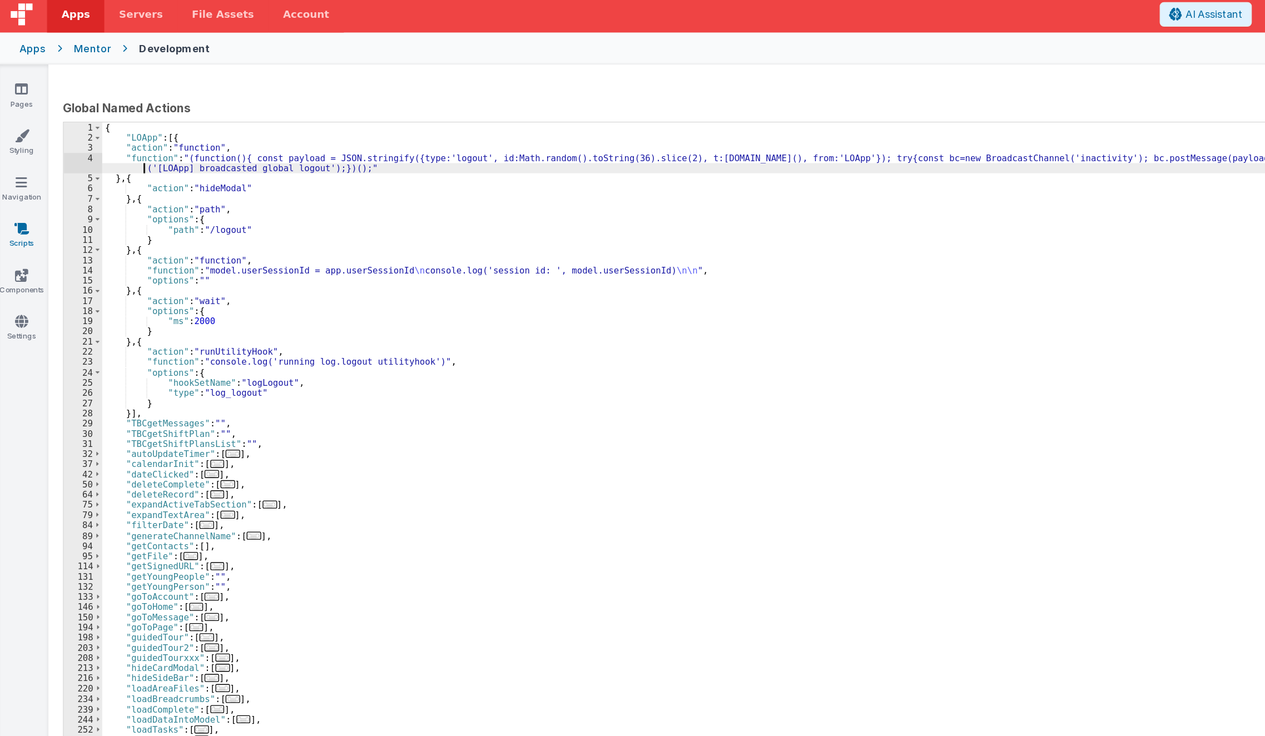
click at [96, 129] on div "{ "LOApp" : [{ "action" : "function" , "function" : "(function(){ const payload…" at bounding box center [662, 528] width 1163 height 863
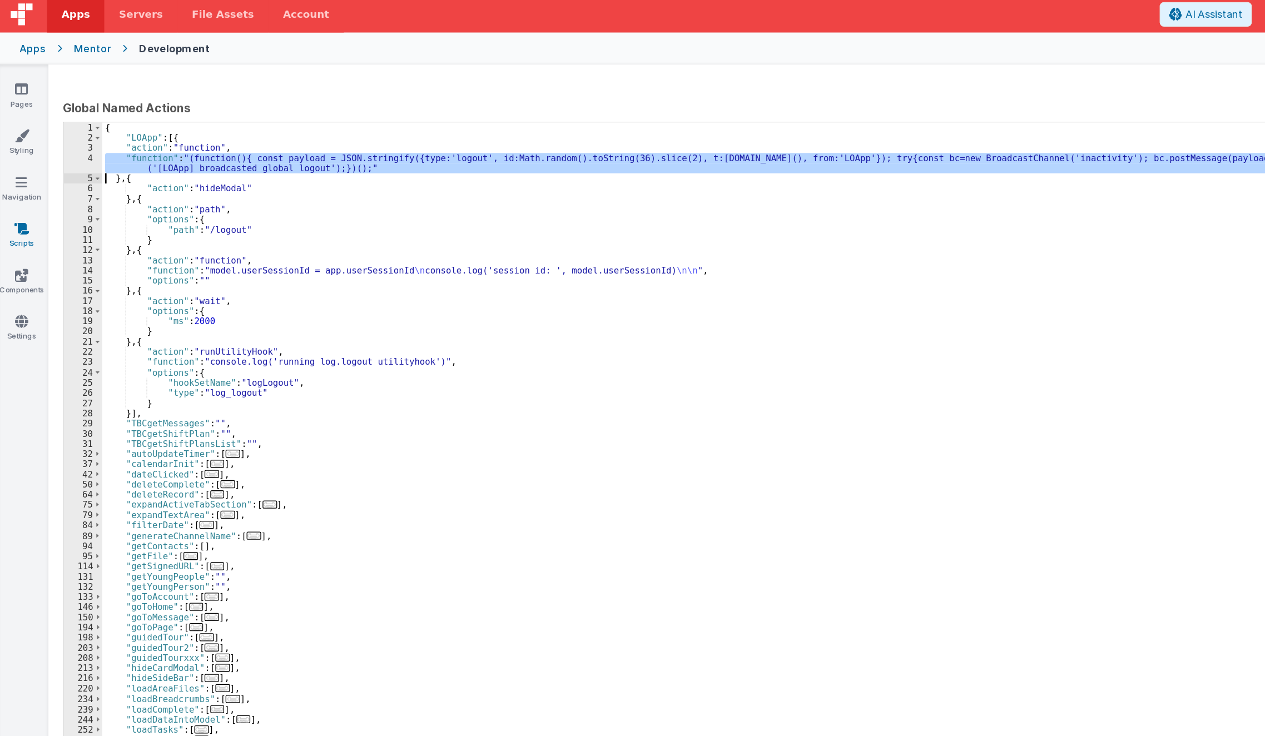
click at [68, 131] on div "4" at bounding box center [66, 128] width 29 height 16
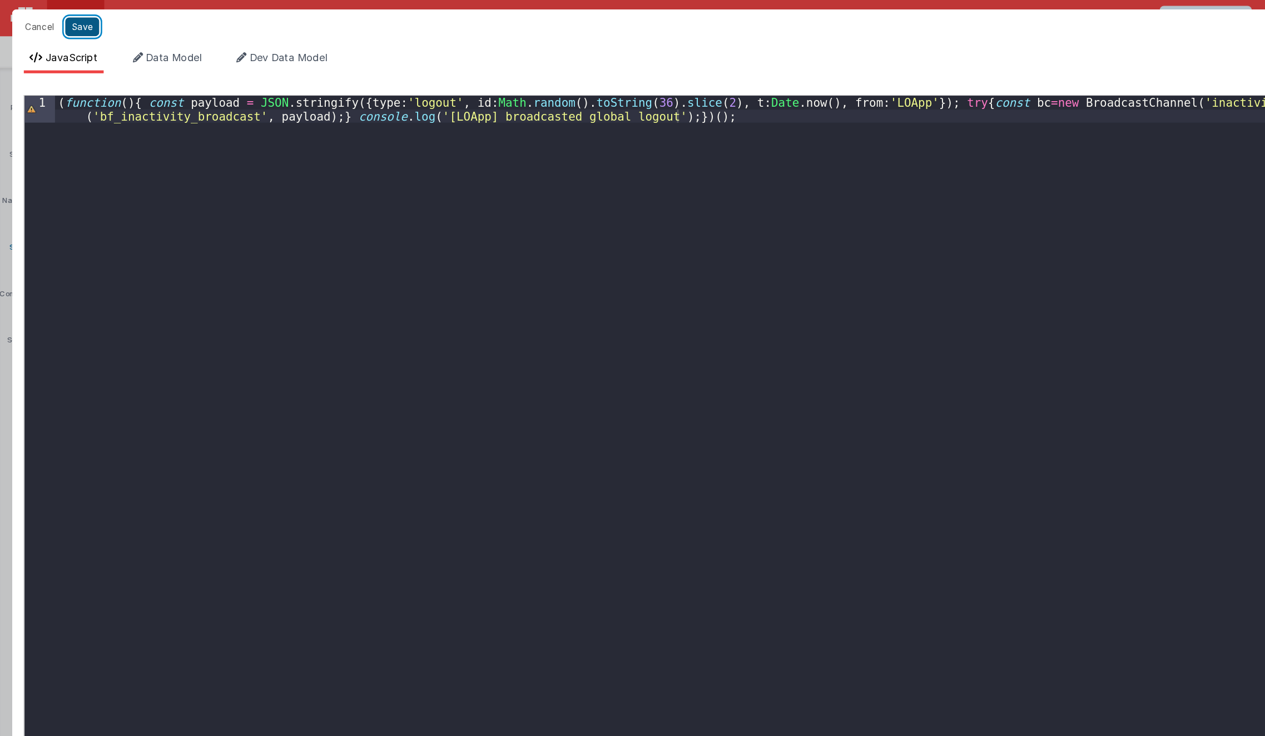
click at [63, 22] on button "Save" at bounding box center [66, 20] width 26 height 14
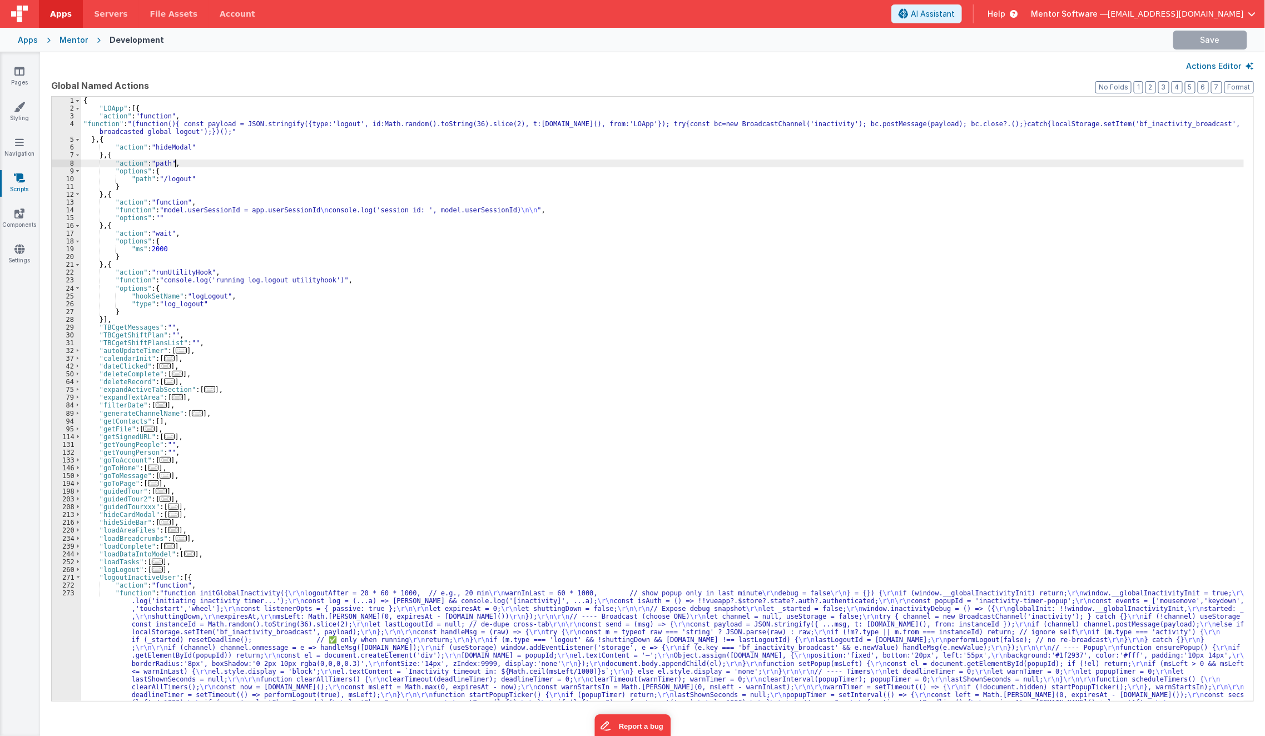
click at [986, 164] on div "{ "LOApp" : [{ "action" : "function" , "function" : "(function(){ const payload…" at bounding box center [662, 528] width 1163 height 863
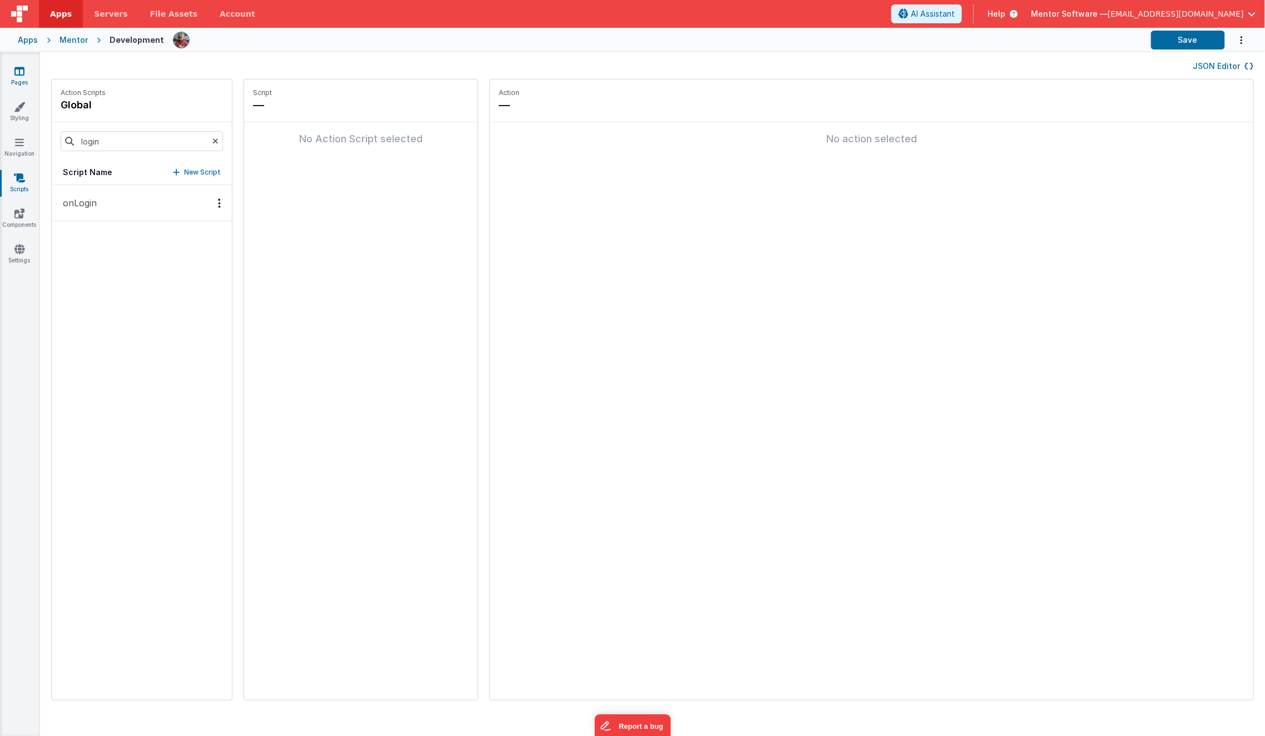
click at [19, 72] on icon at bounding box center [19, 71] width 10 height 11
click at [1222, 63] on button "JSON Editor" at bounding box center [1223, 66] width 61 height 11
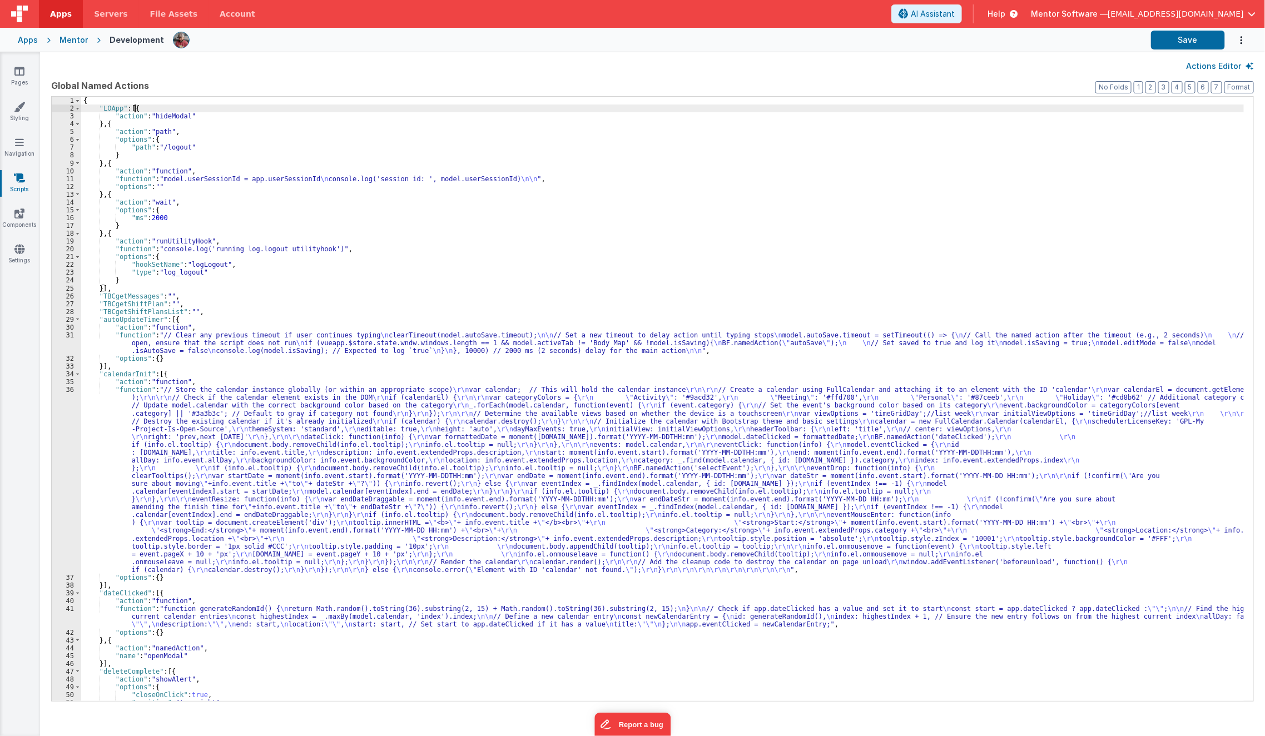
click at [136, 110] on div "{ "LOApp" : [{ "action" : "hideModal" } , { "action" : "path" , "options" : { "…" at bounding box center [662, 407] width 1163 height 621
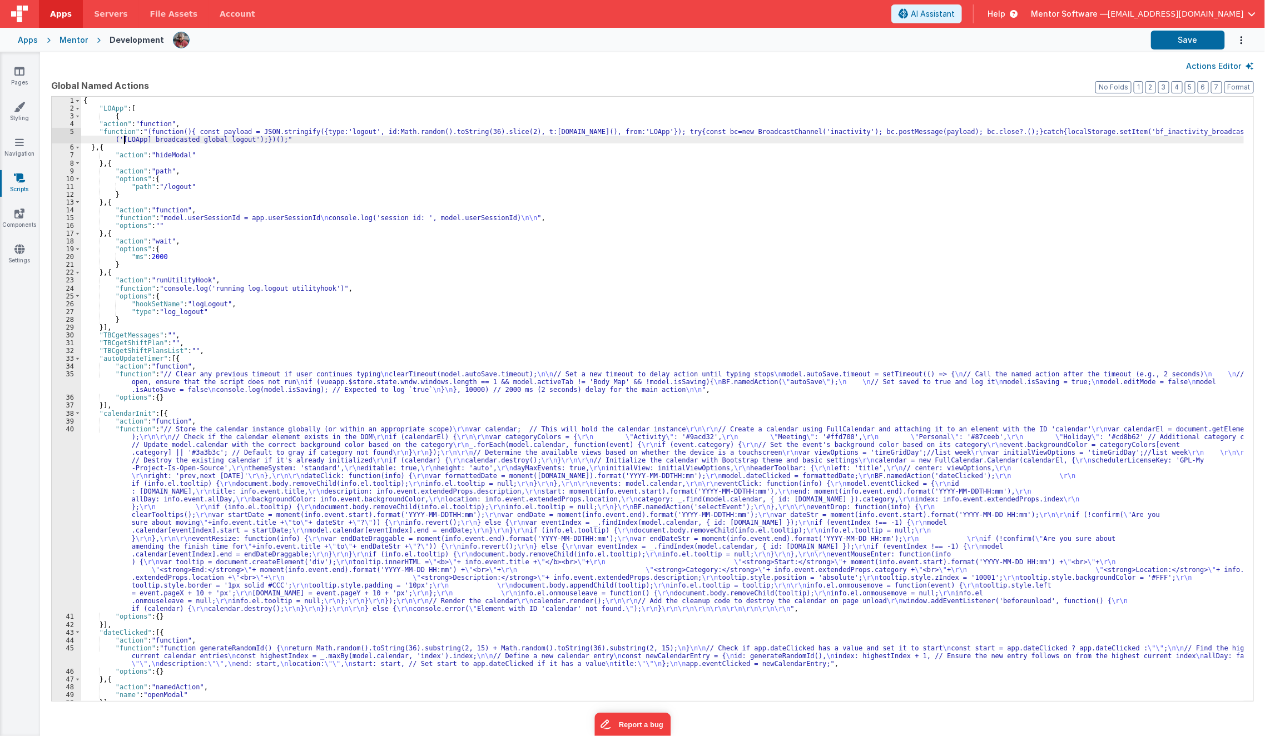
click at [125, 139] on div "{ "LOApp" : [ { "action" : "function" , "function" : "(function(){ const payloa…" at bounding box center [662, 407] width 1163 height 621
click at [61, 129] on div "5" at bounding box center [66, 136] width 29 height 16
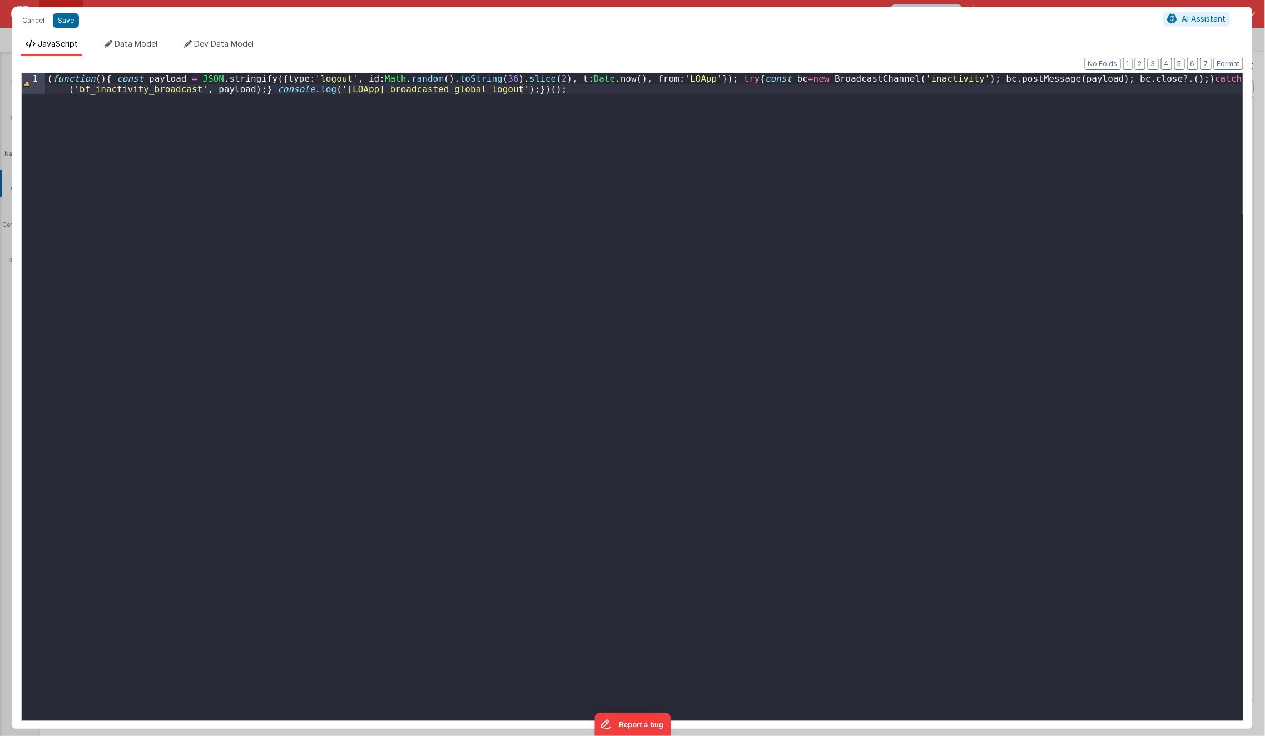
click at [105, 77] on div "( function ( ) { const payload = JSON . stringify ({ type : 'logout' , id : Mat…" at bounding box center [644, 420] width 1198 height 695
click at [502, 88] on div "const payload = JSON . stringify ({ type : 'logout' , id : Math . random ( ) . …" at bounding box center [644, 420] width 1198 height 695
click at [1227, 58] on button "Format" at bounding box center [1228, 64] width 29 height 12
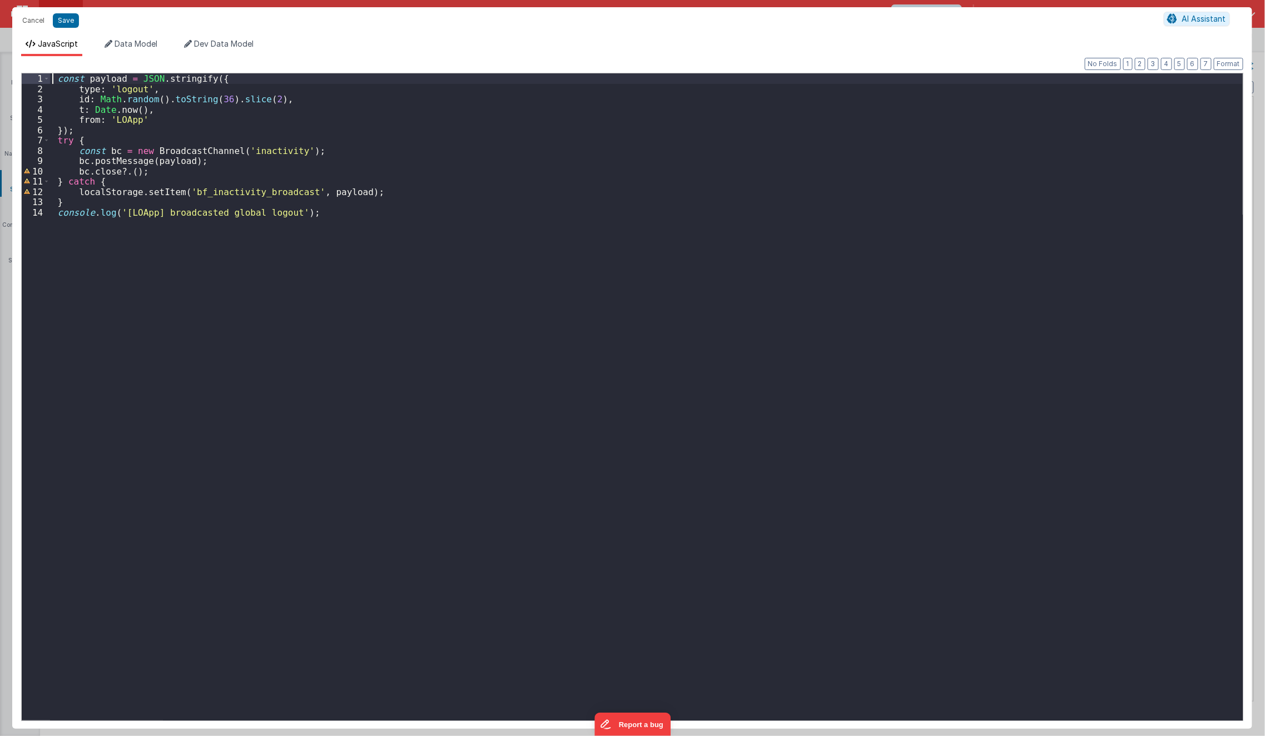
click at [34, 310] on div "1 2 3 4 5 6 7 8 9 10 11 12 13 14" at bounding box center [36, 410] width 28 height 675
click at [75, 281] on div "const payload = JSON . stringify ({ type : 'logout' , id : Math . random ( ) . …" at bounding box center [646, 410] width 1193 height 675
click at [177, 341] on div "const payload = JSON . stringify ({ type : 'logout' , id : Math . random ( ) . …" at bounding box center [646, 410] width 1193 height 675
click at [58, 18] on button "Save" at bounding box center [66, 20] width 26 height 14
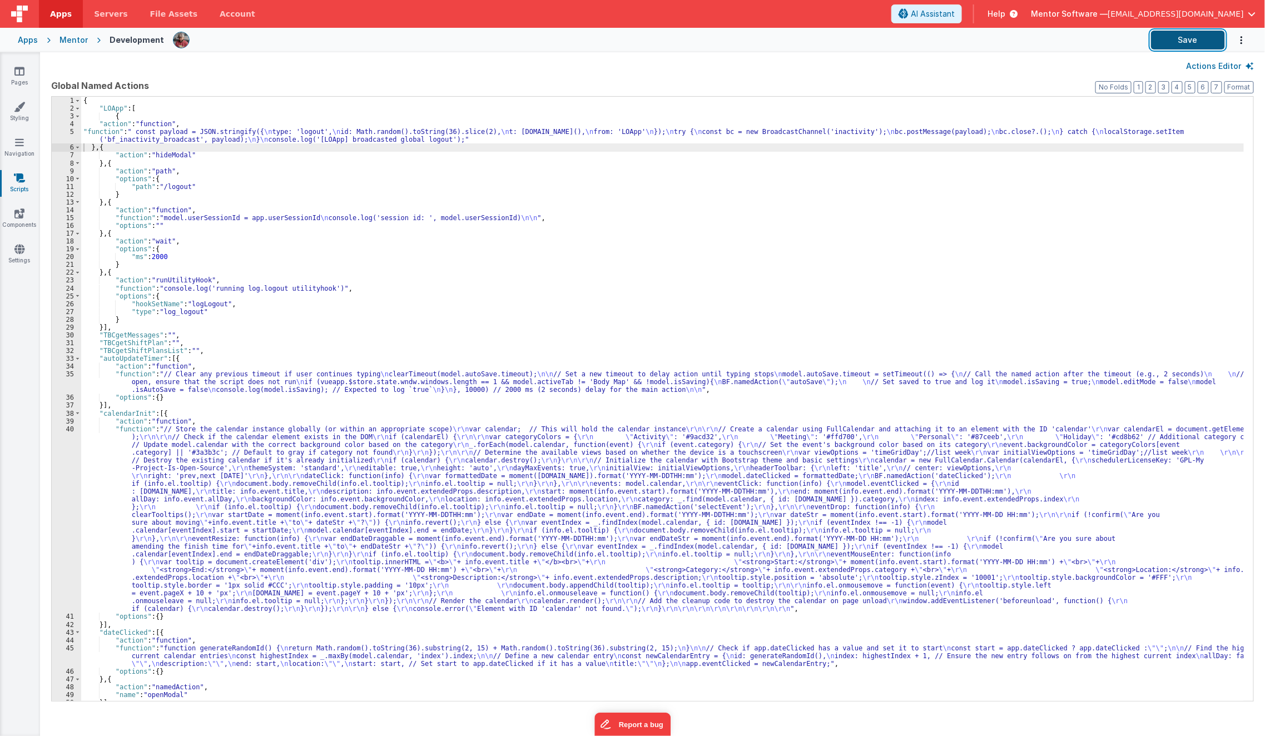
click at [1183, 44] on button "Save" at bounding box center [1188, 40] width 74 height 19
click at [1199, 67] on button "Actions Editor" at bounding box center [1220, 66] width 67 height 11
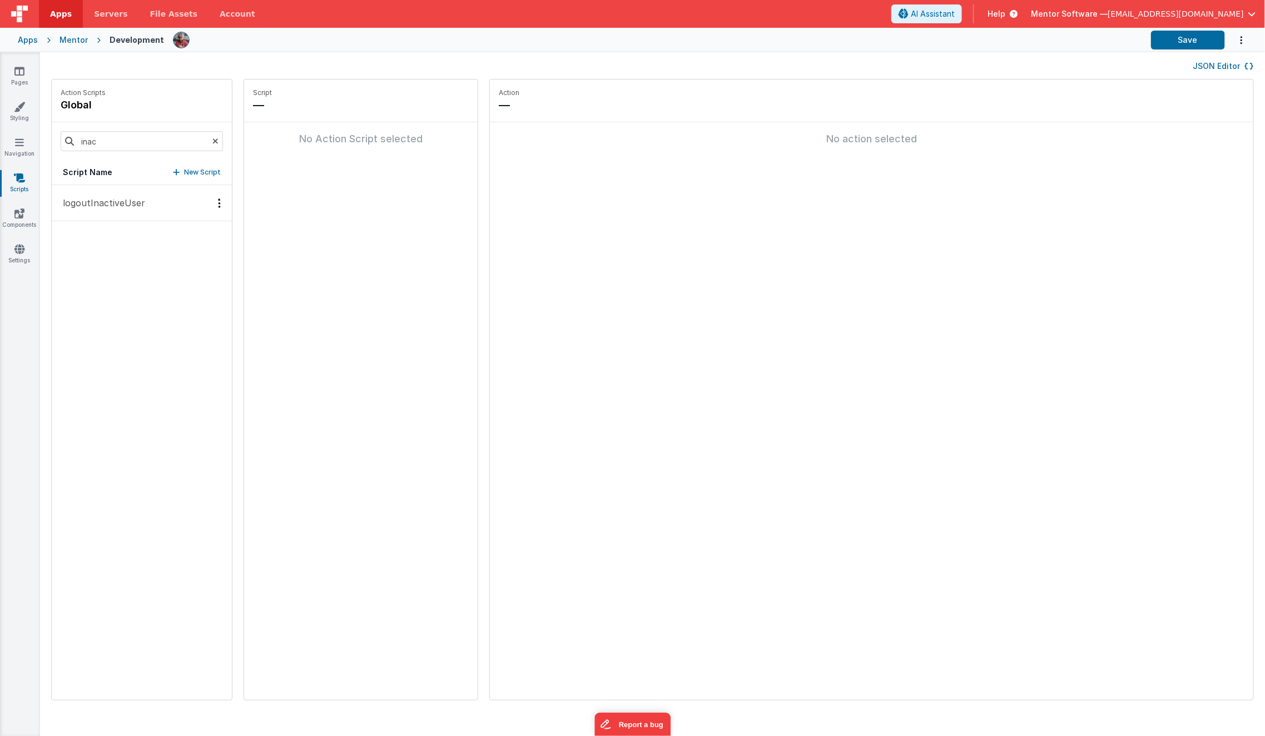
click at [135, 207] on p "logoutInactiveUser" at bounding box center [100, 202] width 89 height 13
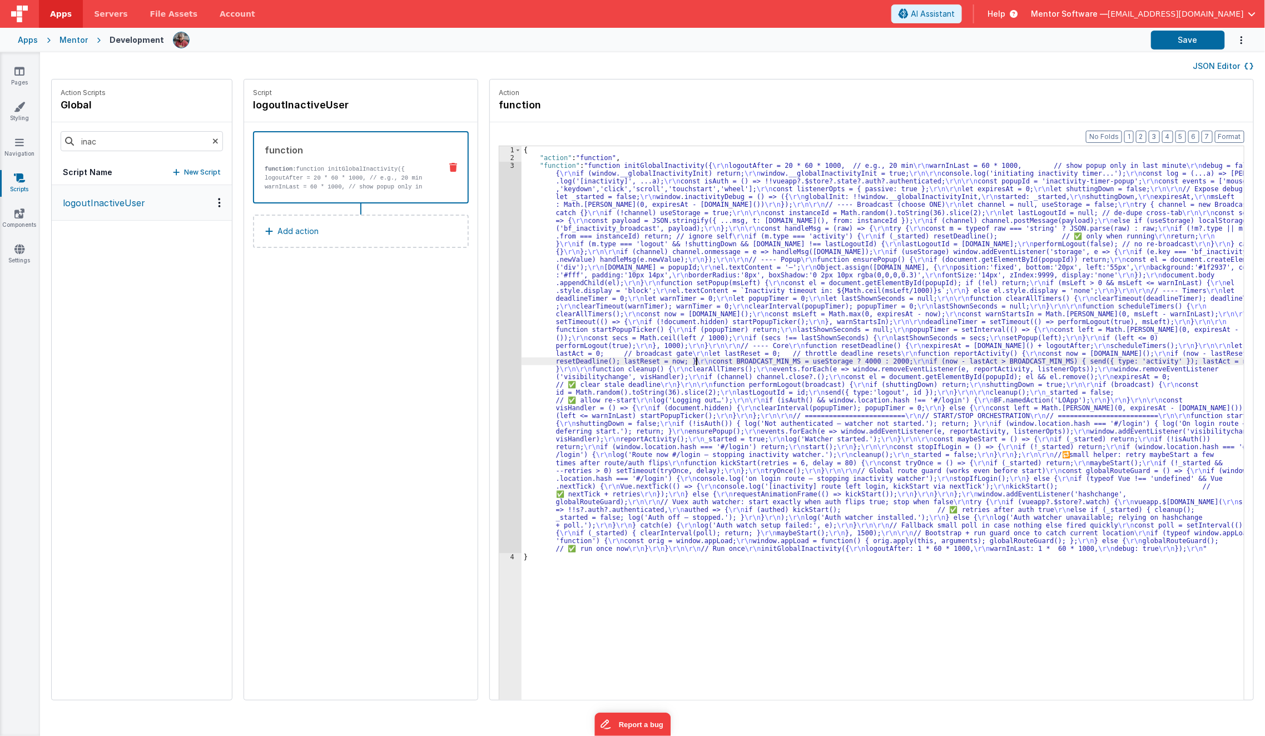
click at [679, 358] on div "{ "action" : "function" , "function" : "function initGlobalInactivity({ \r\n lo…" at bounding box center [891, 448] width 738 height 605
click at [499, 379] on div "3" at bounding box center [510, 357] width 22 height 391
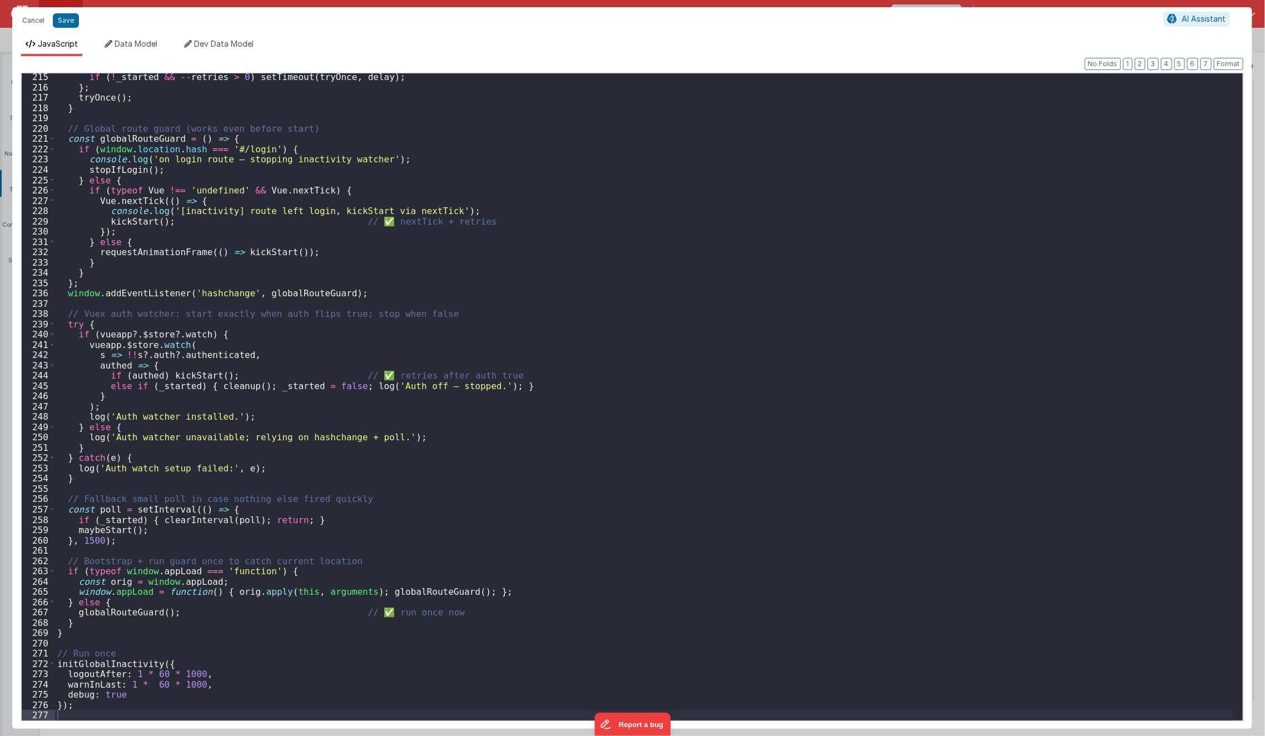
scroll to position [2205, 0]
click at [123, 672] on div "if ( ! _started && -- retries > 0 ) setTimeout ( tryOnce , delay ) ; } ; tryOnc…" at bounding box center [644, 406] width 1178 height 668
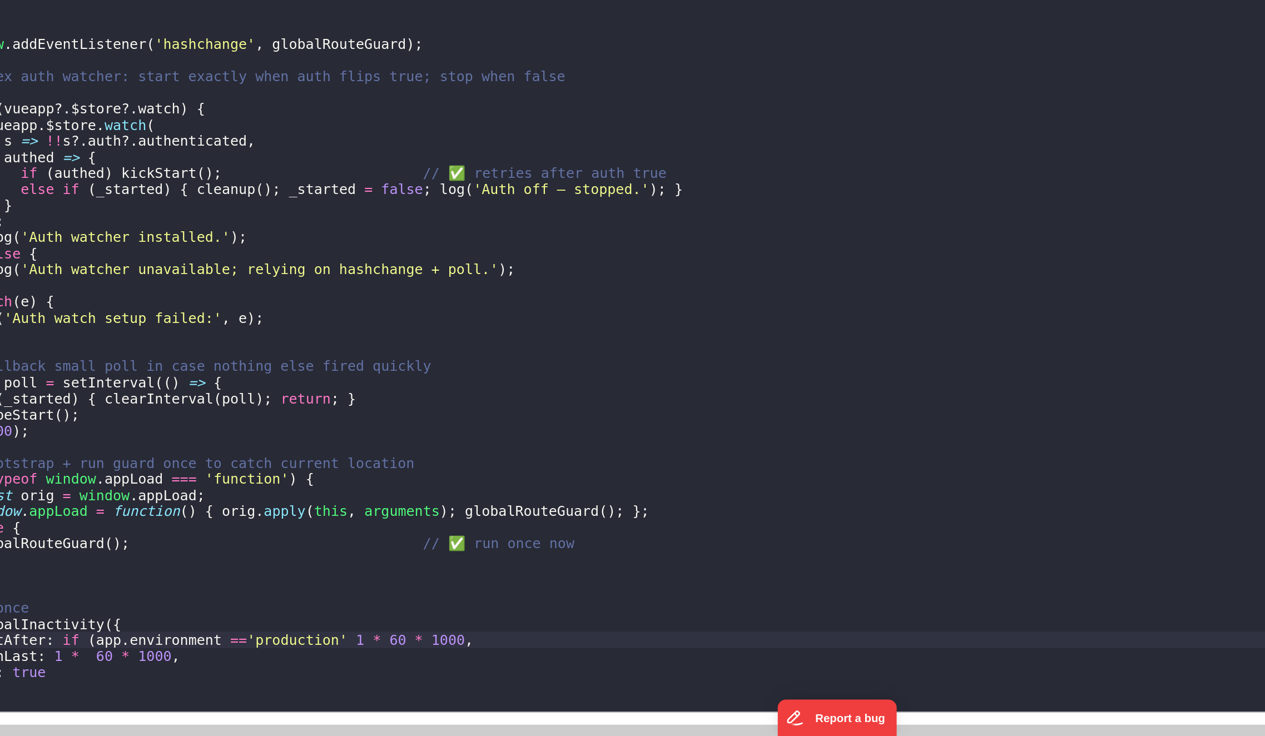
scroll to position [0, 0]
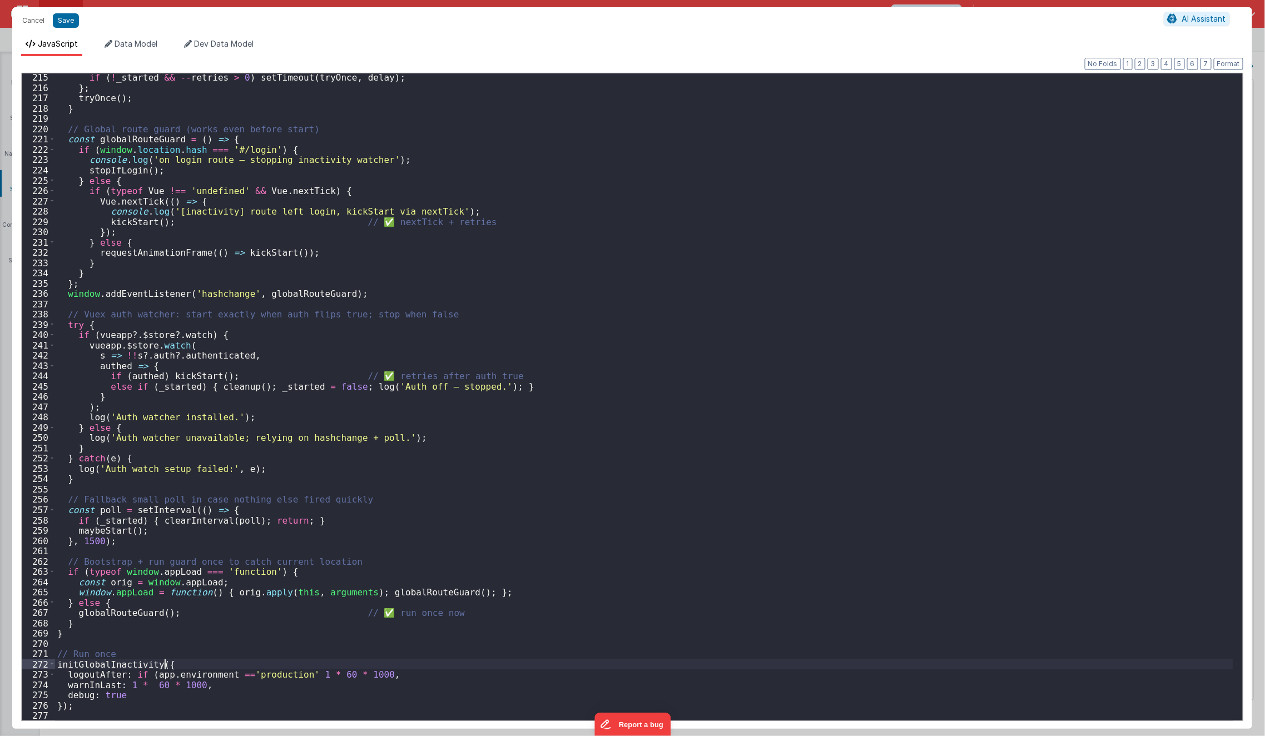
click at [300, 667] on div "if ( ! _started && -- retries > 0 ) setTimeout ( tryOnce , delay ) ; } ; tryOnc…" at bounding box center [644, 406] width 1178 height 668
click at [300, 668] on div "if ( ! _started && -- retries > 0 ) setTimeout ( tryOnce , delay ) ; } ; tryOnc…" at bounding box center [644, 406] width 1178 height 668
click at [300, 677] on div "if ( ! _started && -- retries > 0 ) setTimeout ( tryOnce , delay ) ; } ; tryOnc…" at bounding box center [644, 406] width 1178 height 668
click at [304, 678] on div "if ( ! _started && -- retries > 0 ) setTimeout ( tryOnce , delay ) ; } ; tryOnc…" at bounding box center [644, 406] width 1178 height 668
click at [396, 677] on div "if ( ! _started && -- retries > 0 ) setTimeout ( tryOnce , delay ) ; } ; tryOnc…" at bounding box center [644, 406] width 1178 height 668
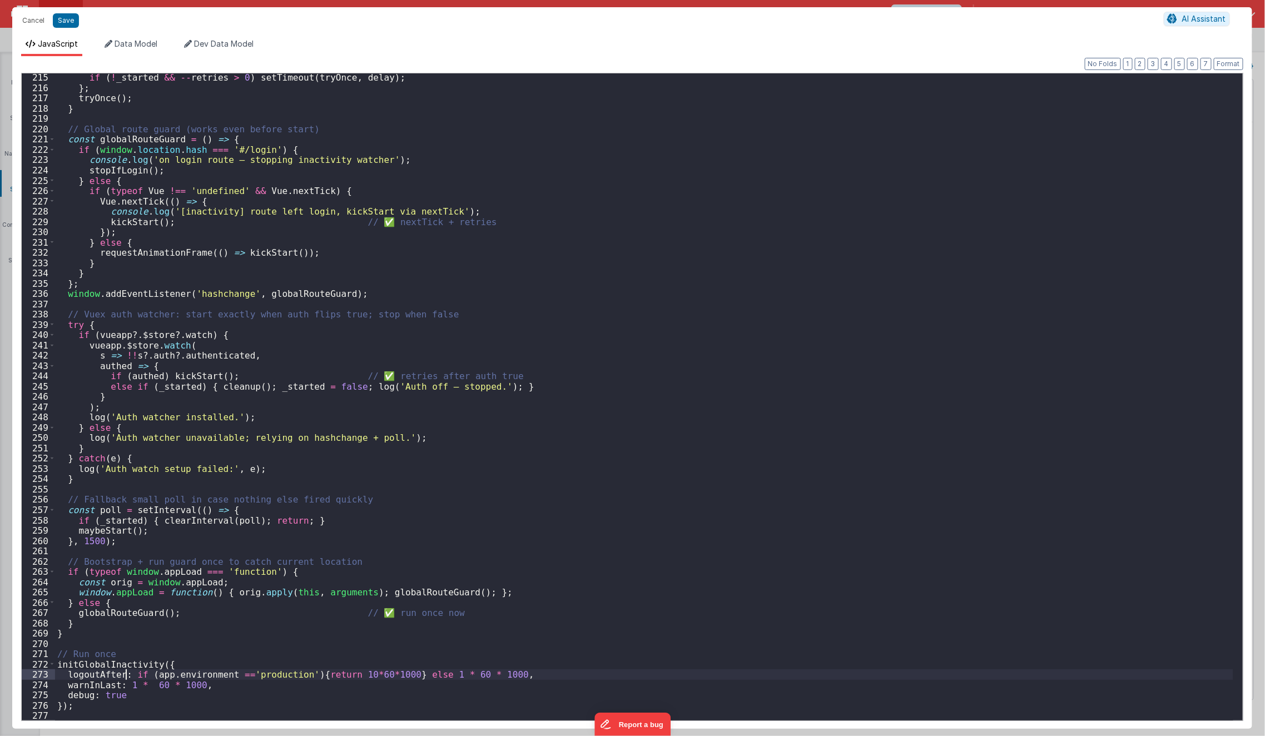
click at [128, 675] on div "if ( ! _started && -- retries > 0 ) setTimeout ( tryOnce , delay ) ; } ; tryOnc…" at bounding box center [644, 406] width 1178 height 668
click at [349, 683] on div "if ( ! _started && -- retries > 0 ) setTimeout ( tryOnce , delay ) ; } ; tryOnc…" at bounding box center [644, 406] width 1178 height 668
click at [464, 556] on div "if ( ! _started && -- retries > 0 ) setTimeout ( tryOnce , delay ) ; } ; tryOnc…" at bounding box center [644, 406] width 1178 height 668
click at [417, 690] on div "if ( ! _started && -- retries > 0 ) setTimeout ( tryOnce , delay ) ; } ; tryOnc…" at bounding box center [644, 406] width 1178 height 668
drag, startPoint x: 128, startPoint y: 685, endPoint x: 296, endPoint y: 687, distance: 168.0
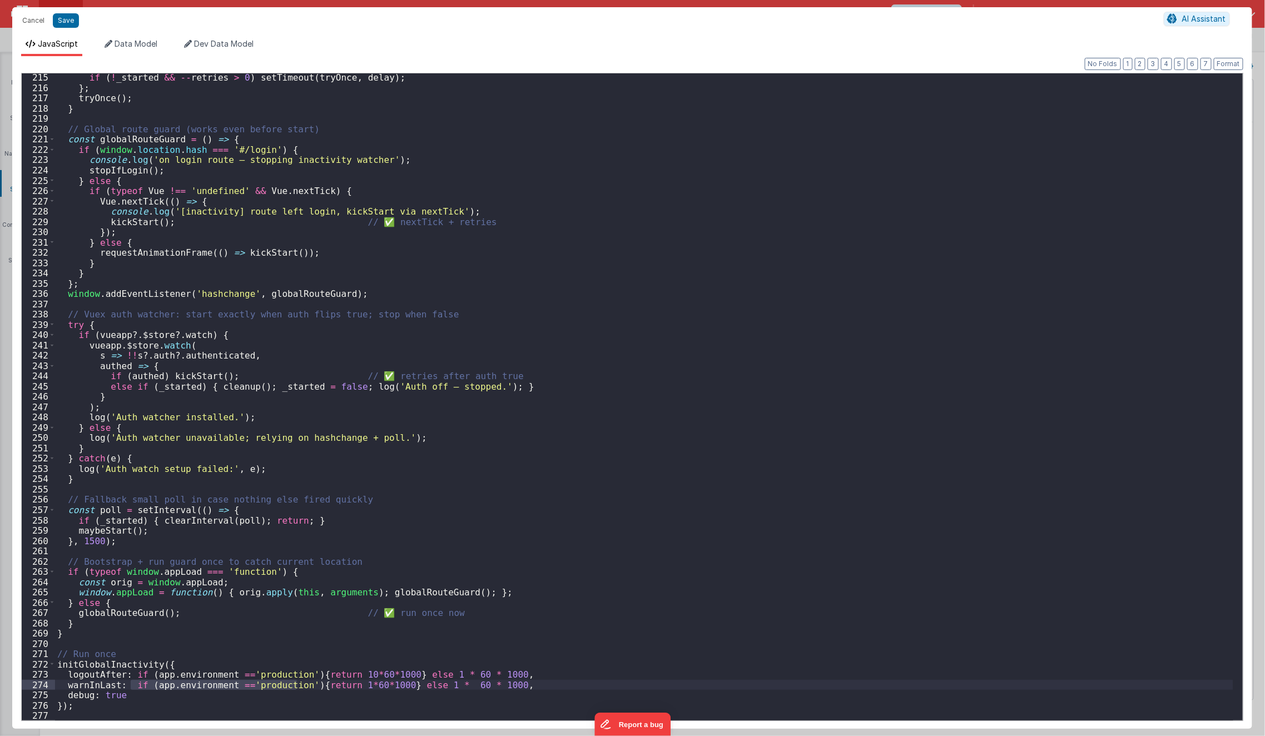
click at [296, 687] on div "if ( ! _started && -- retries > 0 ) setTimeout ( tryOnce , delay ) ; } ; tryOnc…" at bounding box center [644, 406] width 1178 height 668
click at [203, 652] on div "if ( ! _started && -- retries > 0 ) setTimeout ( tryOnce , delay ) ; } ; tryOnc…" at bounding box center [644, 406] width 1178 height 668
click at [103, 698] on div "if ( ! _started && -- retries > 0 ) setTimeout ( tryOnce , delay ) ; } ; tryOnc…" at bounding box center [644, 406] width 1178 height 668
click at [107, 695] on div "if ( ! _started && -- retries > 0 ) setTimeout ( tryOnce , delay ) ; } ; tryOnc…" at bounding box center [644, 406] width 1178 height 668
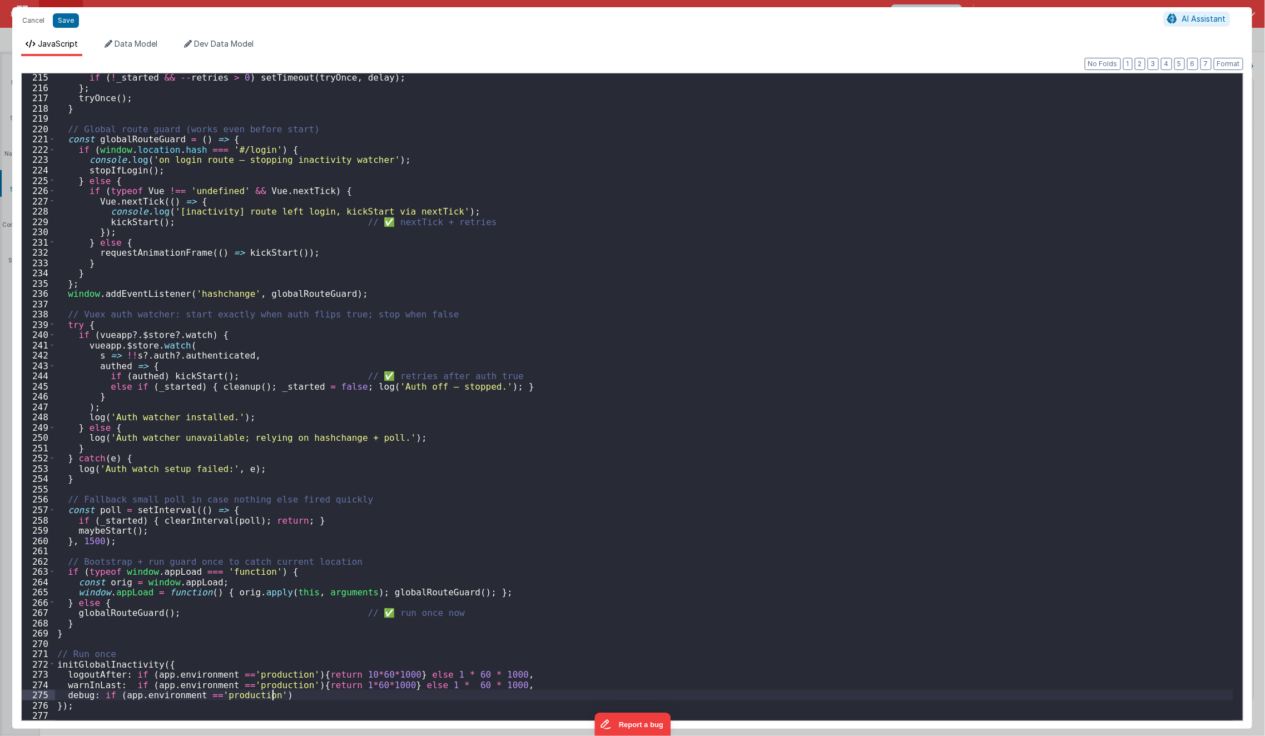
click at [121, 697] on div "if ( ! _started && -- retries > 0 ) setTimeout ( tryOnce , delay ) ; } ; tryOnc…" at bounding box center [644, 406] width 1178 height 668
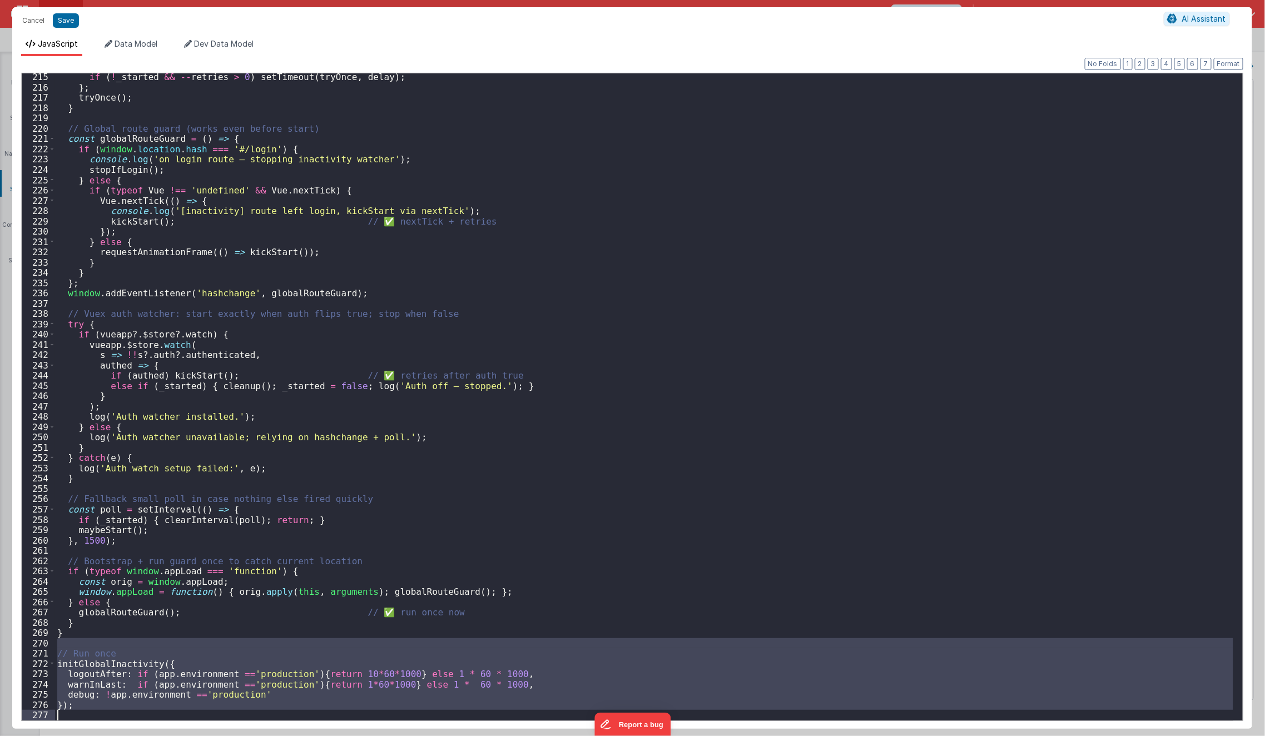
scroll to position [2205, 0]
drag, startPoint x: 146, startPoint y: 647, endPoint x: 162, endPoint y: 736, distance: 91.1
click at [162, 736] on html "Cancel Save AI Assistant JavaScript Data Model Dev Data Model Format 7 6 5 4 3 …" at bounding box center [632, 368] width 1265 height 736
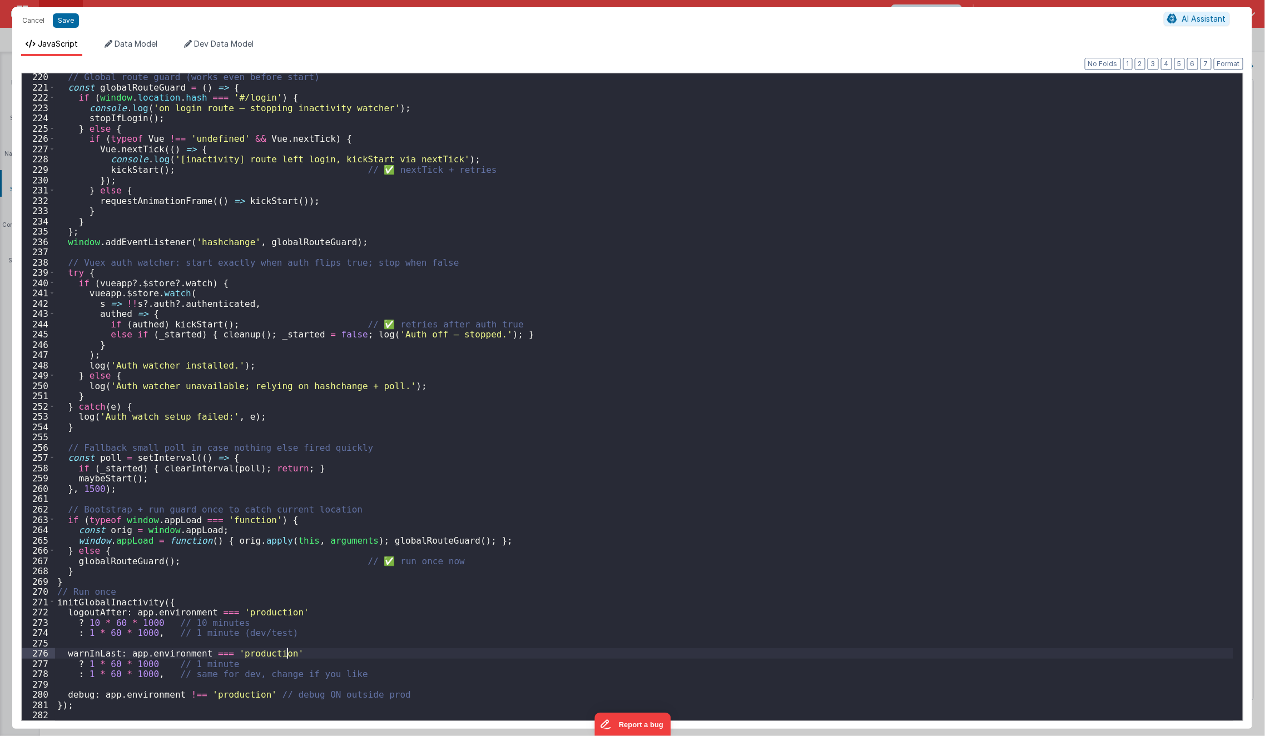
click at [298, 658] on div "// Global route guard (works even before start) const globalRouteGuard = ( ) =>…" at bounding box center [644, 406] width 1178 height 668
click at [291, 663] on div "// Global route guard (works even before start) const globalRouteGuard = ( ) =>…" at bounding box center [644, 406] width 1178 height 668
click at [260, 627] on div "// Global route guard (works even before start) const globalRouteGuard = ( ) =>…" at bounding box center [644, 406] width 1178 height 668
click at [262, 638] on div "// Global route guard (works even before start) const globalRouteGuard = ( ) =>…" at bounding box center [644, 406] width 1178 height 668
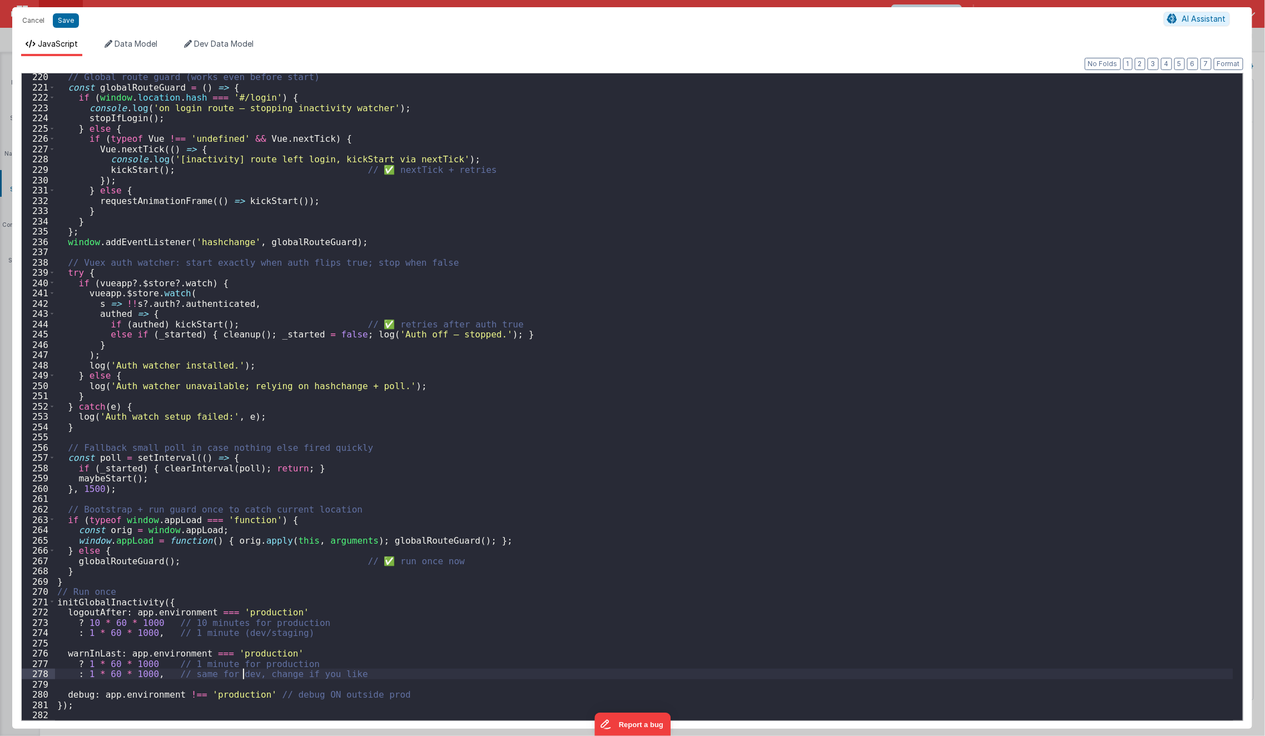
click at [244, 679] on div "// Global route guard (works even before start) const globalRouteGuard = ( ) =>…" at bounding box center [644, 406] width 1178 height 668
click at [192, 678] on div "// Global route guard (works even before start) const globalRouteGuard = ( ) =>…" at bounding box center [644, 406] width 1178 height 668
click at [310, 584] on div "// Global route guard (works even before start) const globalRouteGuard = ( ) =>…" at bounding box center [644, 406] width 1178 height 668
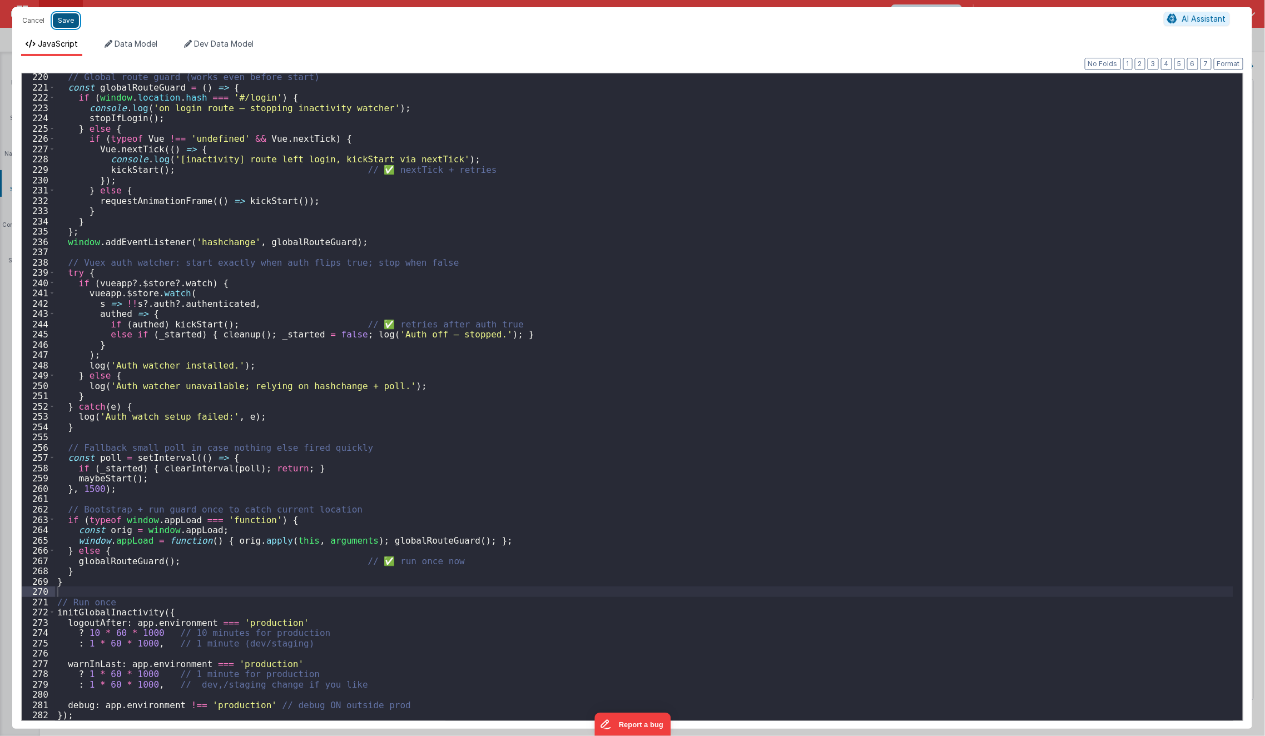
click at [62, 26] on button "Save" at bounding box center [66, 20] width 26 height 14
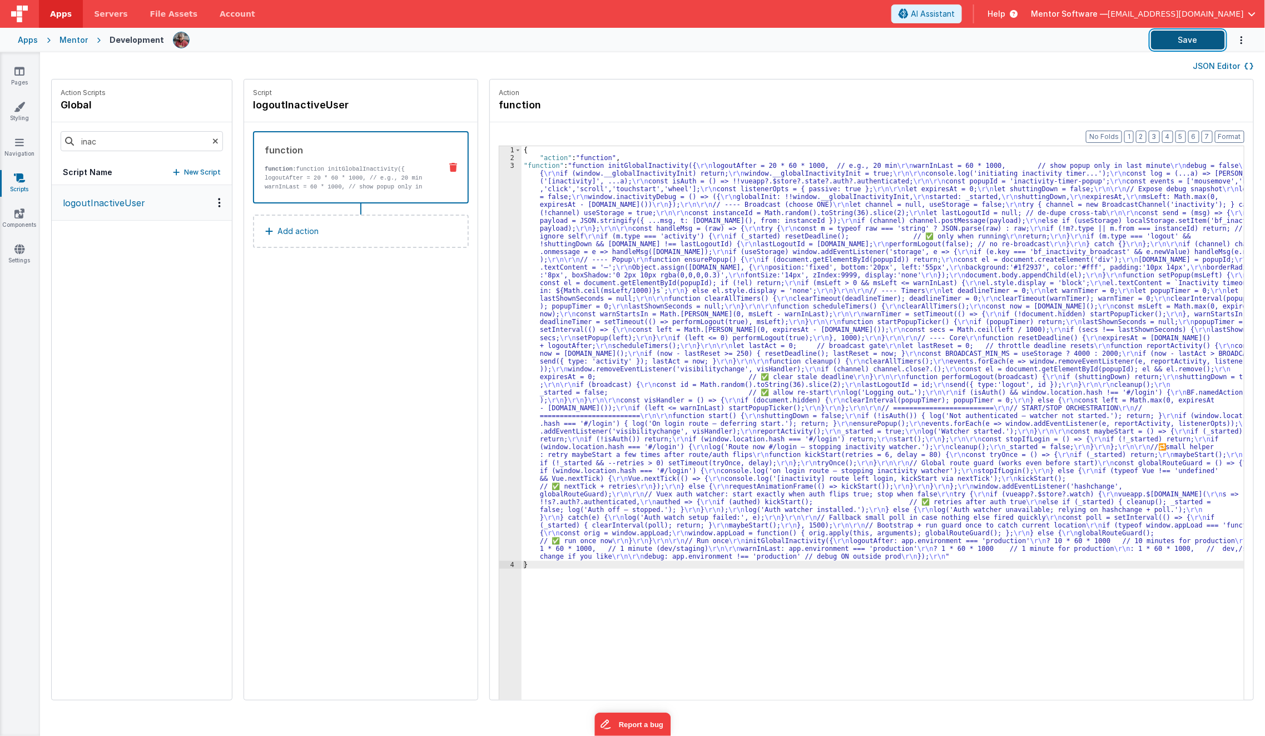
click at [1197, 42] on button "Save" at bounding box center [1188, 40] width 74 height 19
click at [641, 403] on div "{ "action" : "function" , "function" : "function initGlobalInactivity({ \r\n lo…" at bounding box center [891, 448] width 738 height 605
click at [499, 428] on div "3" at bounding box center [510, 361] width 22 height 399
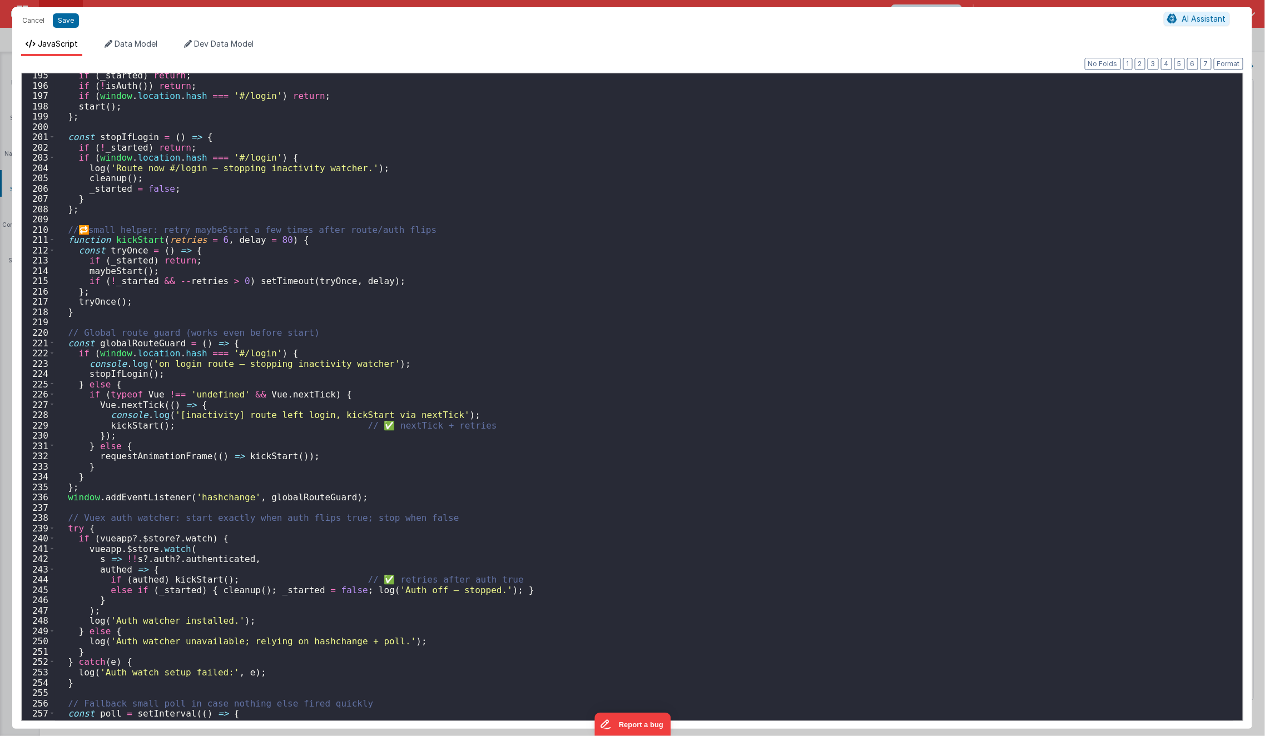
scroll to position [2267, 0]
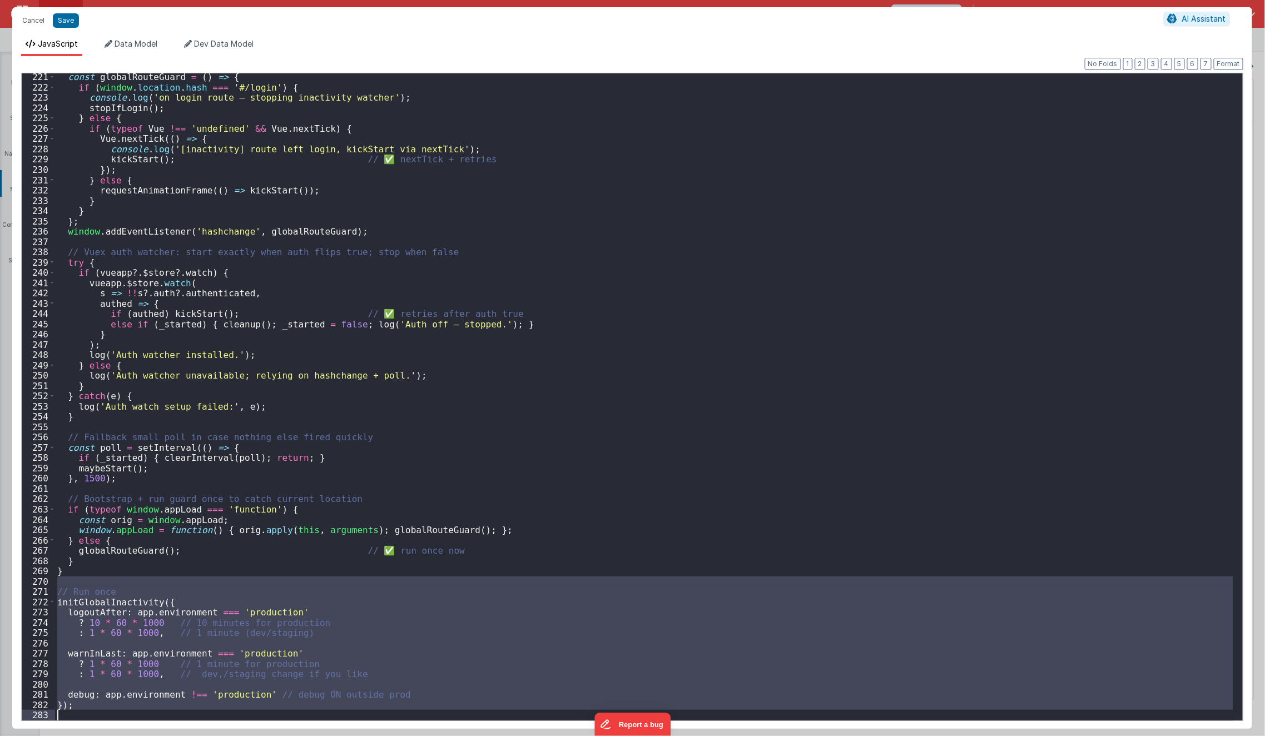
drag, startPoint x: 106, startPoint y: 581, endPoint x: 139, endPoint y: 722, distance: 145.0
click at [139, 722] on div "Format 7 6 5 4 3 2 1 No Folds 221 222 223 224 225 226 227 228 229 230 231 232 2…" at bounding box center [632, 392] width 1240 height 673
click at [62, 25] on button "Save" at bounding box center [66, 20] width 26 height 14
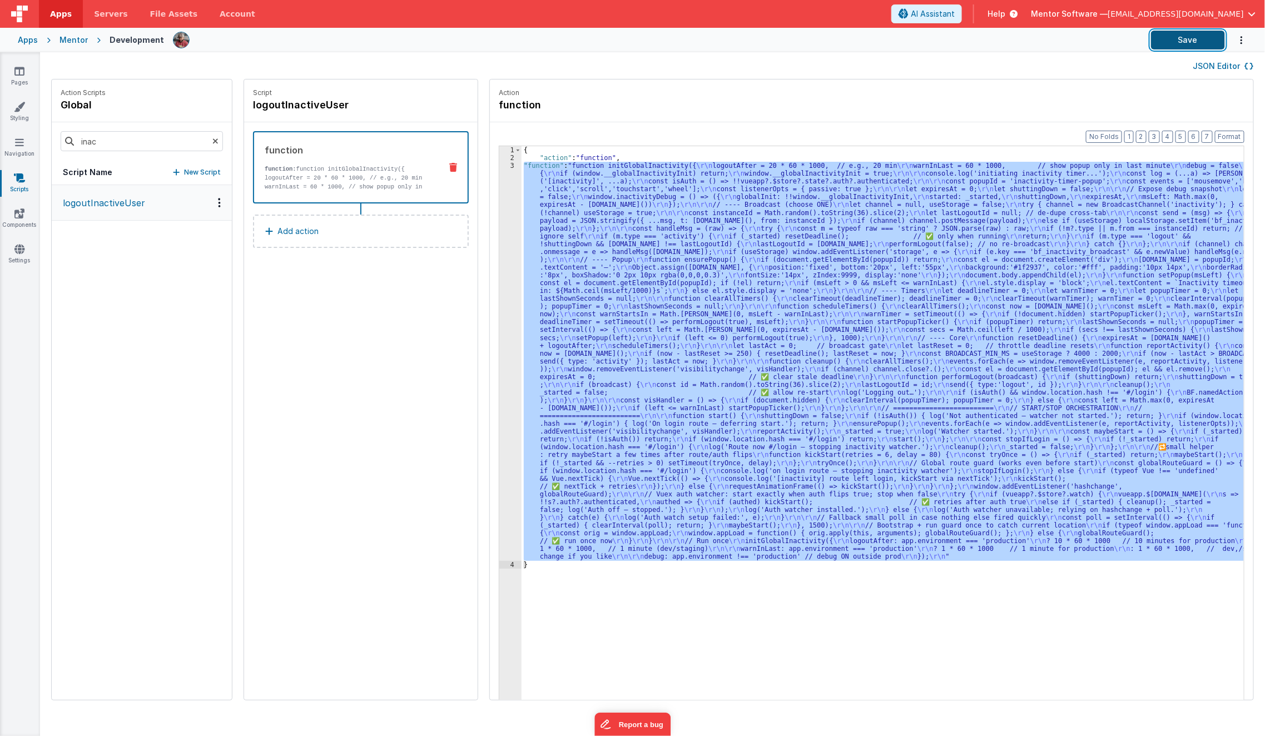
click at [1193, 46] on button "Save" at bounding box center [1188, 40] width 74 height 19
click at [25, 69] on link "Pages" at bounding box center [19, 77] width 40 height 22
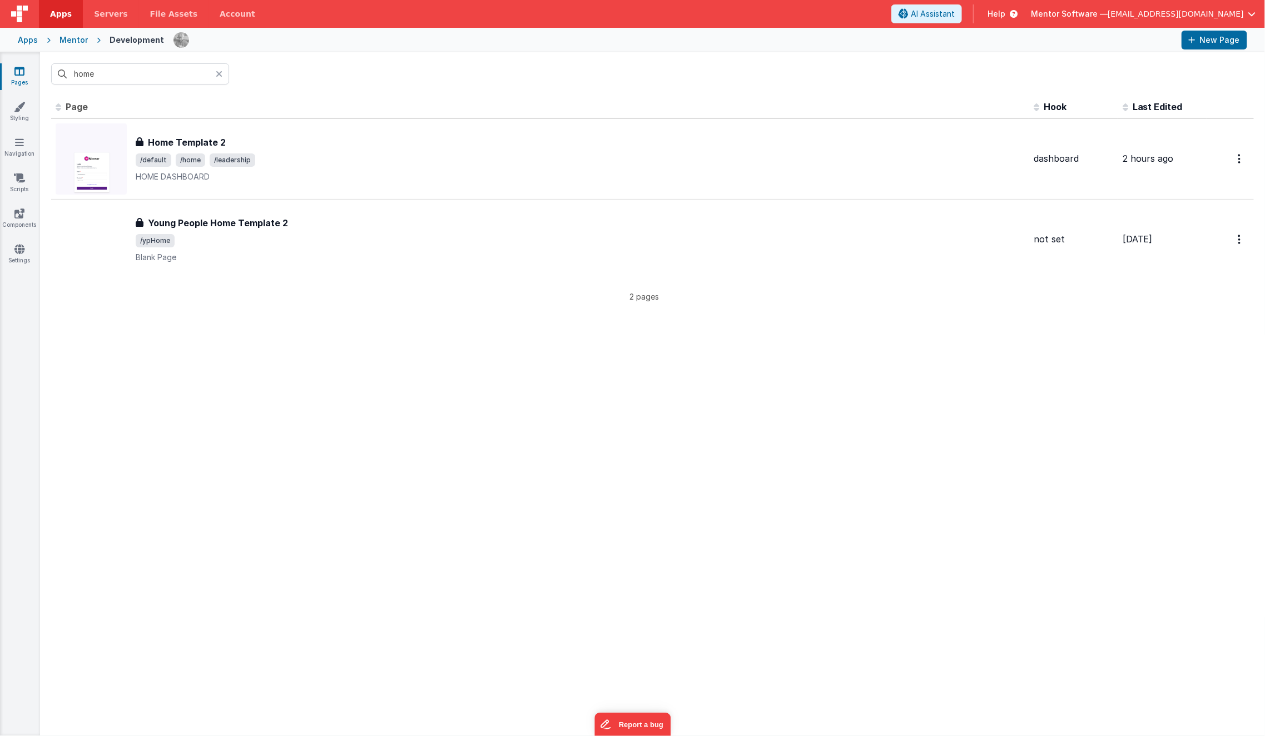
click at [17, 69] on icon at bounding box center [19, 71] width 10 height 11
click at [16, 72] on icon at bounding box center [19, 71] width 10 height 11
click at [32, 35] on div "Apps" at bounding box center [28, 39] width 20 height 11
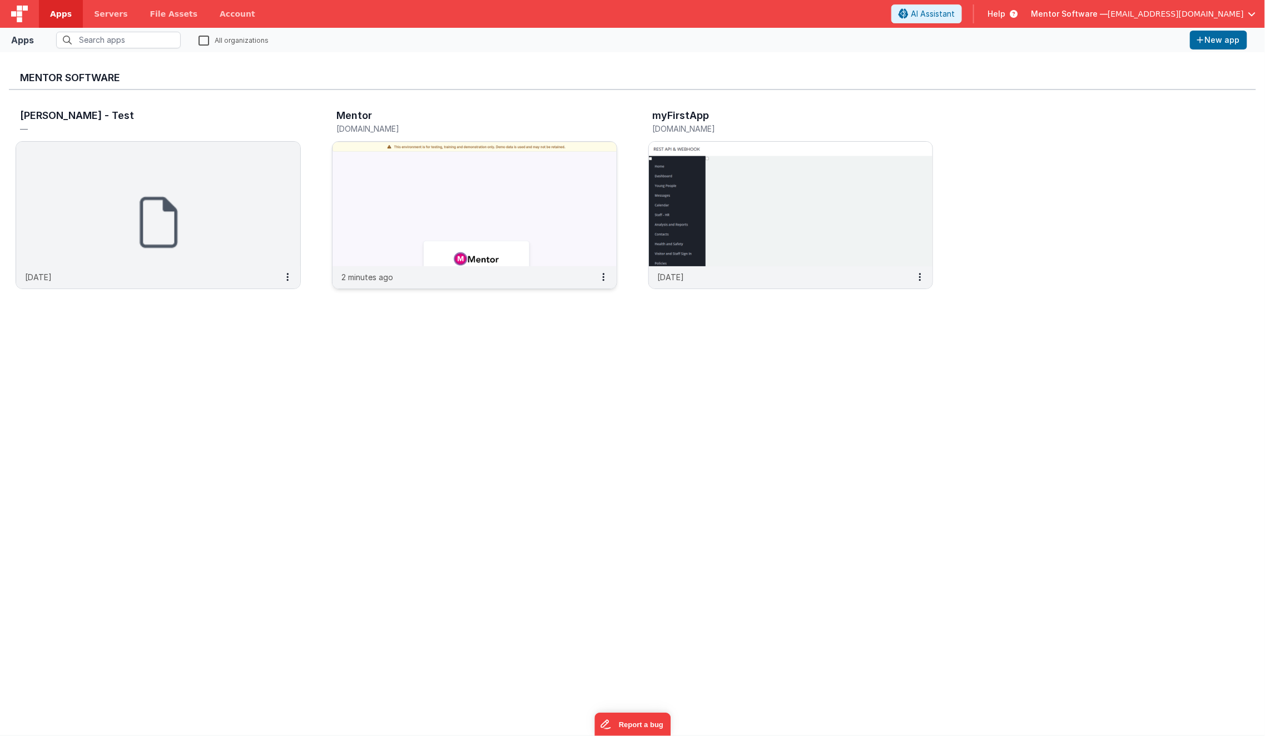
click at [558, 262] on img at bounding box center [475, 204] width 284 height 125
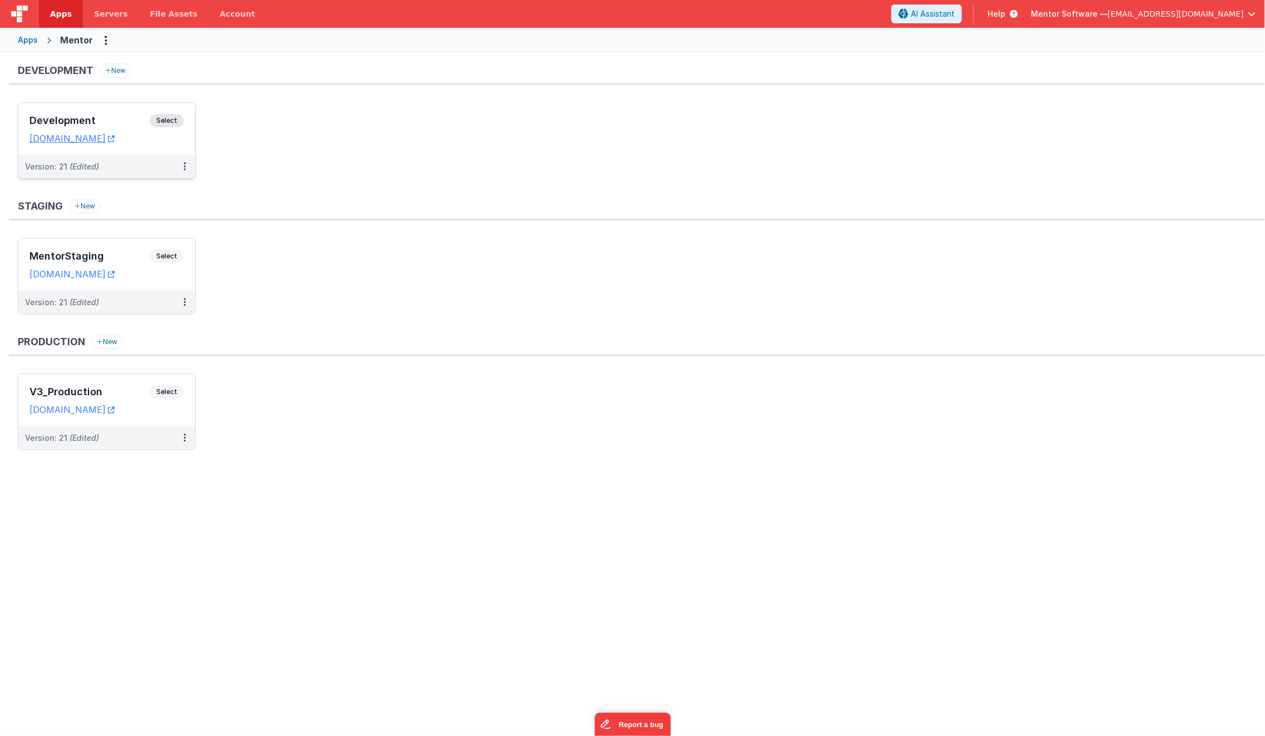
click at [118, 114] on div "Development Select" at bounding box center [106, 123] width 155 height 19
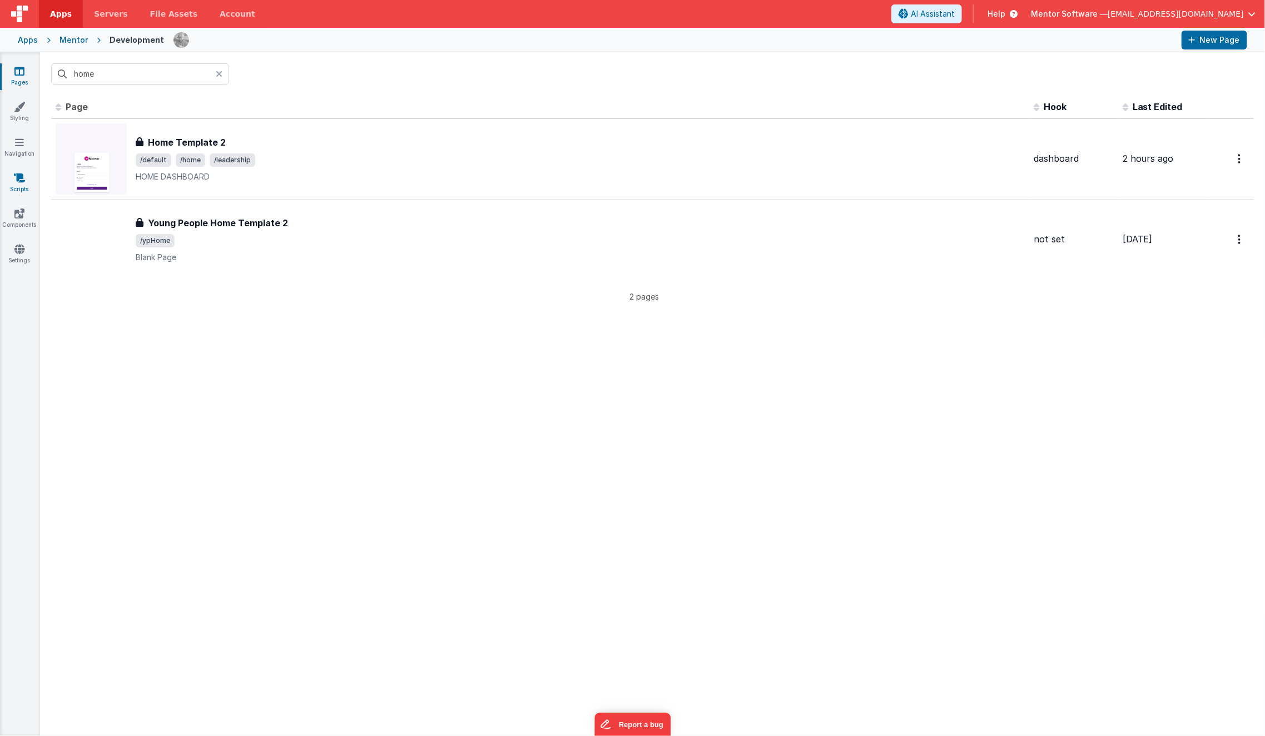
click at [22, 175] on icon at bounding box center [19, 177] width 11 height 11
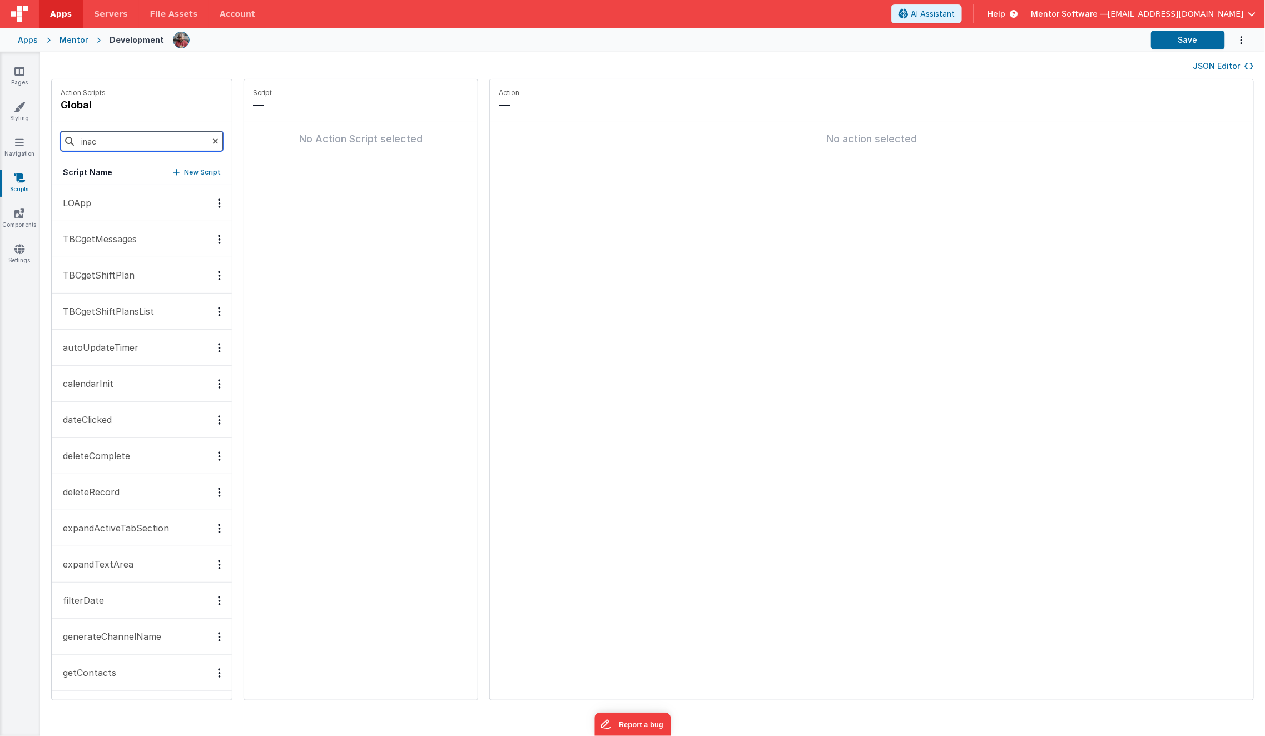
click at [107, 146] on input "inac" at bounding box center [142, 141] width 162 height 20
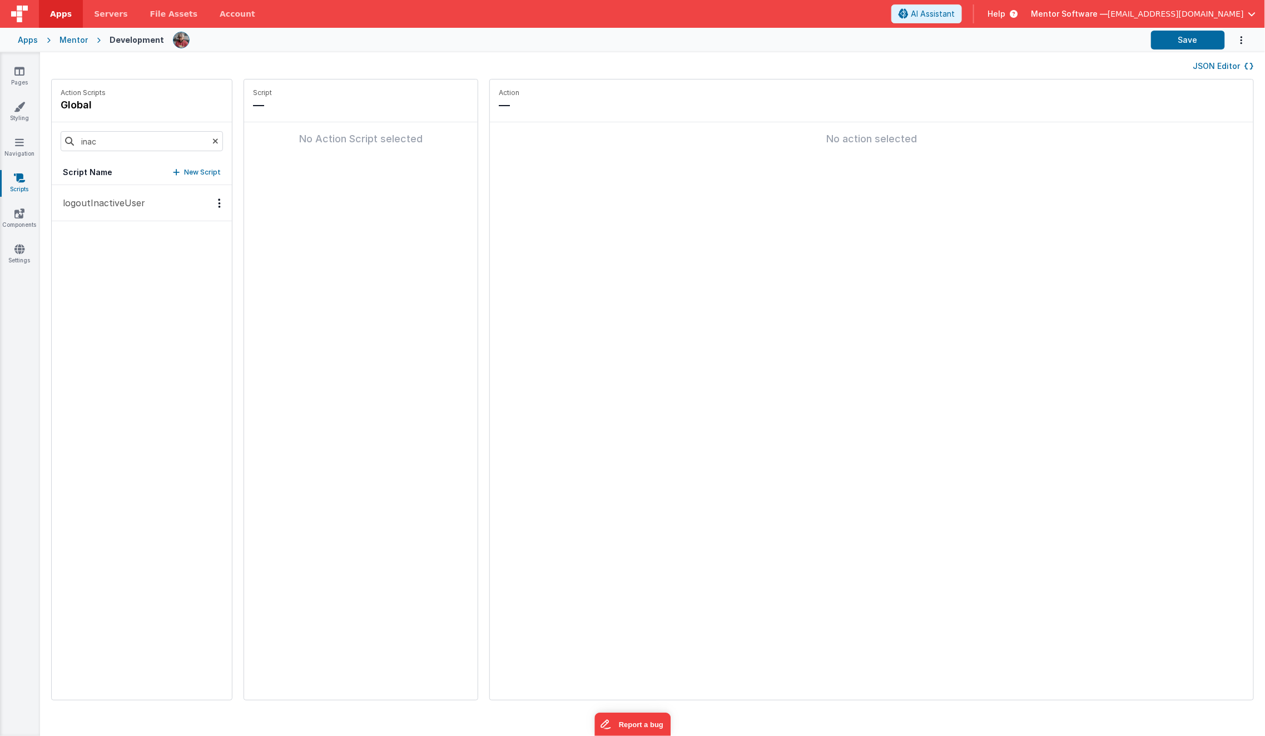
click at [99, 197] on p "logoutInactiveUser" at bounding box center [100, 202] width 89 height 13
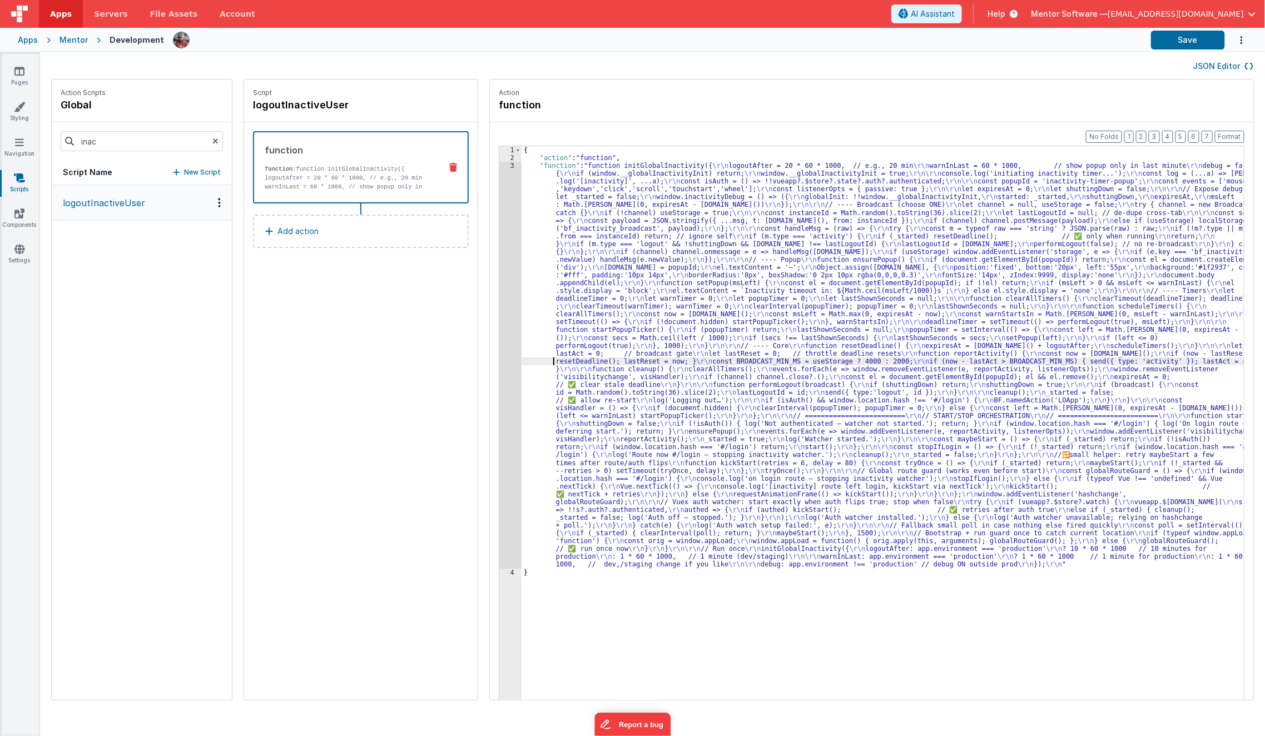
click at [531, 360] on div "{ "action" : "function" , "function" : "function initGlobalInactivity({ \r\n lo…" at bounding box center [891, 448] width 738 height 605
click at [499, 375] on div "3" at bounding box center [510, 365] width 22 height 407
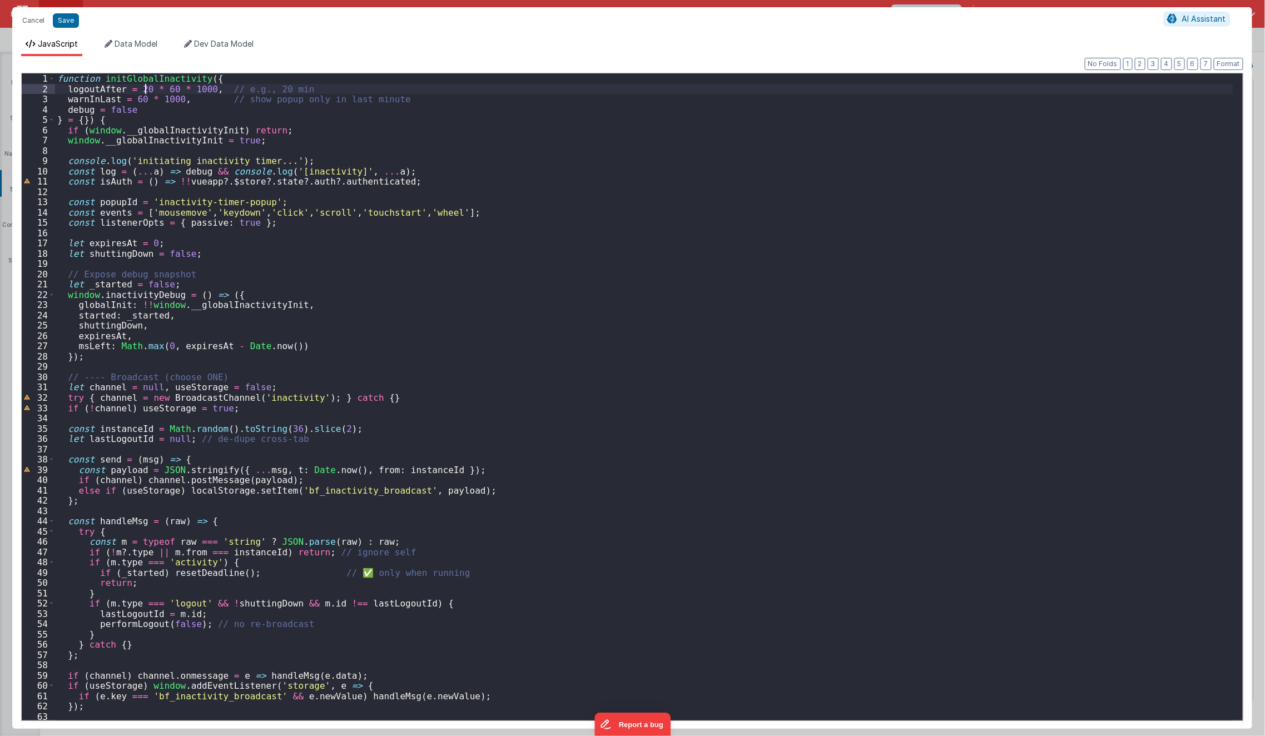
click at [145, 88] on div "function initGlobalInactivity ( { logoutAfter = 20 * 60 * 1000 , // e.g., 20 mi…" at bounding box center [644, 407] width 1178 height 668
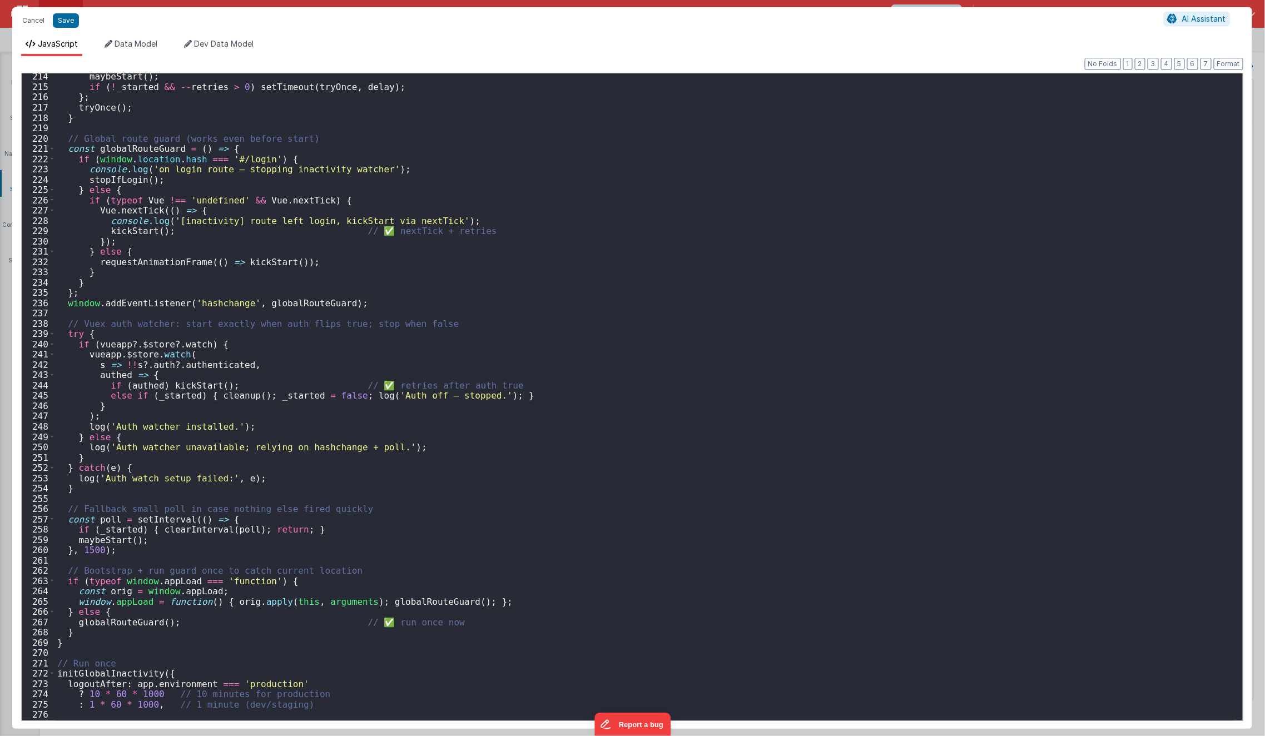
scroll to position [2267, 0]
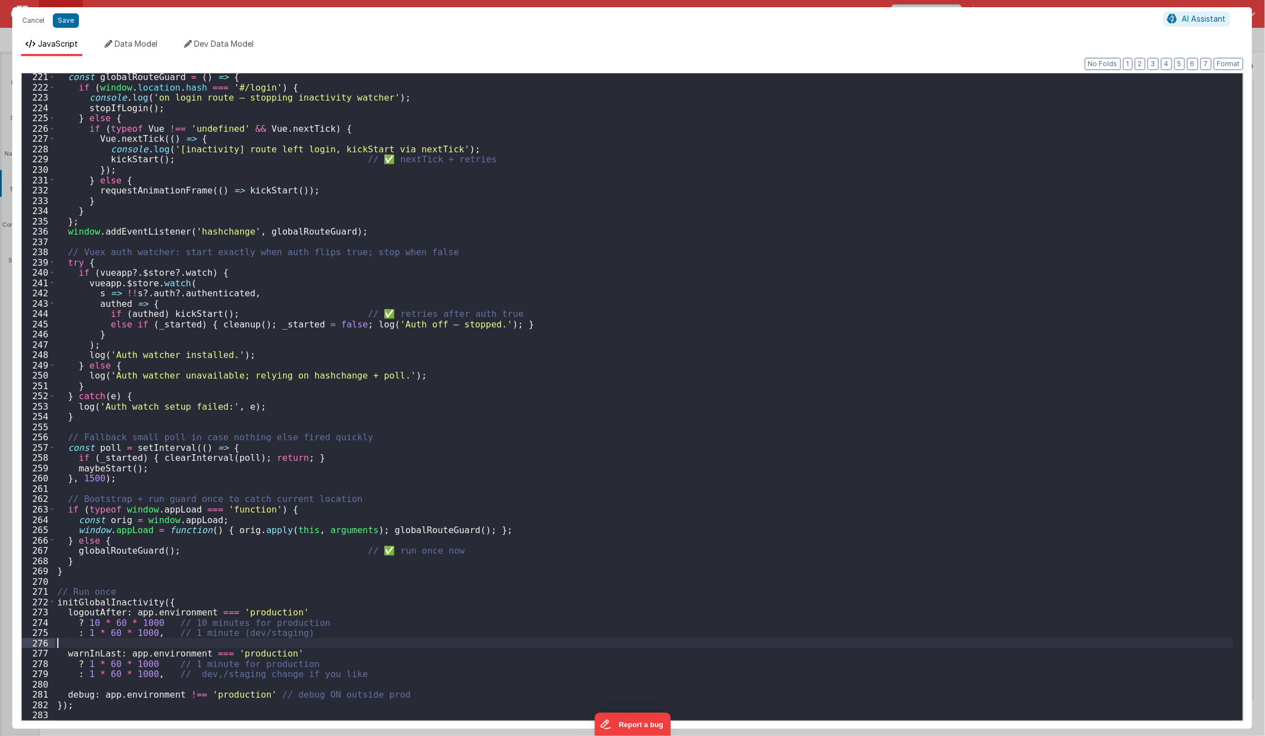
click at [92, 640] on div "const globalRouteGuard = ( ) => { if ( window . location . hash === '#/login' )…" at bounding box center [644, 406] width 1178 height 668
click at [92, 631] on div "const globalRouteGuard = ( ) => { if ( window . location . hash === '#/login' )…" at bounding box center [644, 406] width 1178 height 668
click at [100, 677] on div "const globalRouteGuard = ( ) => { if ( window . location . hash === '#/login' )…" at bounding box center [644, 406] width 1178 height 668
click at [93, 677] on div "const globalRouteGuard = ( ) => { if ( window . location . hash === '#/login' )…" at bounding box center [644, 406] width 1178 height 668
click at [73, 19] on button "Save" at bounding box center [66, 20] width 26 height 14
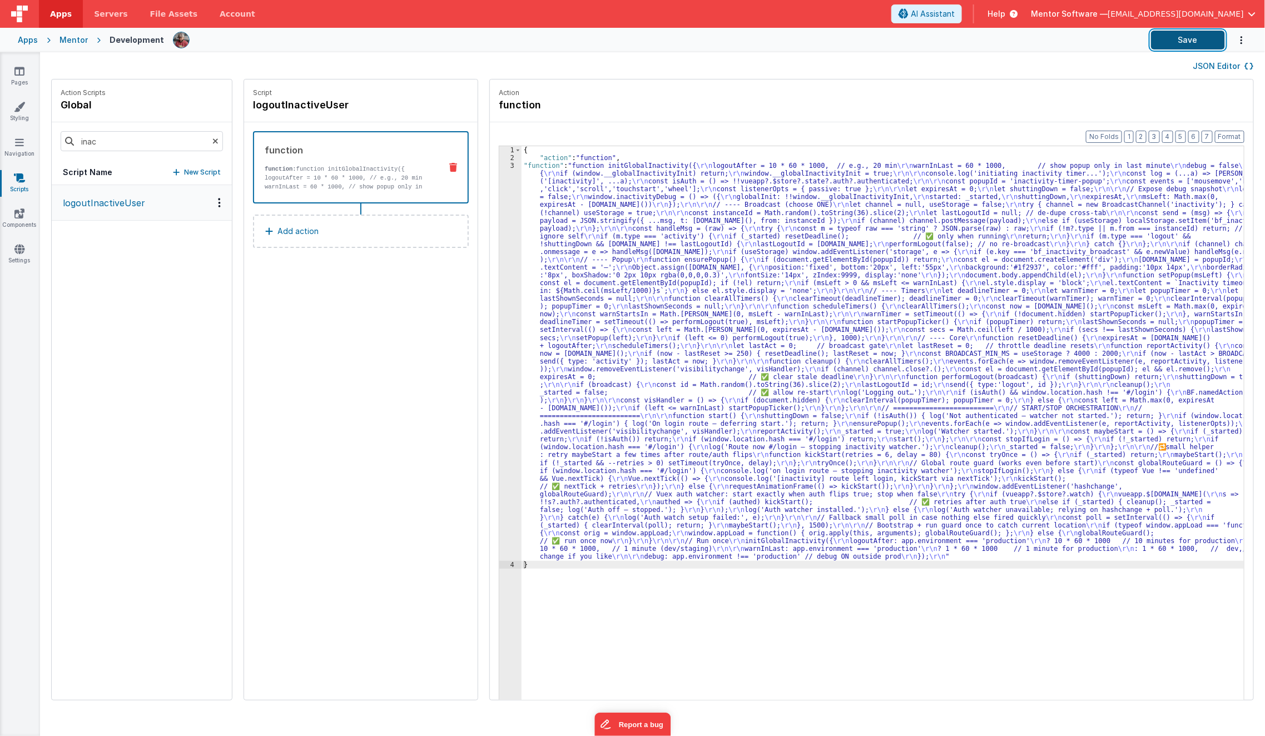
click at [1187, 45] on button "Save" at bounding box center [1188, 40] width 74 height 19
click at [636, 362] on div "{ "action" : "function" , "function" : "function initGlobalInactivity({ \r\n lo…" at bounding box center [891, 448] width 738 height 605
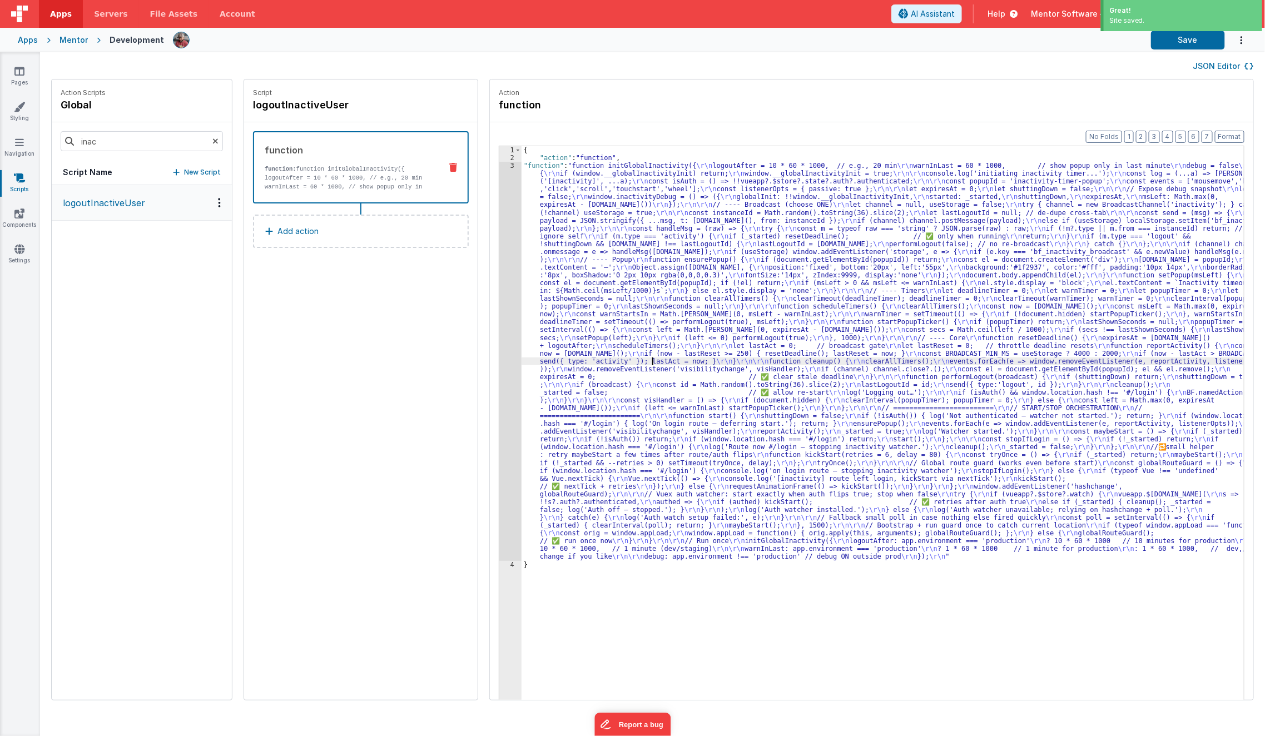
click at [499, 409] on div "3" at bounding box center [510, 361] width 22 height 399
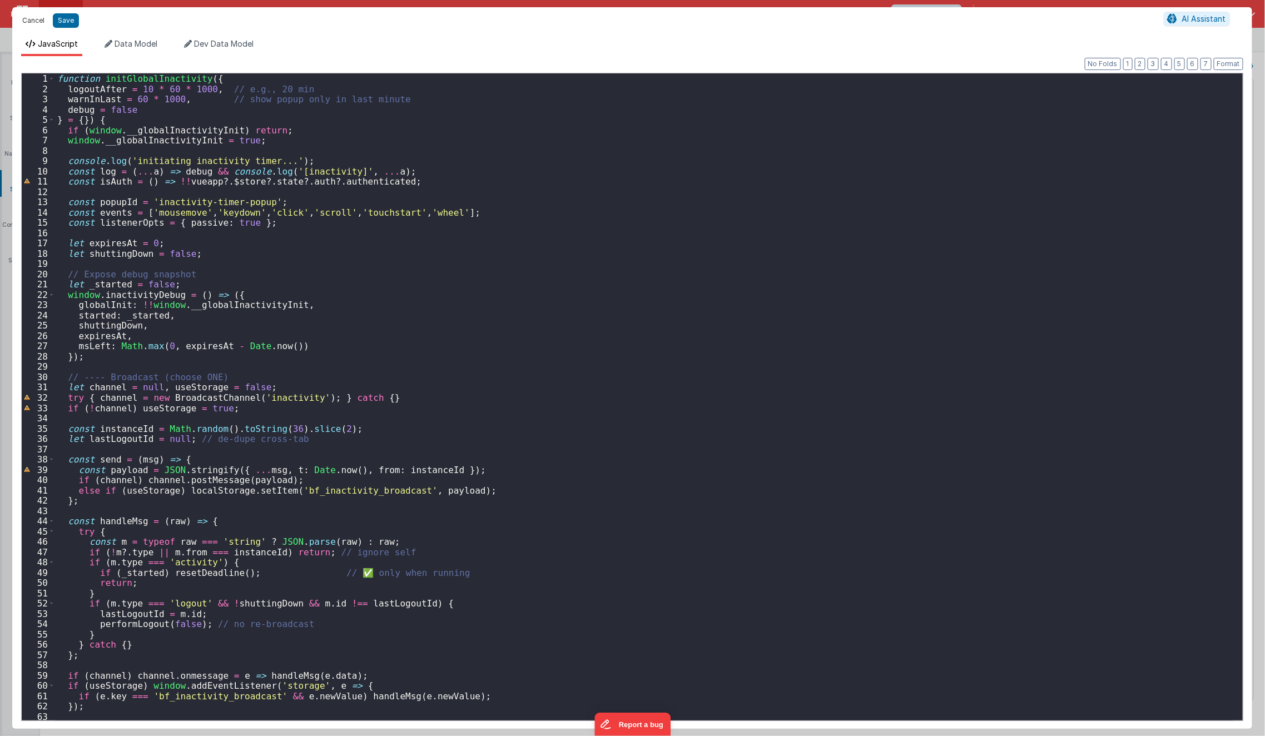
click at [31, 22] on button "Cancel" at bounding box center [33, 21] width 33 height 16
